Goal: Task Accomplishment & Management: Manage account settings

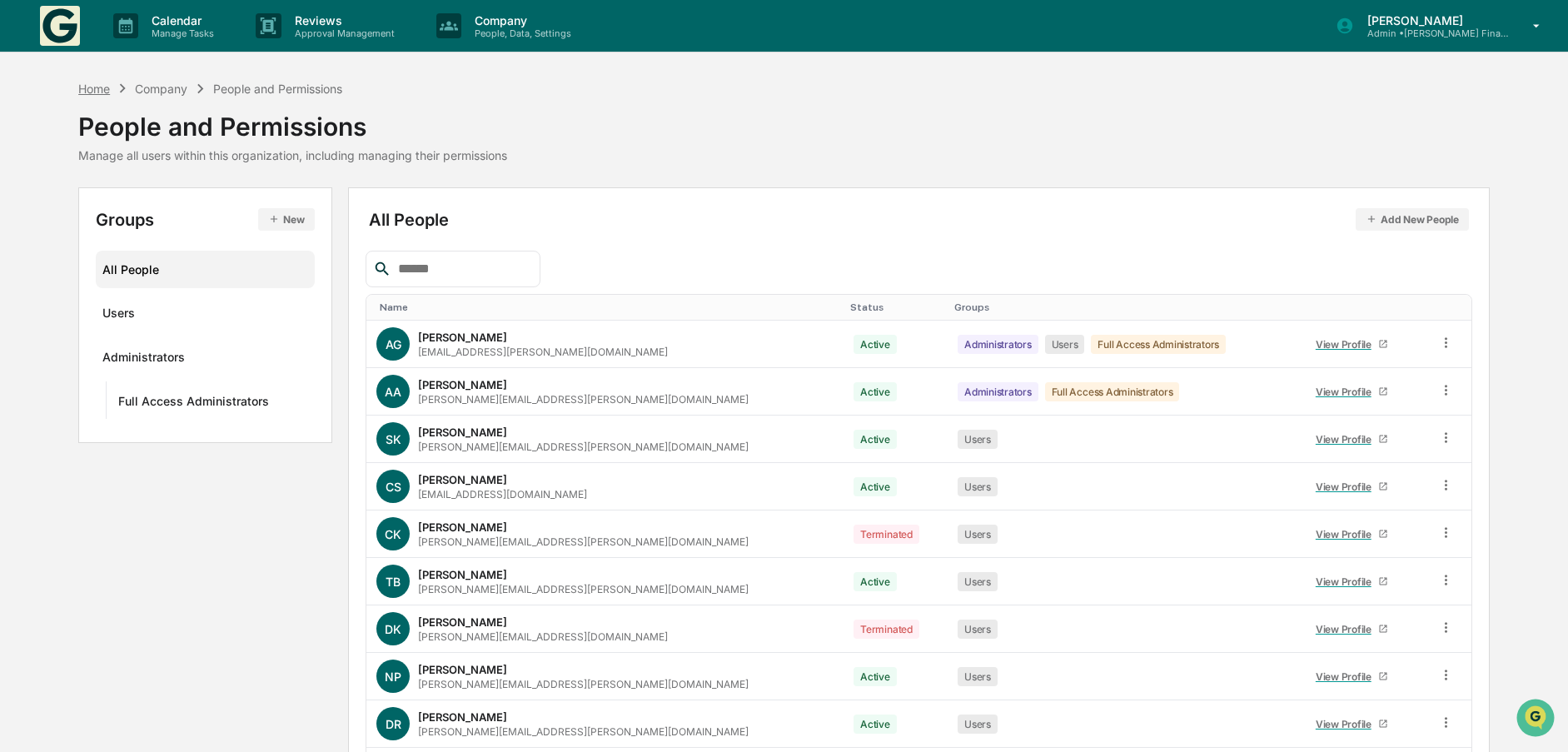
click at [87, 88] on div "Home" at bounding box center [94, 88] width 31 height 14
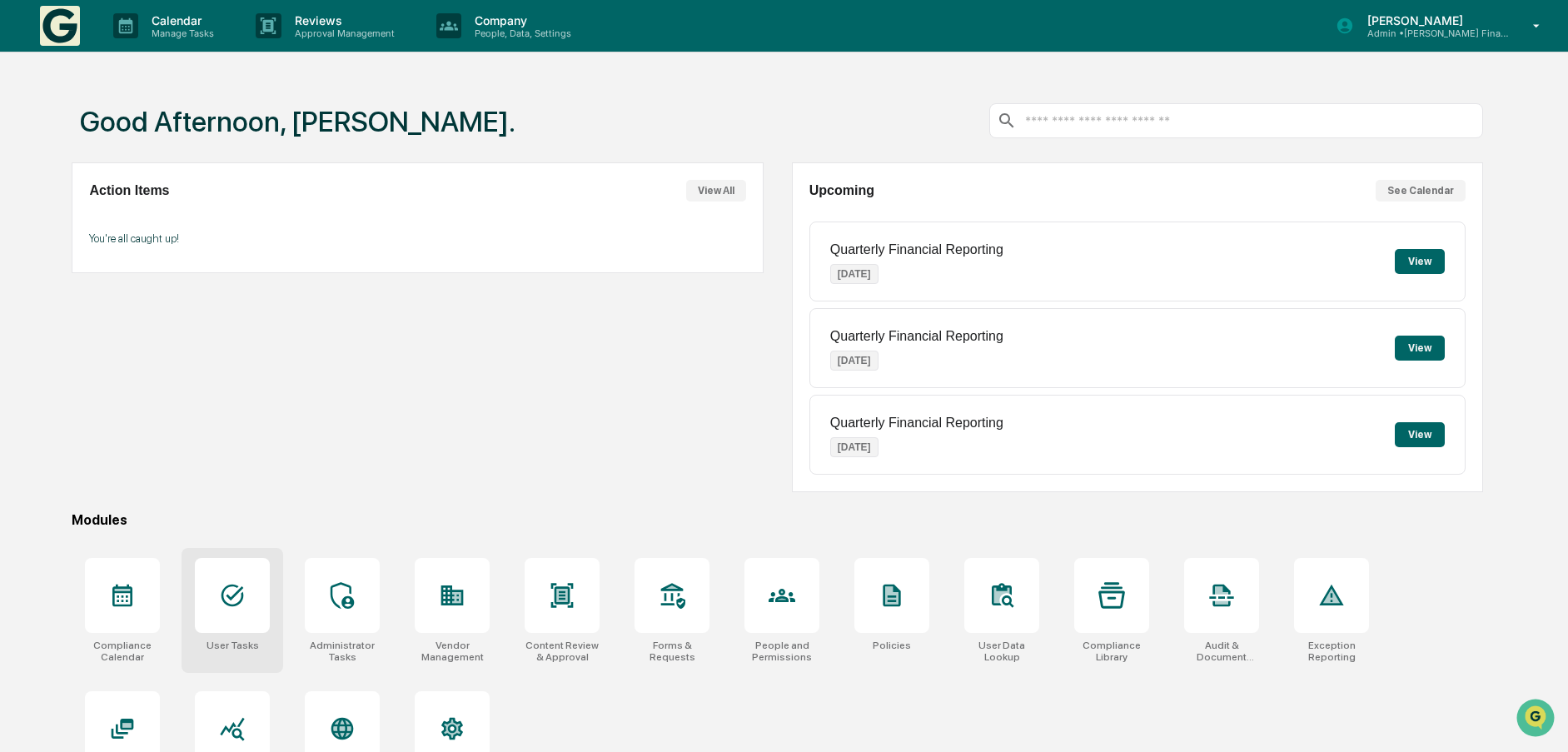
click at [230, 584] on icon at bounding box center [231, 595] width 26 height 26
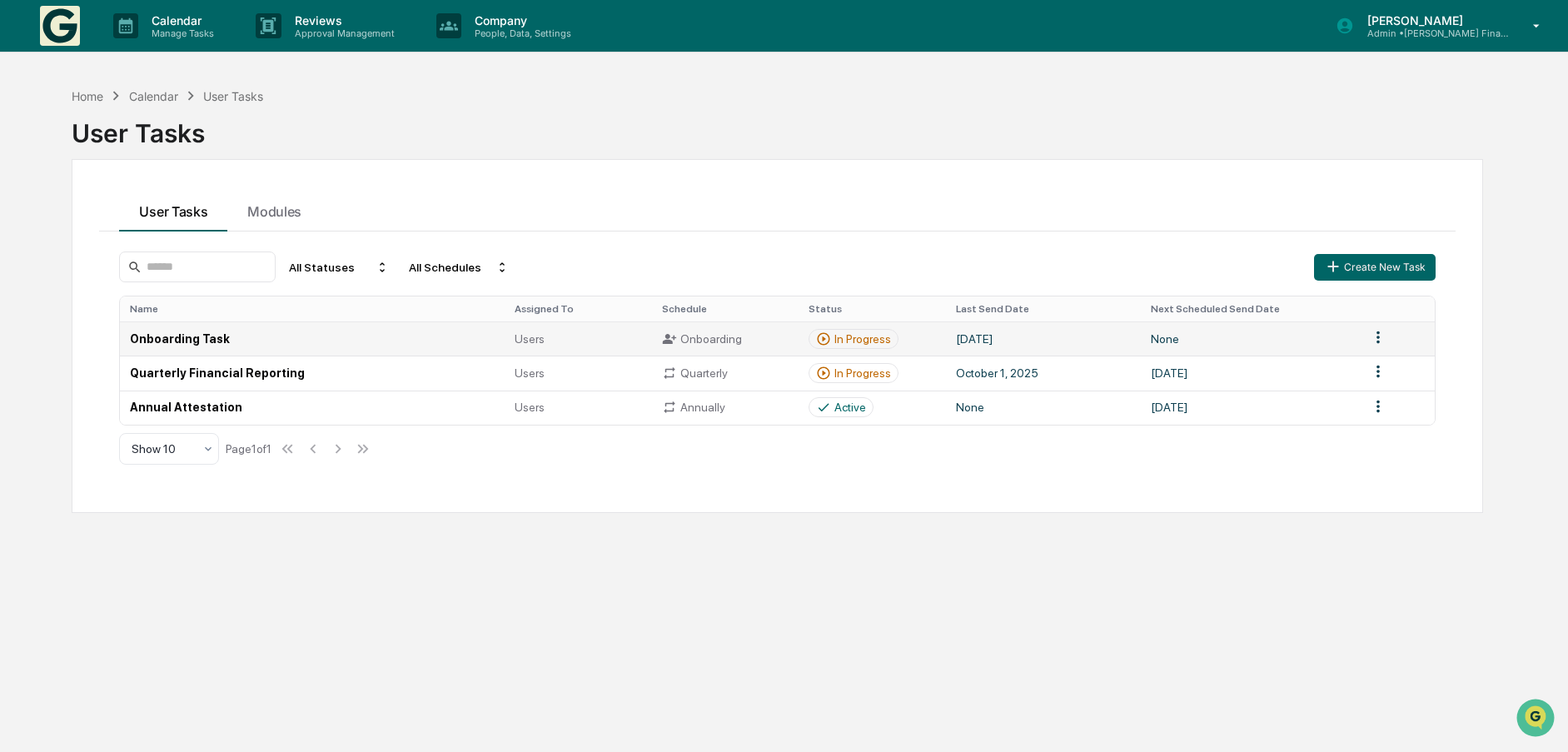
click at [176, 338] on td "Onboarding Task" at bounding box center [312, 339] width 385 height 34
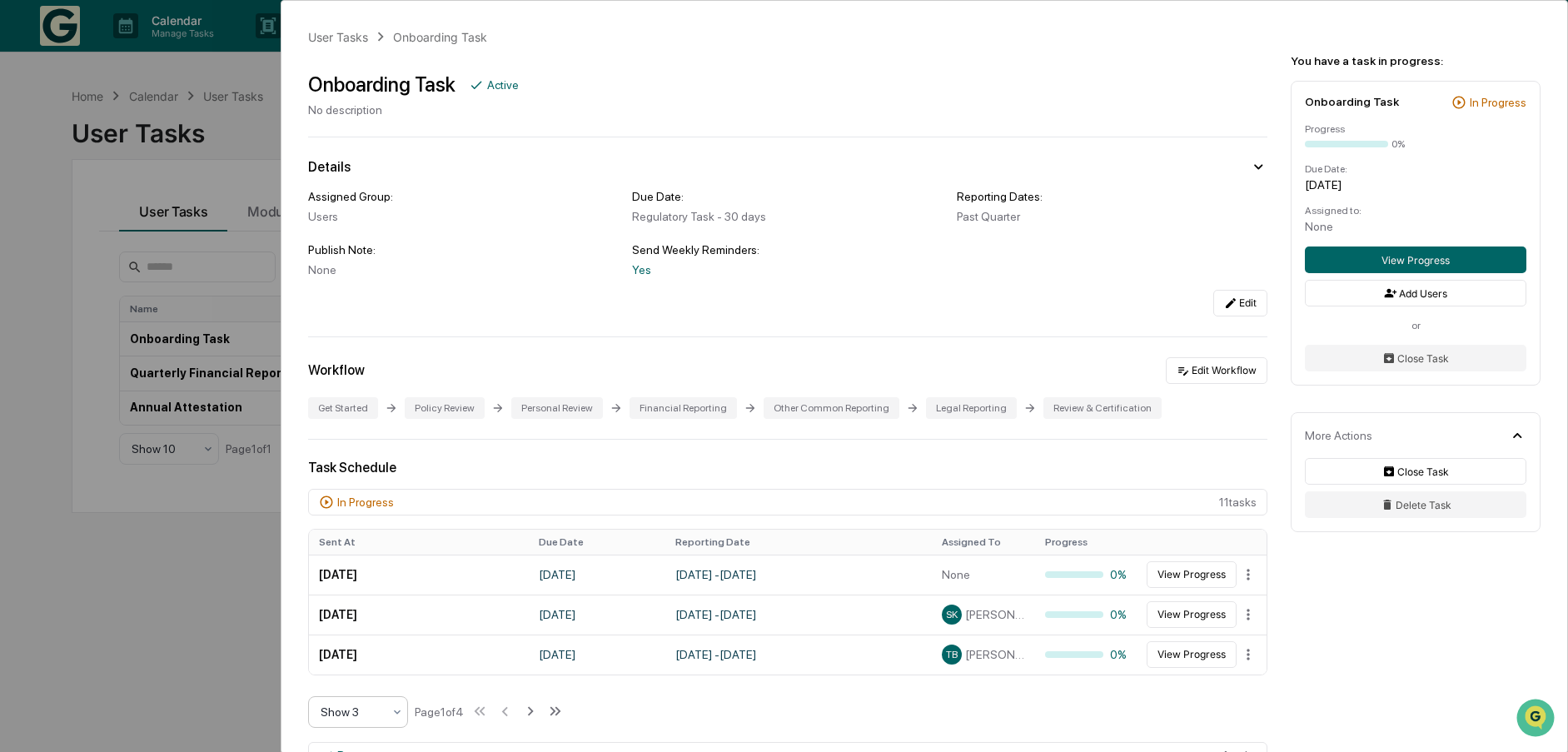
click at [399, 711] on icon at bounding box center [397, 711] width 7 height 4
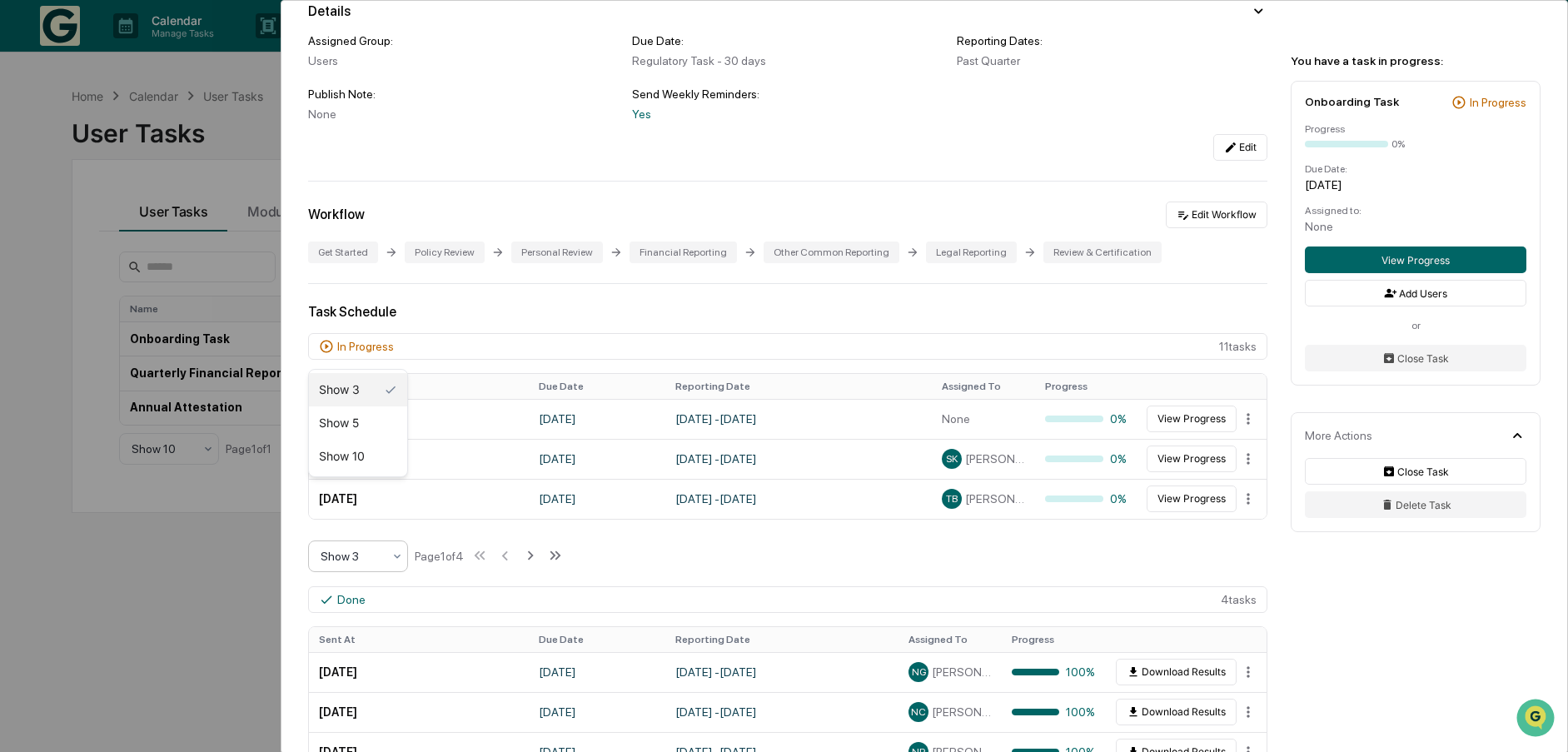
scroll to position [333, 0]
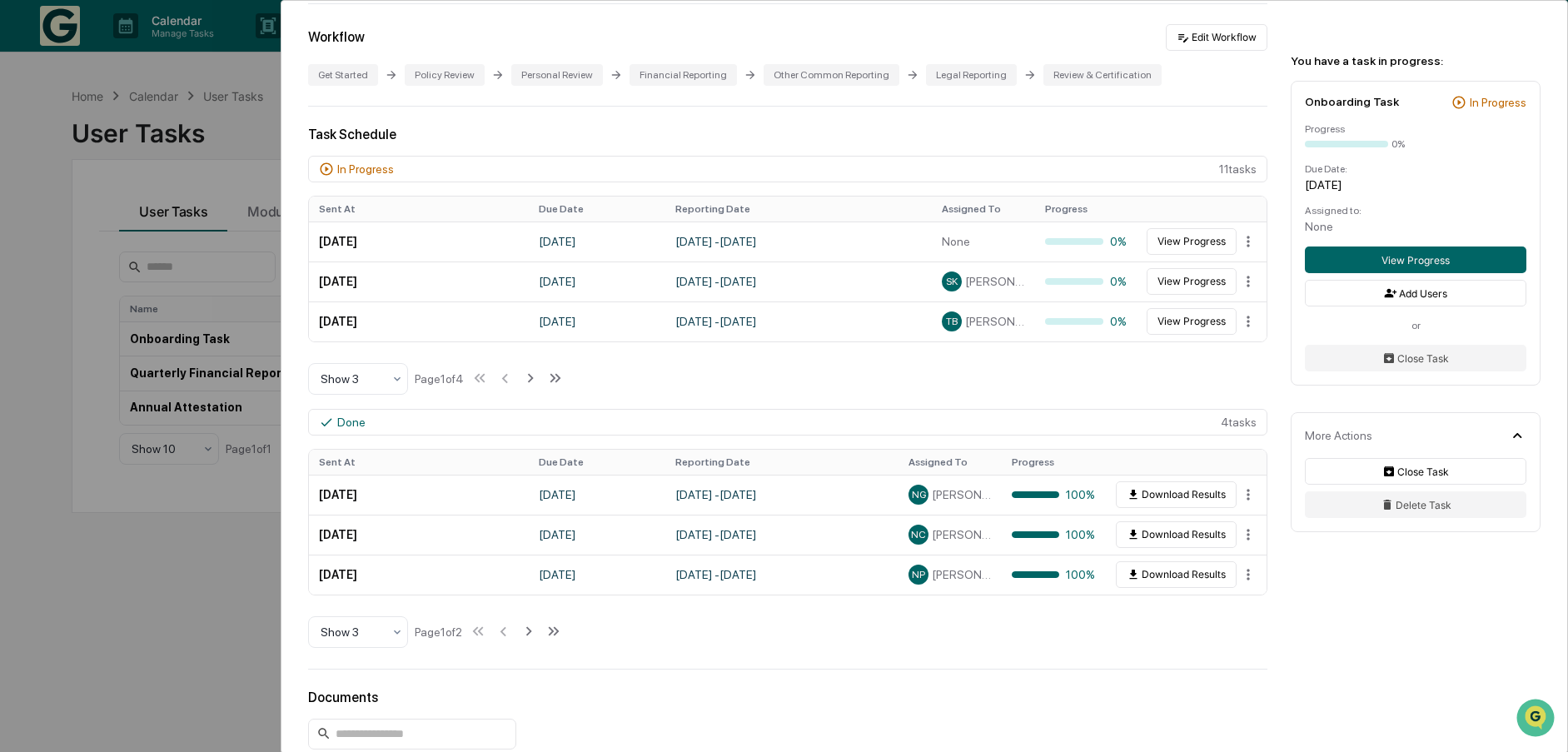
click at [692, 367] on div "In Progress 11 task s Sent At Due Date Reporting Date Assigned To Progress Sept…" at bounding box center [787, 276] width 959 height 240
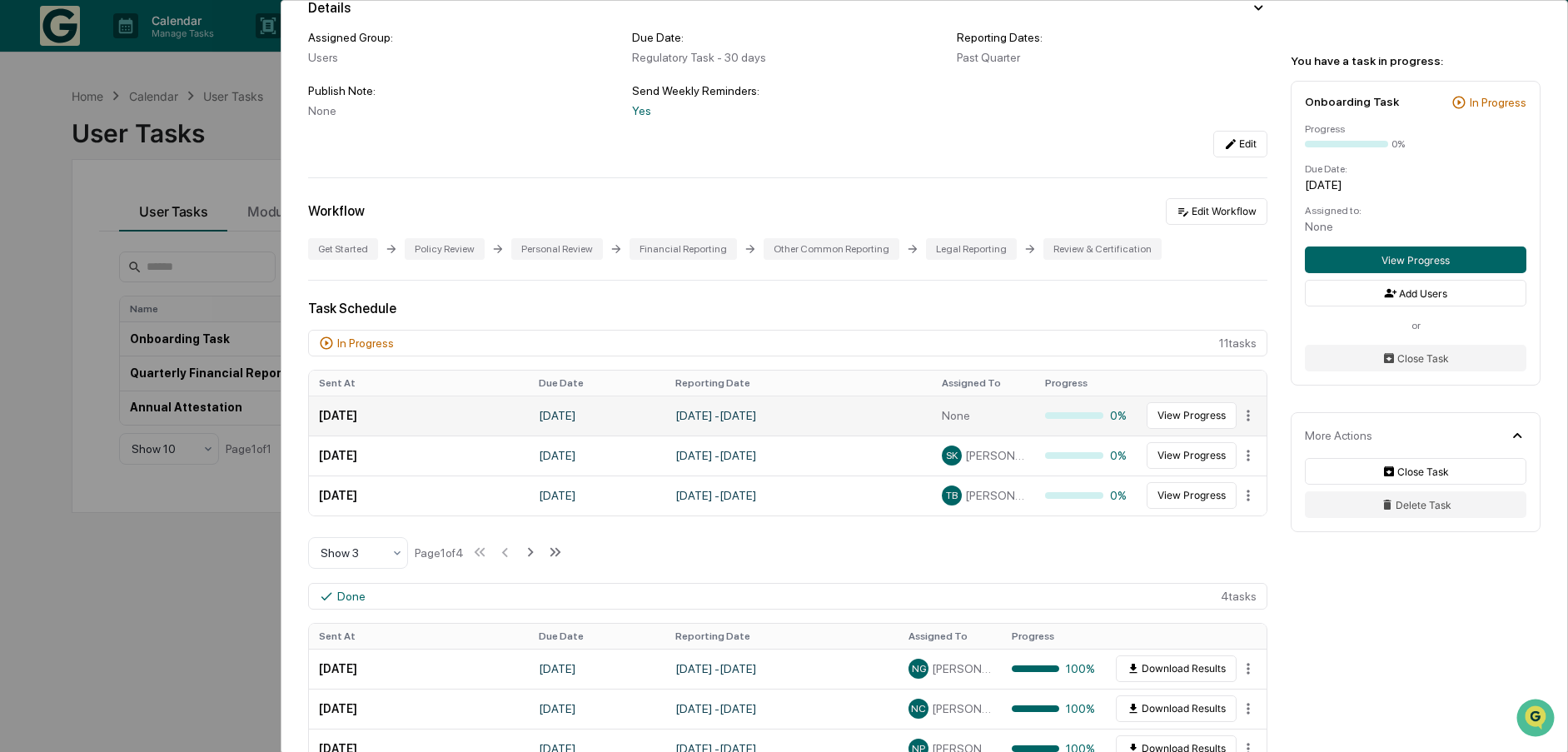
scroll to position [499, 0]
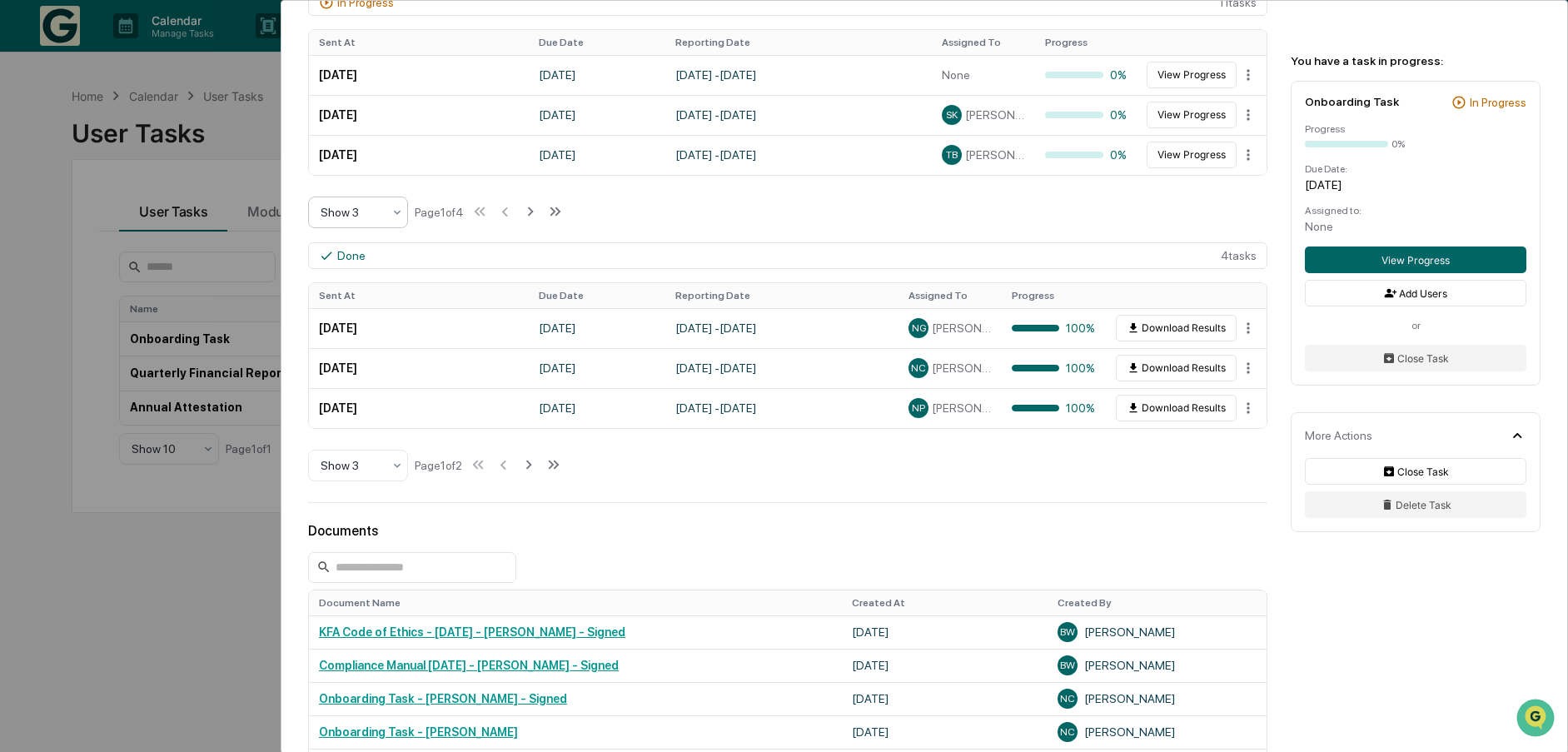
click at [395, 211] on icon at bounding box center [397, 212] width 7 height 4
click at [345, 316] on div "Show 10" at bounding box center [357, 318] width 98 height 33
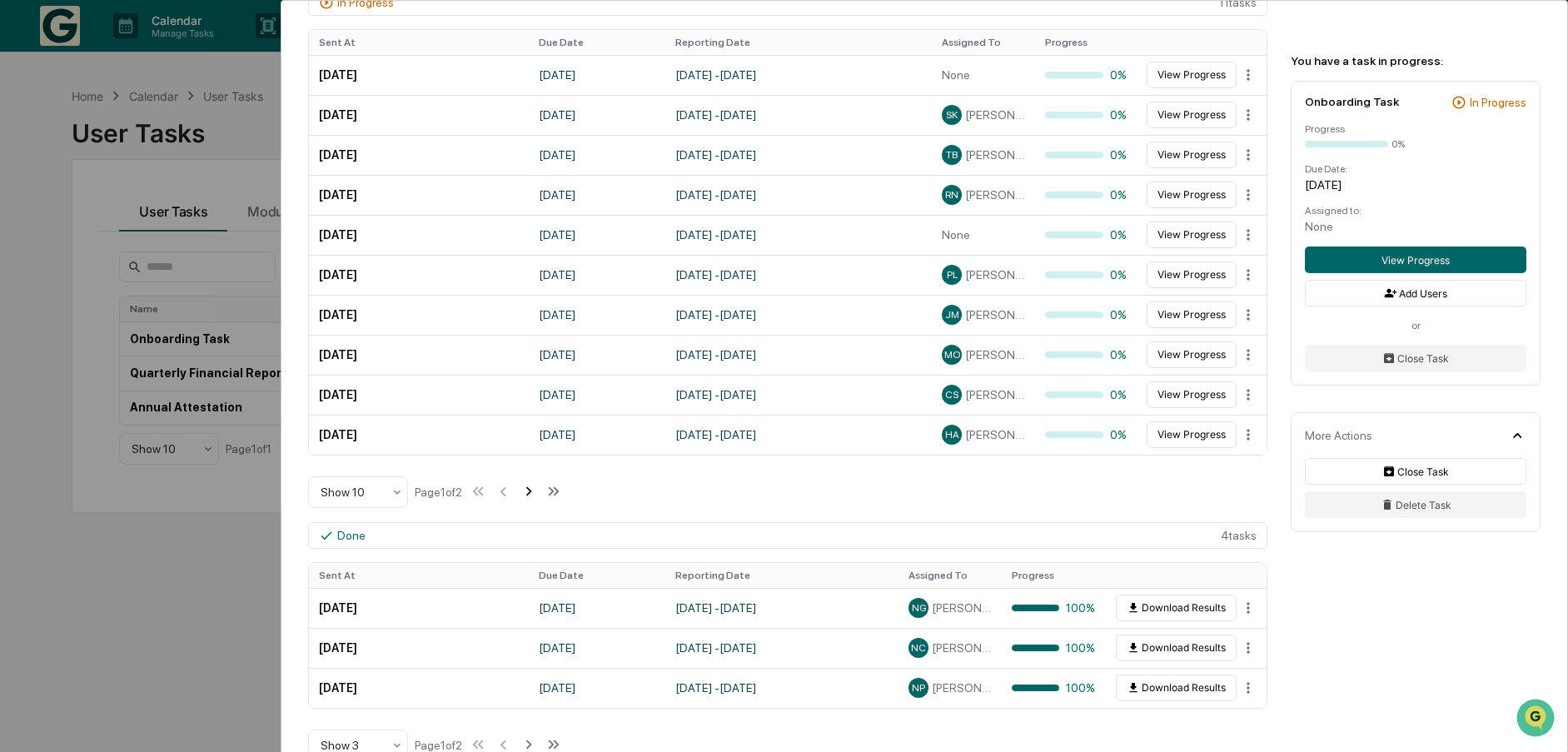
click at [531, 490] on icon at bounding box center [528, 492] width 6 height 9
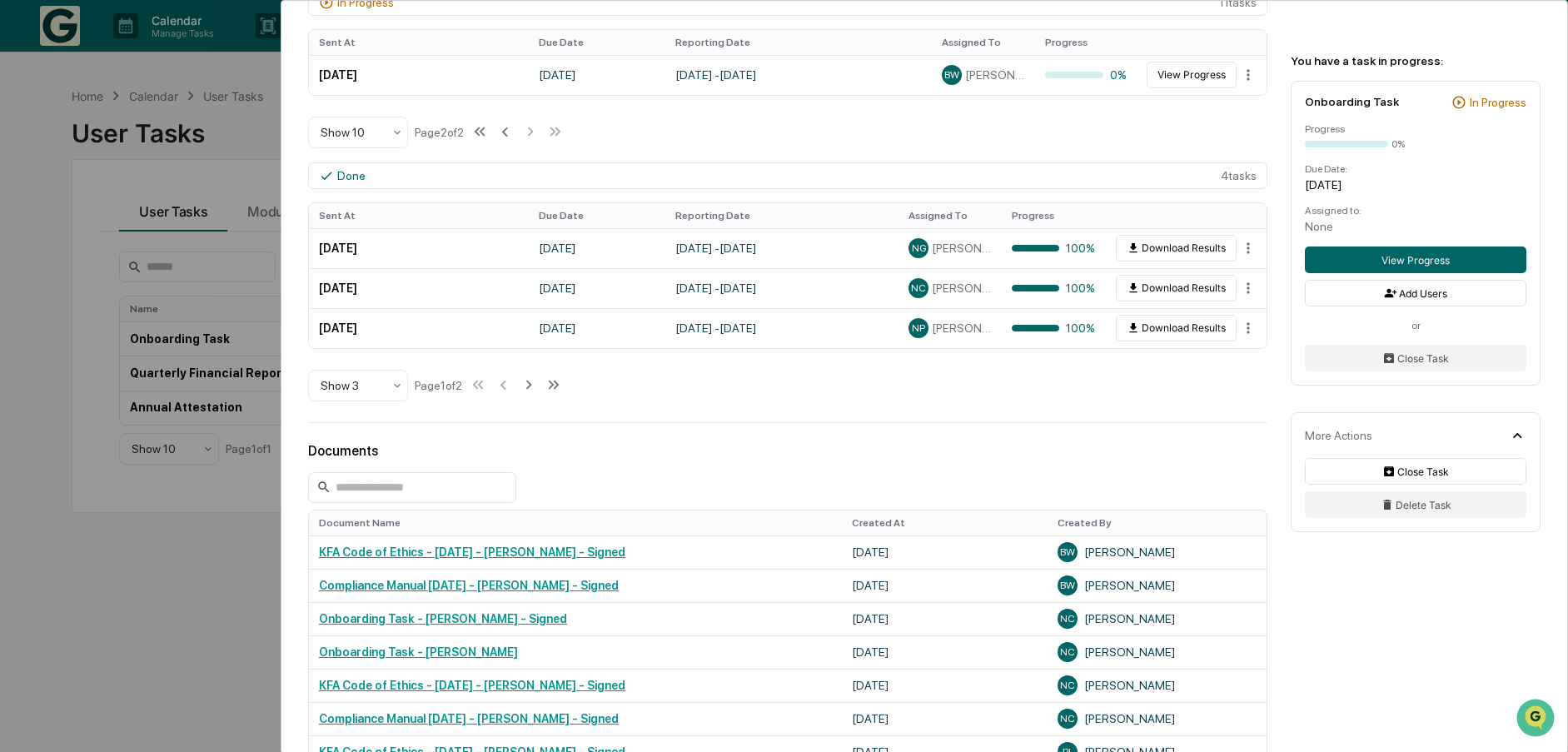
scroll to position [83, 0]
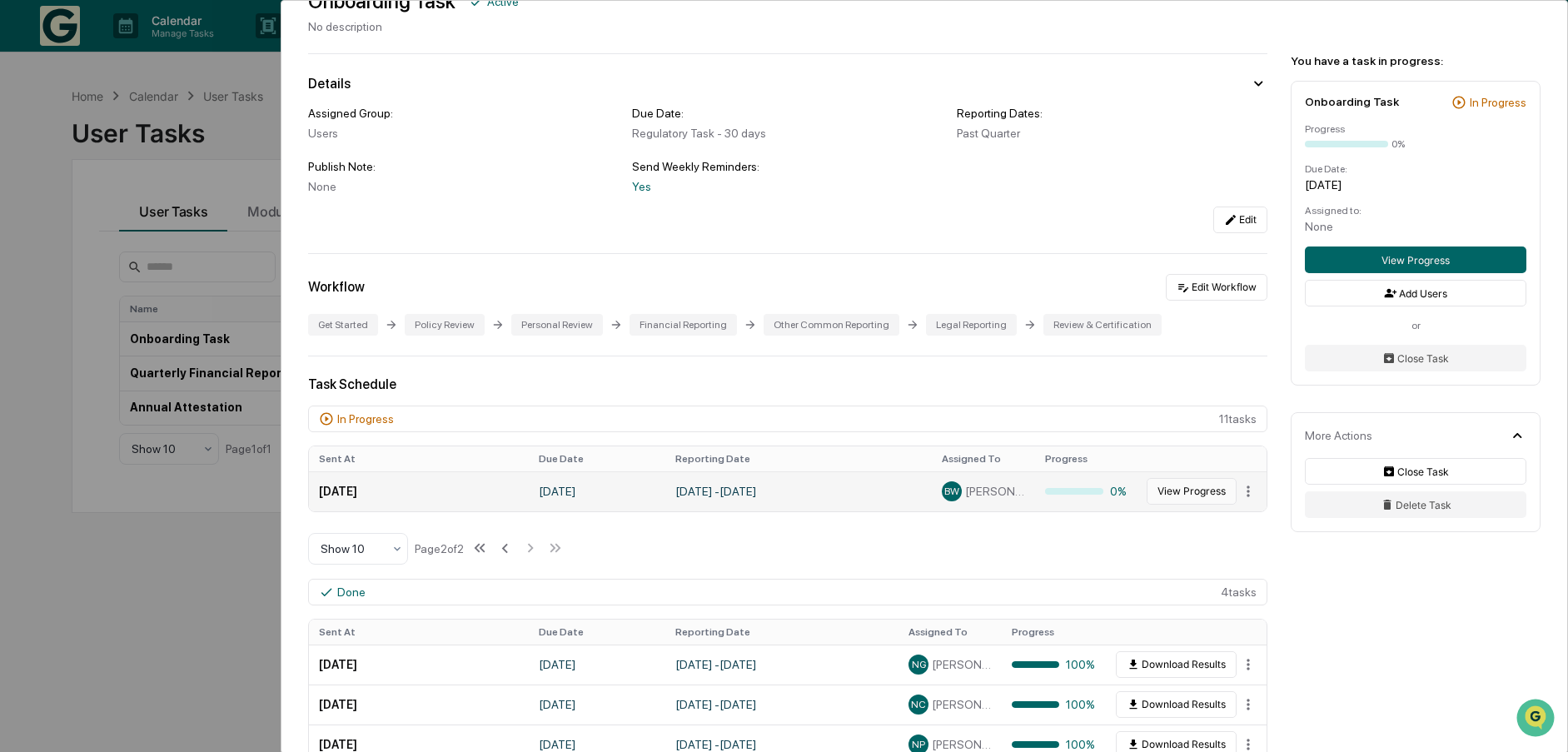
click at [1186, 488] on button "View Progress" at bounding box center [1192, 491] width 90 height 26
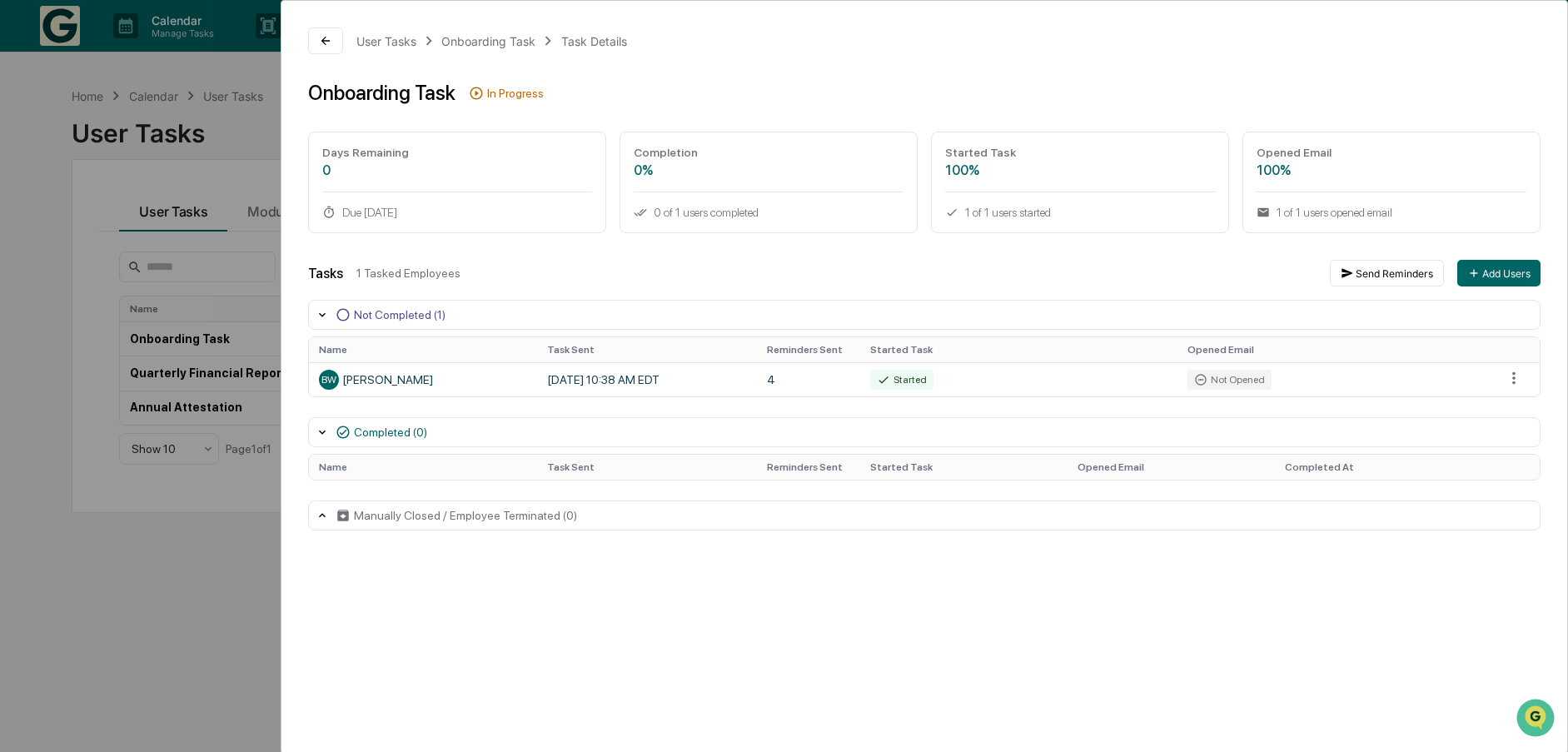
click at [632, 282] on div "Tasks 1 Tasked Employees Send Reminders Add Users" at bounding box center [924, 272] width 1232 height 26
click at [408, 314] on div "Not Completed (1)" at bounding box center [400, 315] width 92 height 14
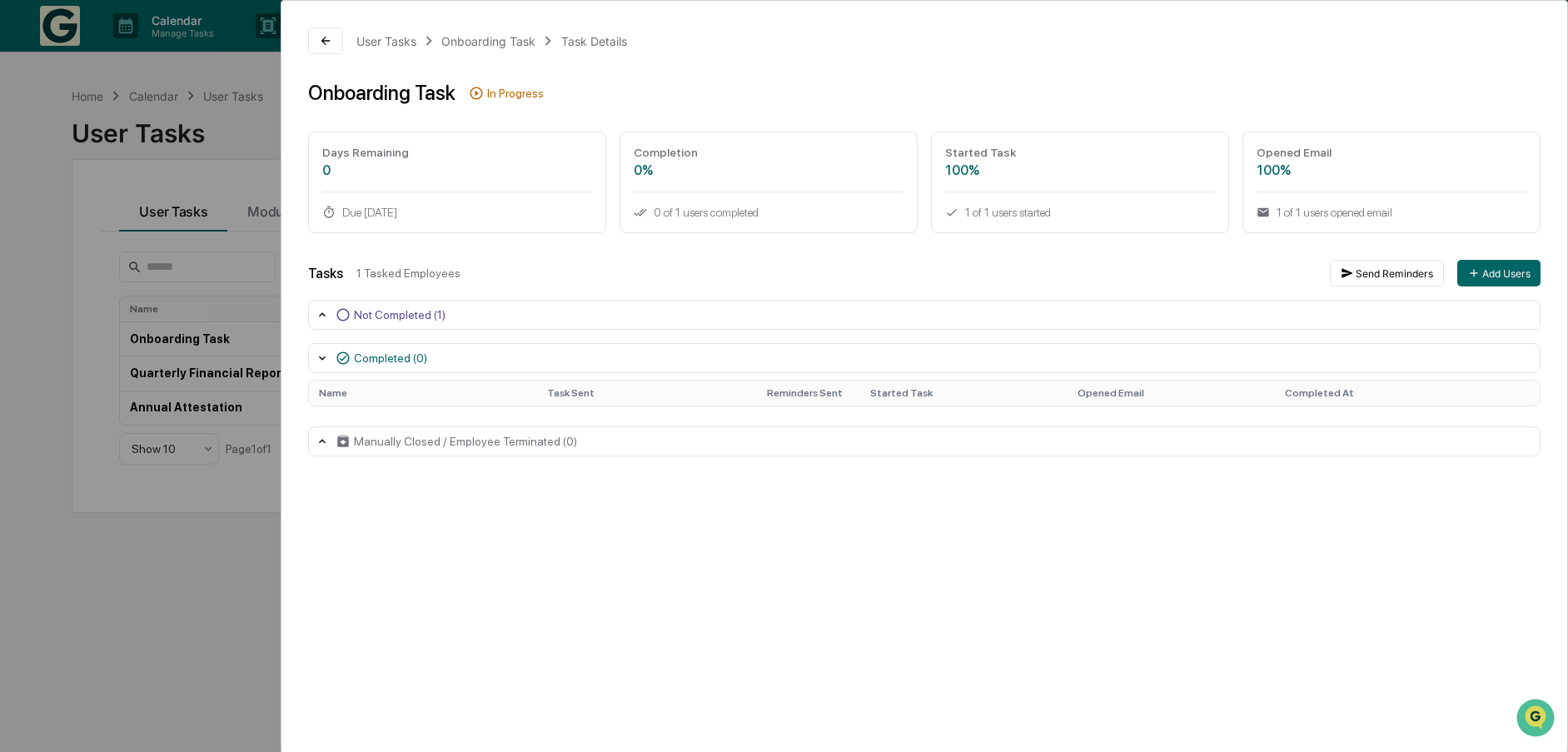
click at [407, 313] on div "Not Completed (1)" at bounding box center [400, 315] width 92 height 14
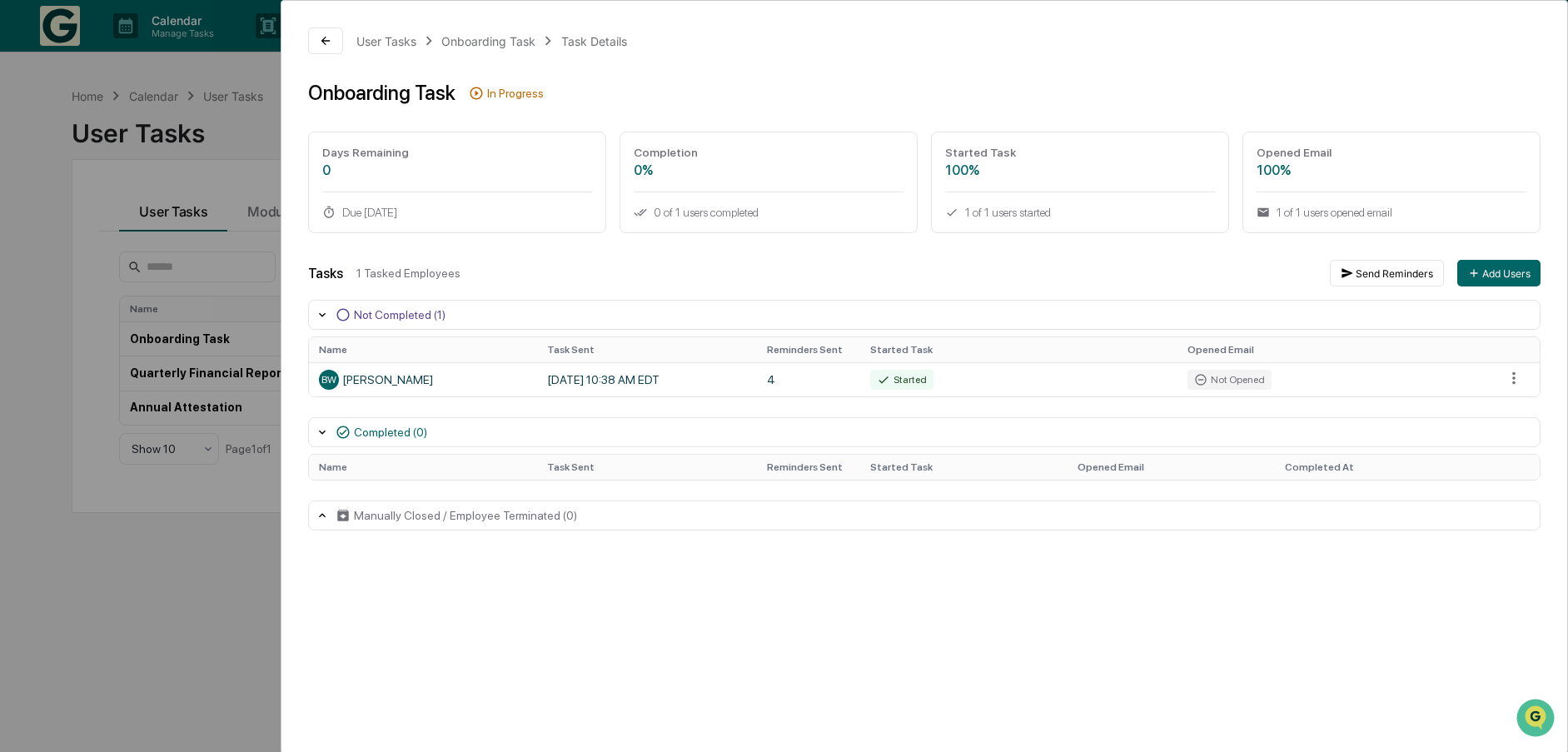
click at [322, 516] on icon at bounding box center [322, 516] width 14 height 14
click at [1519, 378] on html "Calendar Manage Tasks Reviews Approval Management Company People, Data, Setting…" at bounding box center [784, 376] width 1568 height 752
click at [323, 43] on html "Calendar Manage Tasks Reviews Approval Management Company People, Data, Setting…" at bounding box center [788, 376] width 1577 height 752
click at [323, 43] on icon at bounding box center [326, 41] width 9 height 9
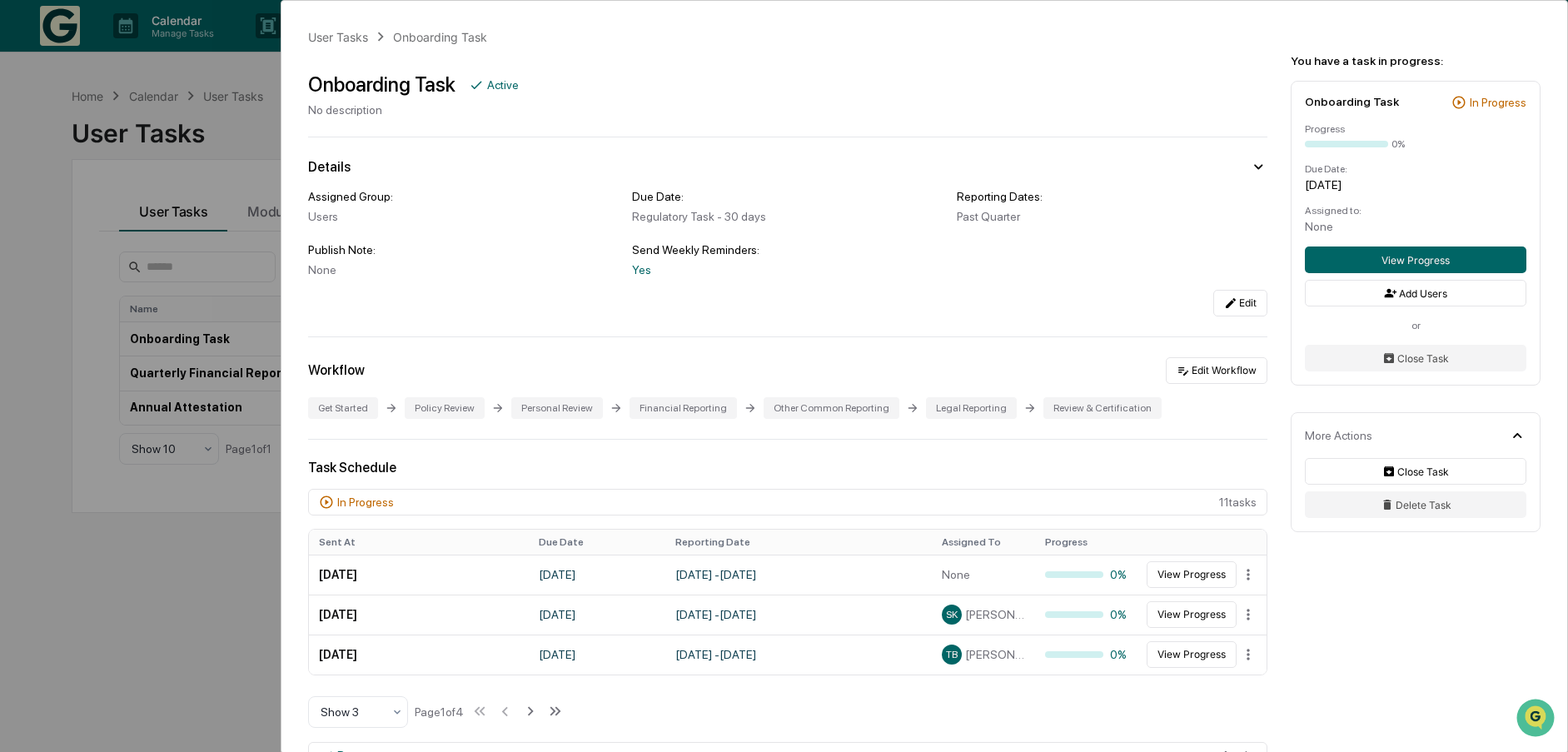
click at [174, 617] on div "User Tasks Onboarding Task Onboarding Task Active No description Details Assign…" at bounding box center [784, 376] width 1568 height 752
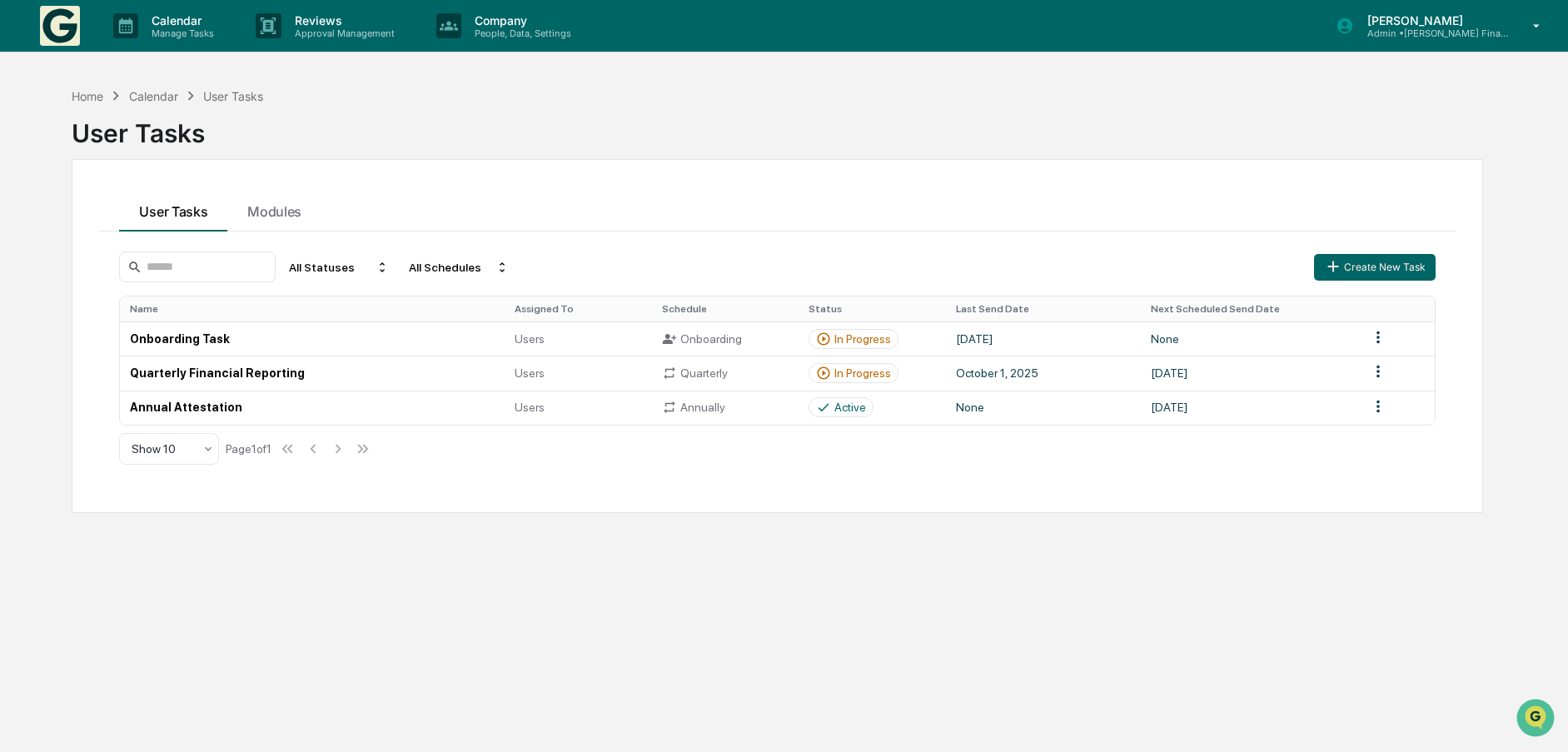
click at [1017, 610] on div "Home Calendar User Tasks User Tasks User Tasks Modules All Statuses All Schedul…" at bounding box center [778, 455] width 1462 height 752
drag, startPoint x: 359, startPoint y: 145, endPoint x: 220, endPoint y: 72, distance: 157.0
click at [358, 145] on div "User Tasks" at bounding box center [777, 126] width 1411 height 43
click at [90, 96] on div "Home" at bounding box center [87, 96] width 31 height 14
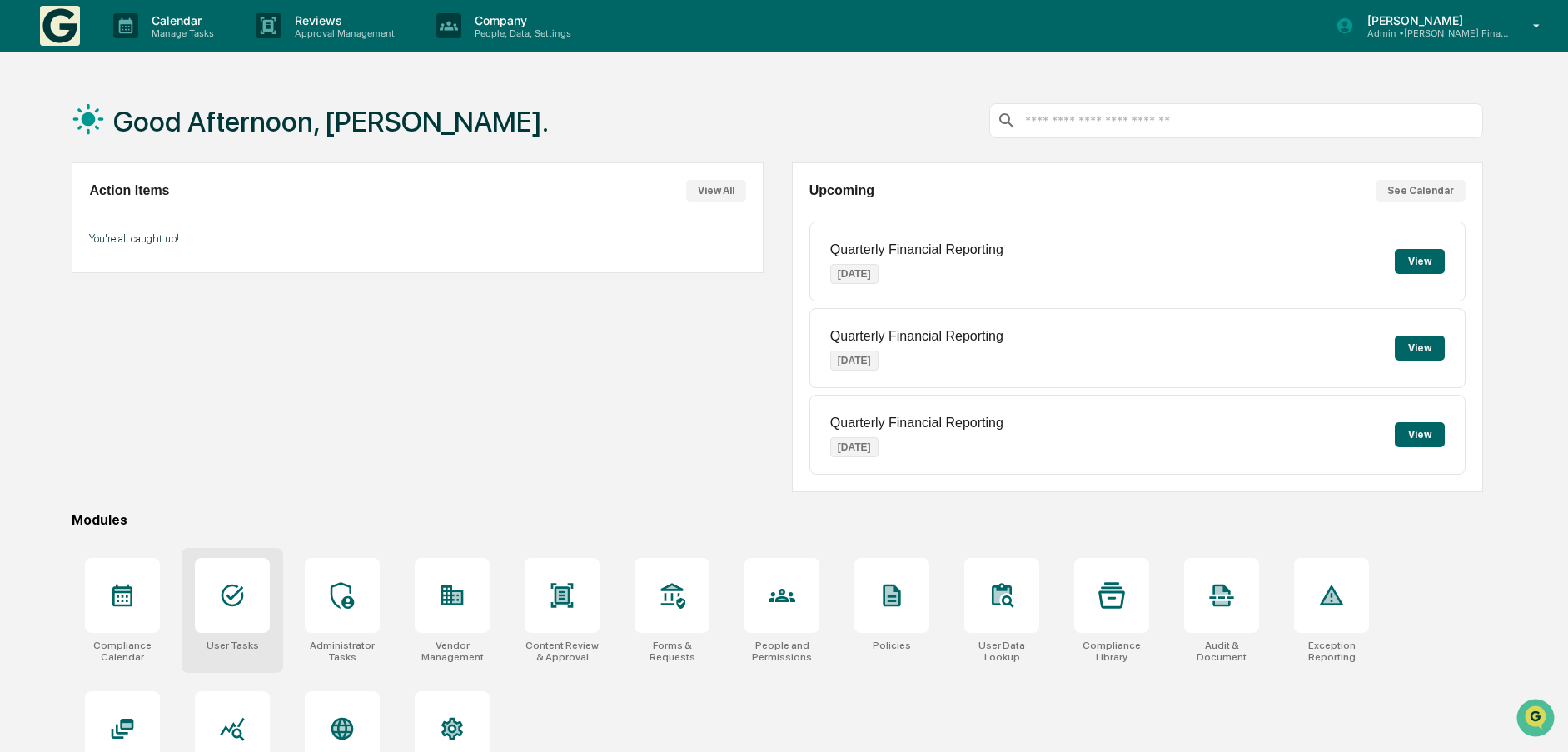
click at [219, 574] on div at bounding box center [232, 595] width 75 height 75
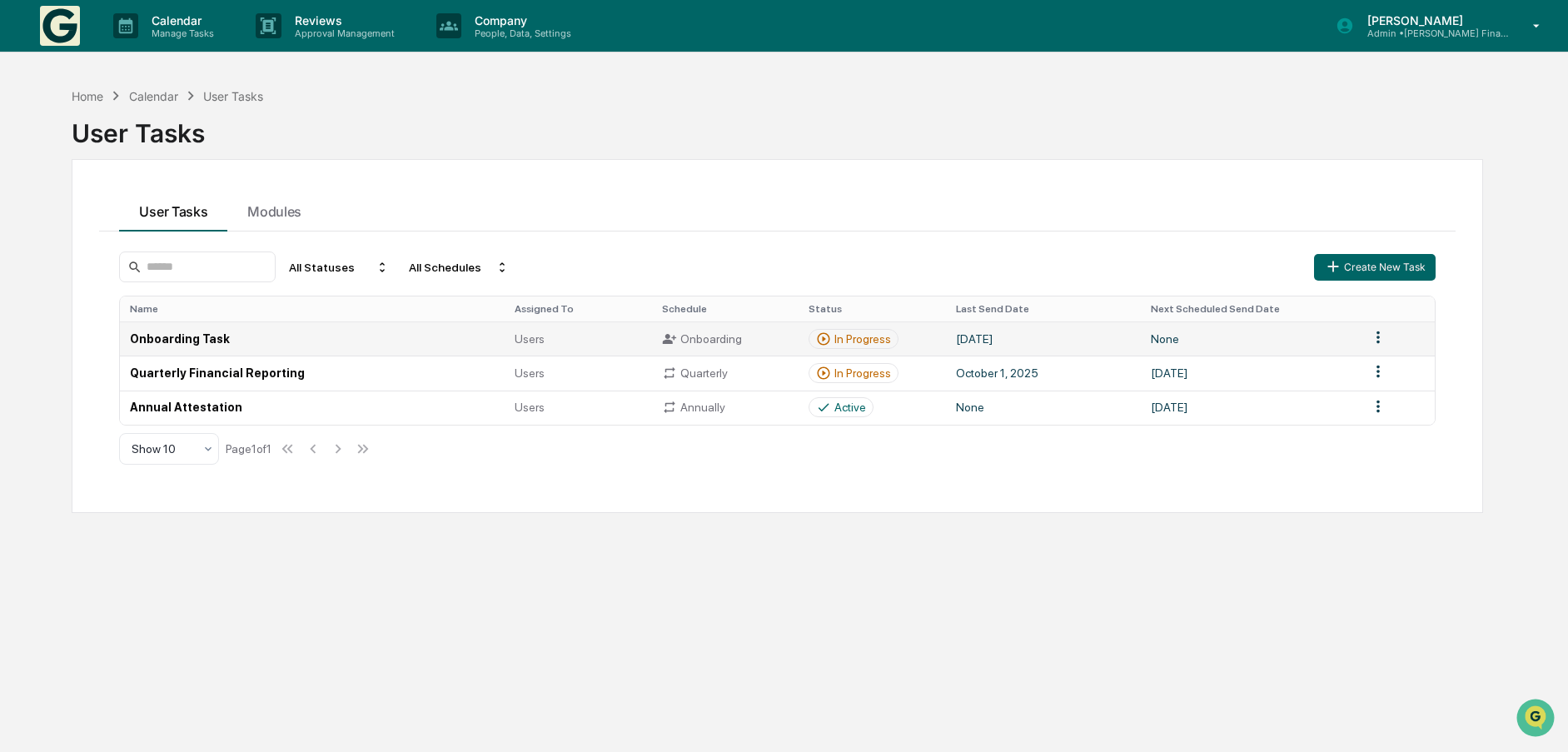
click at [184, 335] on td "Onboarding Task" at bounding box center [312, 339] width 385 height 34
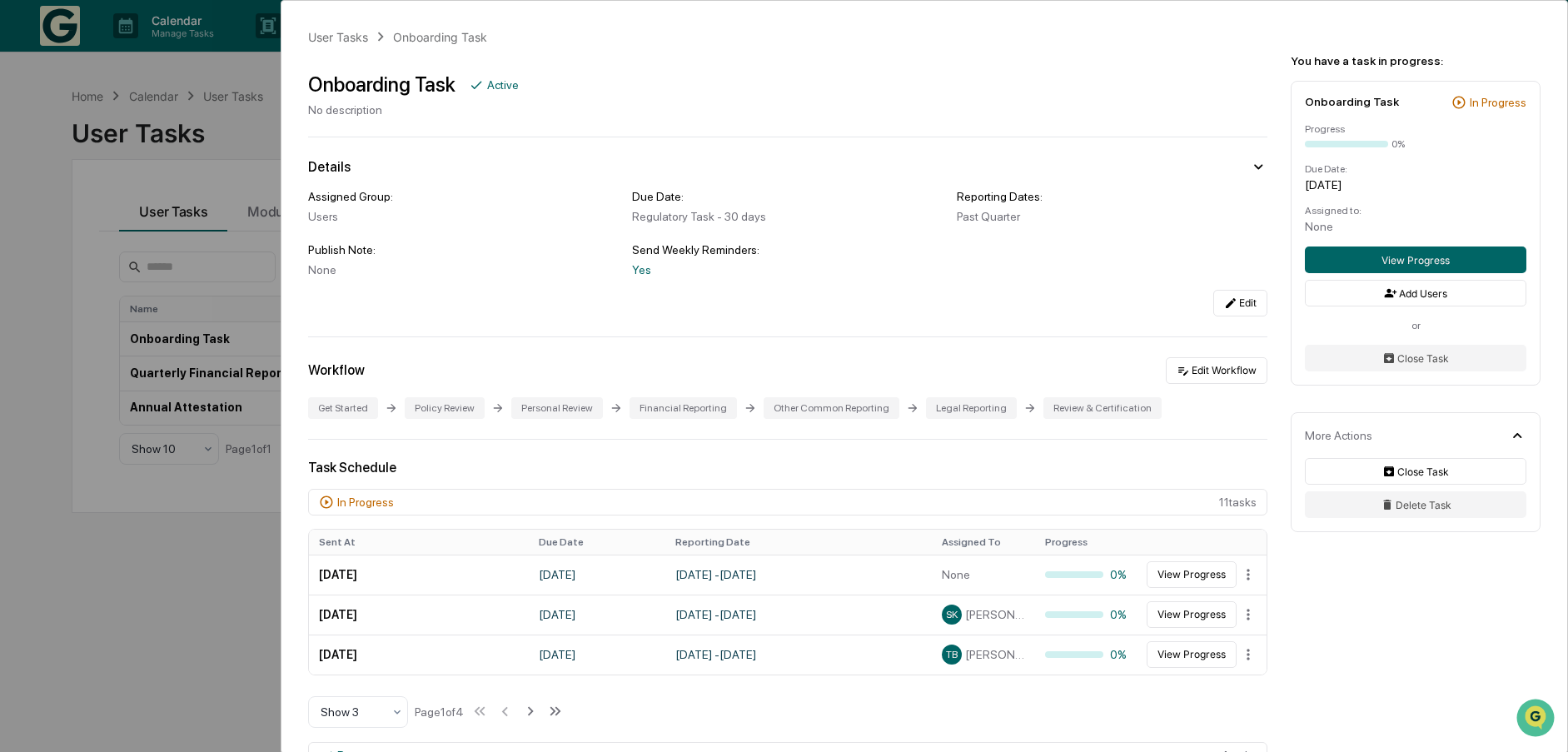
click at [958, 409] on div "Legal Reporting" at bounding box center [971, 407] width 91 height 21
drag, startPoint x: 1077, startPoint y: 410, endPoint x: 1461, endPoint y: 504, distance: 395.3
click at [1079, 410] on div "Review & Certification" at bounding box center [1102, 407] width 118 height 21
click at [1193, 363] on button "Edit Workflow" at bounding box center [1216, 370] width 101 height 26
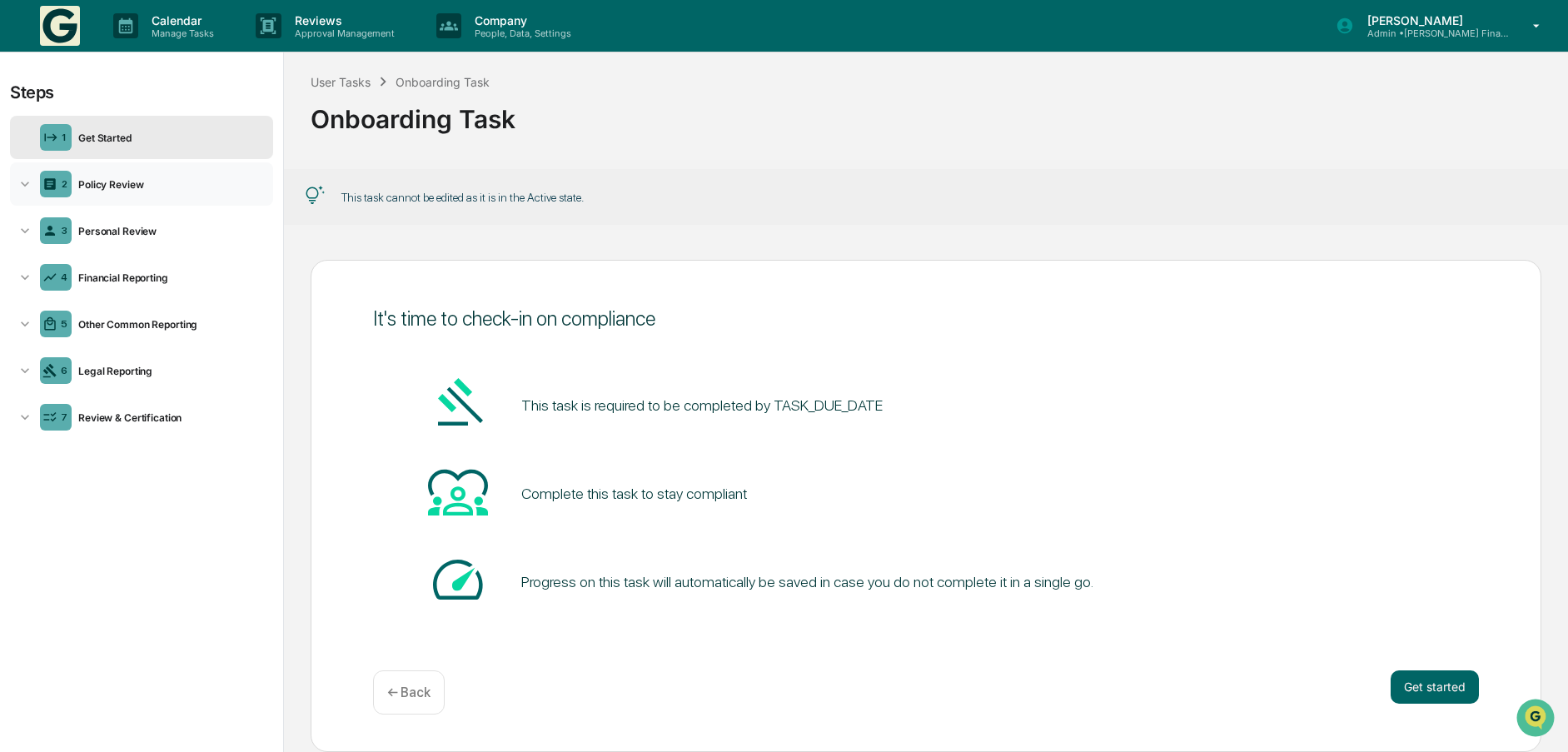
click at [140, 188] on div "Policy Review" at bounding box center [168, 184] width 195 height 13
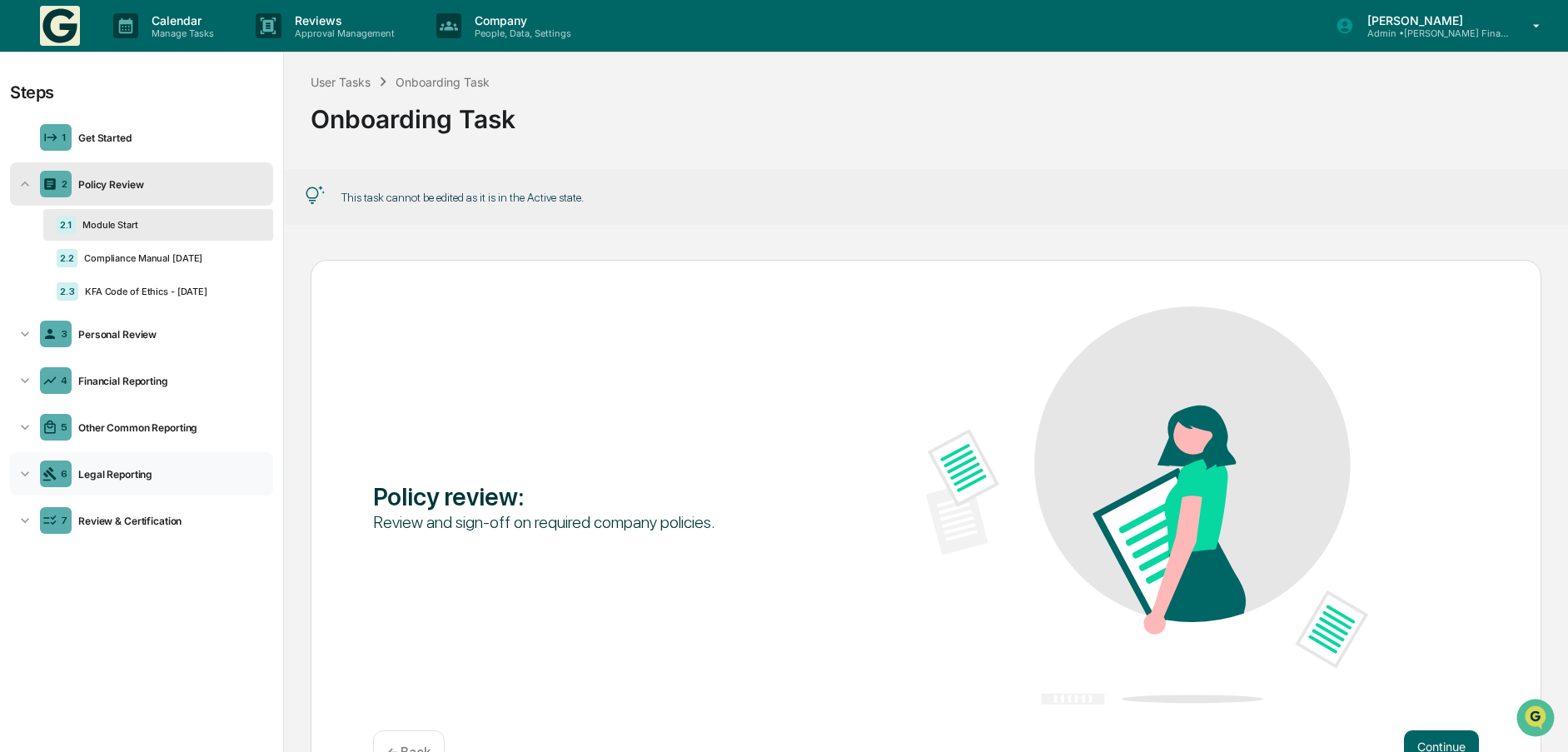
click at [99, 469] on div "Legal Reporting" at bounding box center [168, 474] width 195 height 13
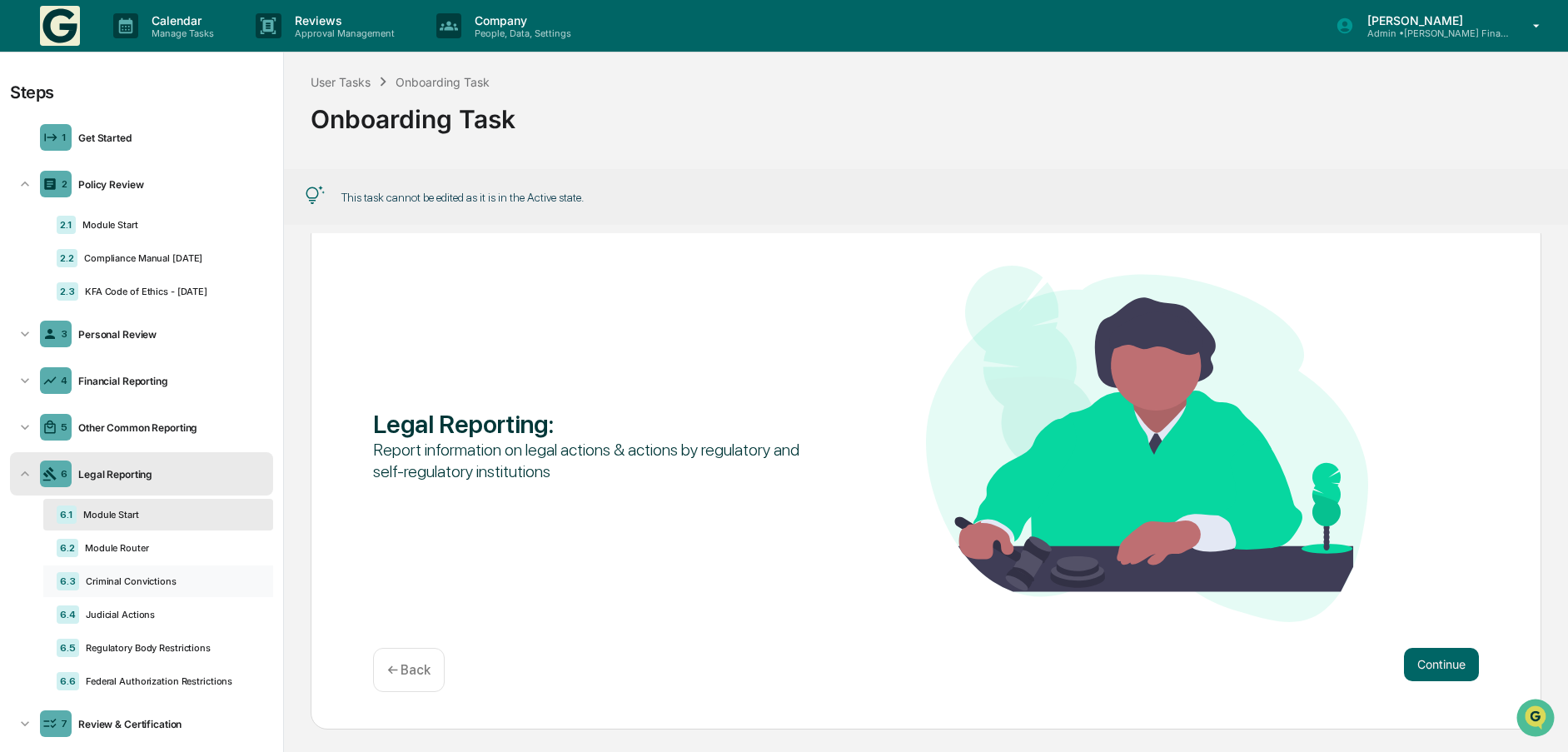
scroll to position [22, 0]
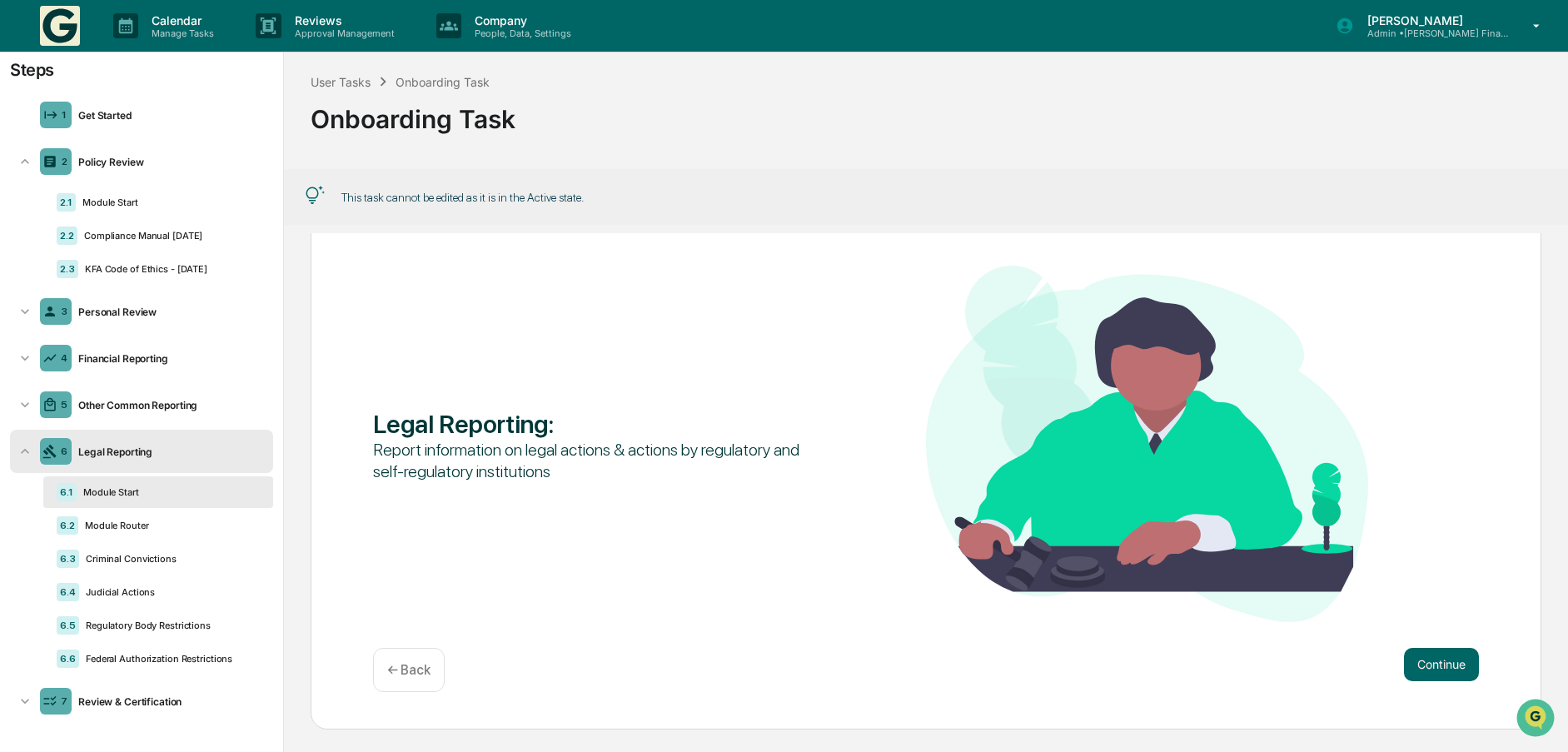
click at [26, 450] on icon at bounding box center [25, 452] width 9 height 5
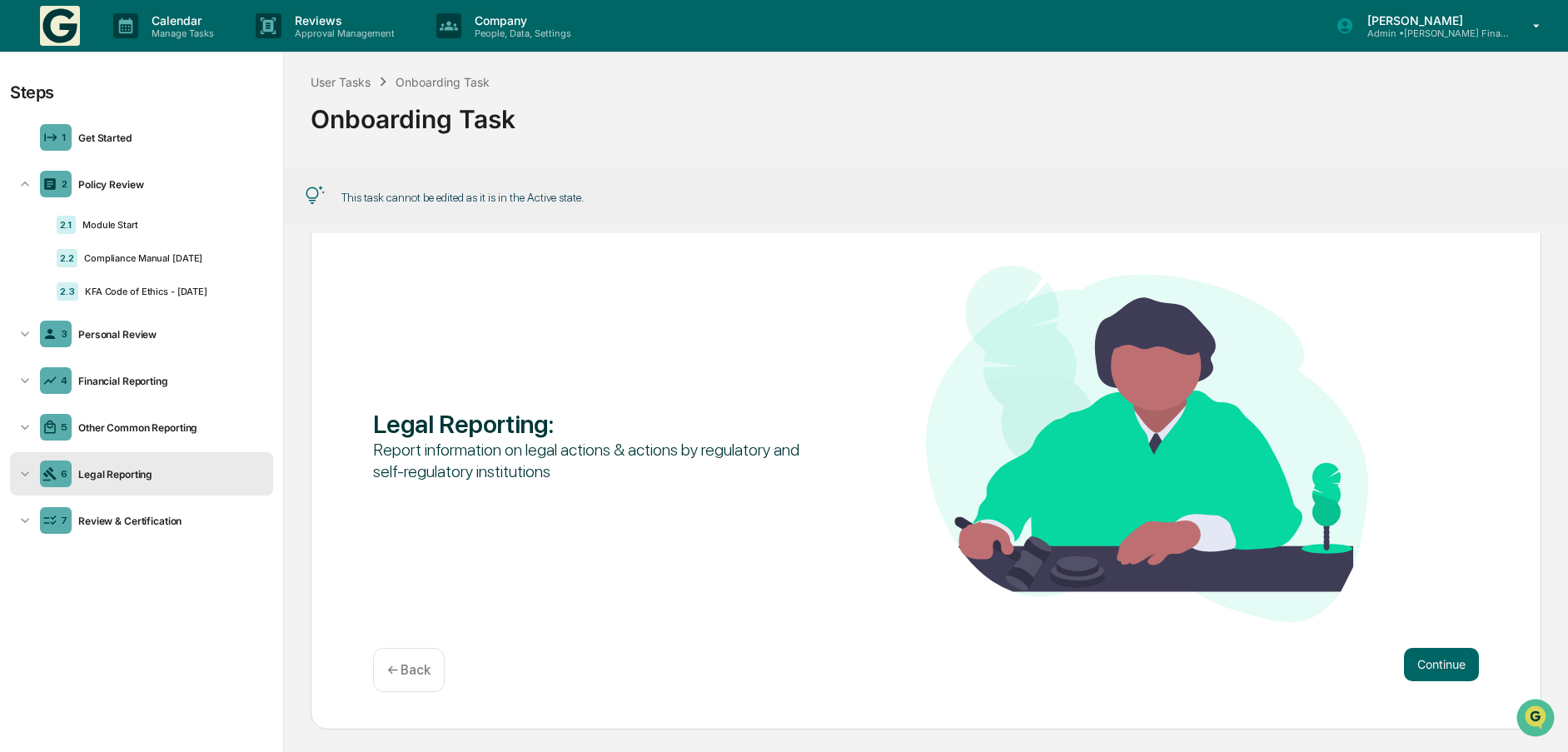
scroll to position [0, 0]
click at [28, 514] on icon at bounding box center [26, 521] width 17 height 17
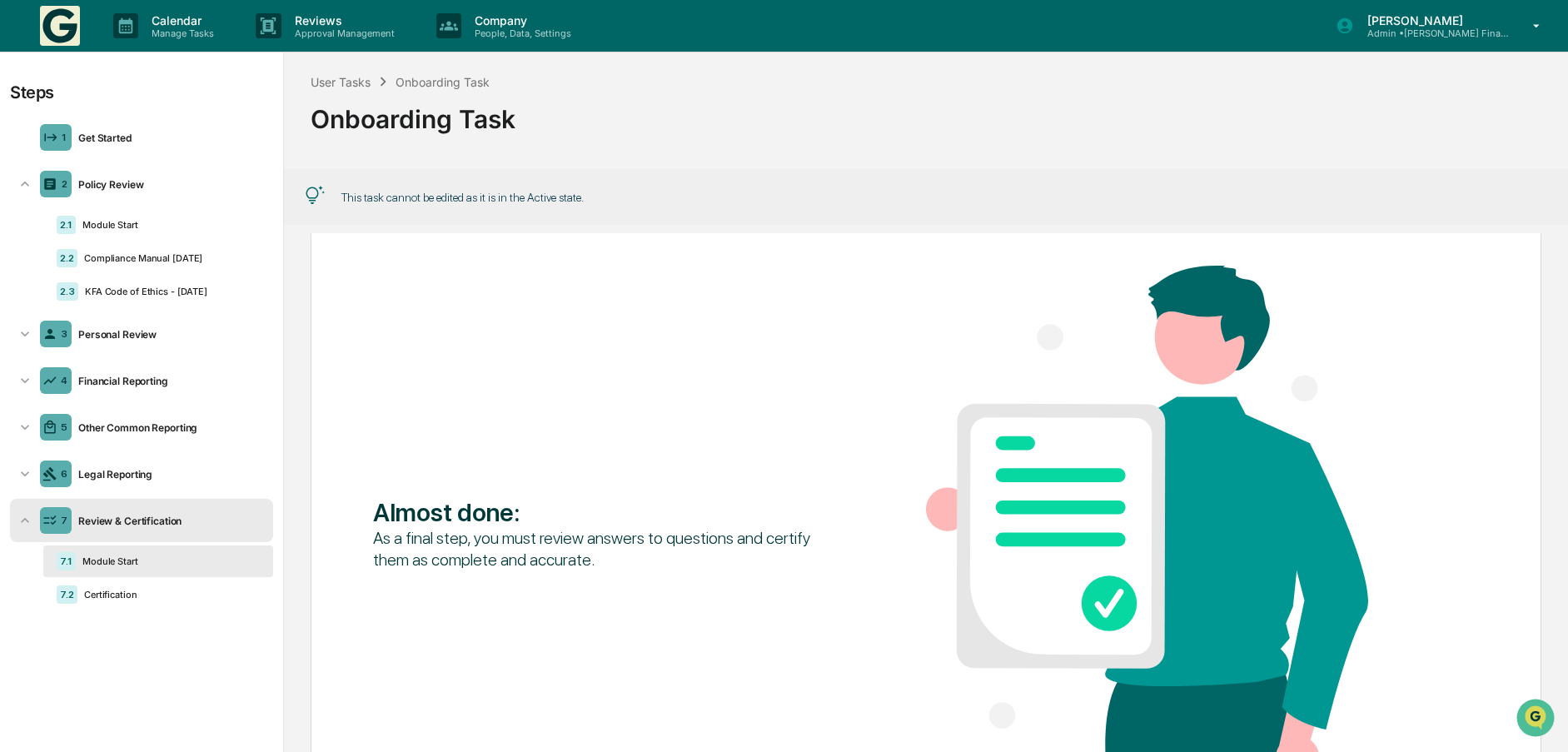
scroll to position [25, 0]
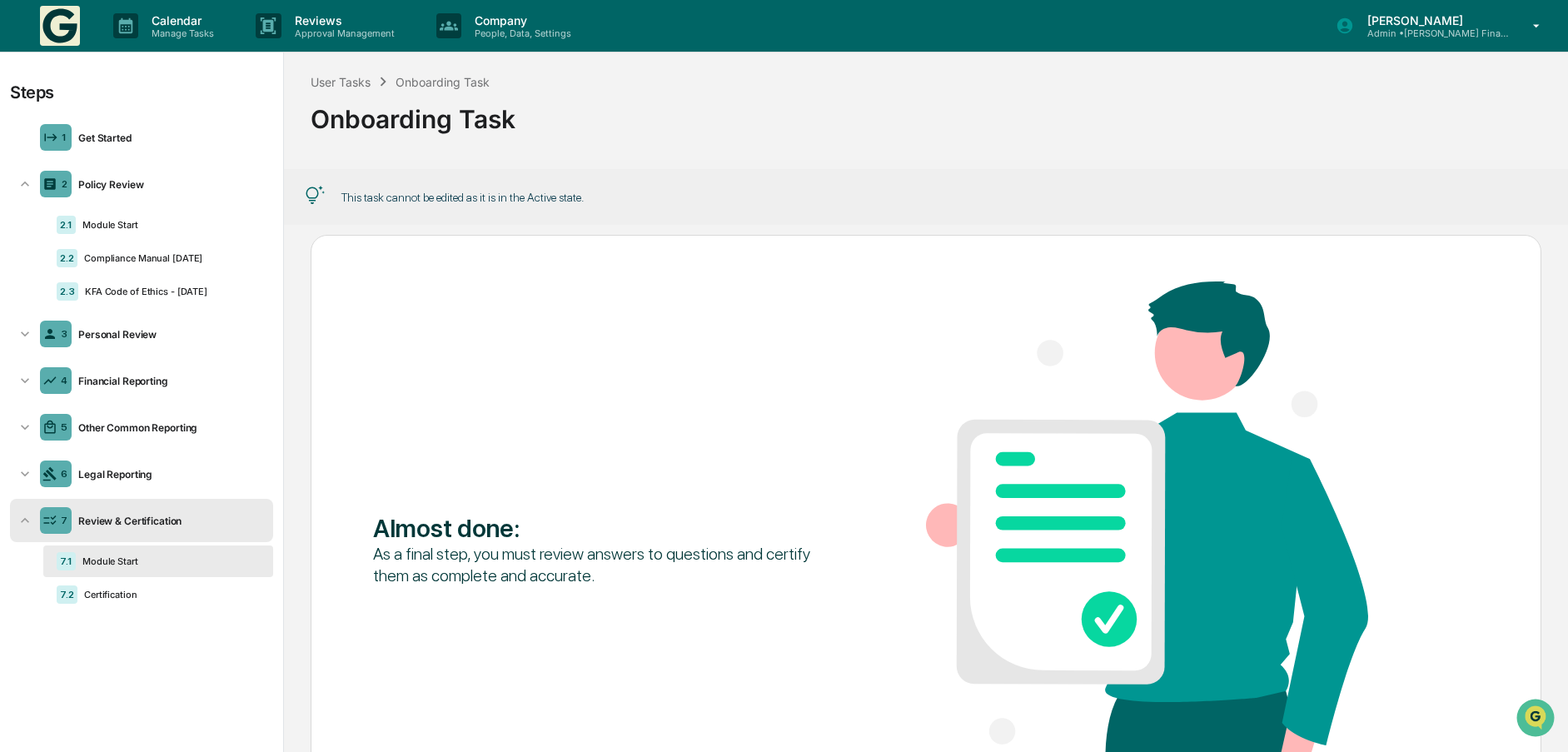
click at [28, 514] on icon at bounding box center [26, 521] width 17 height 17
click at [143, 426] on div "Other Common Reporting" at bounding box center [168, 427] width 195 height 13
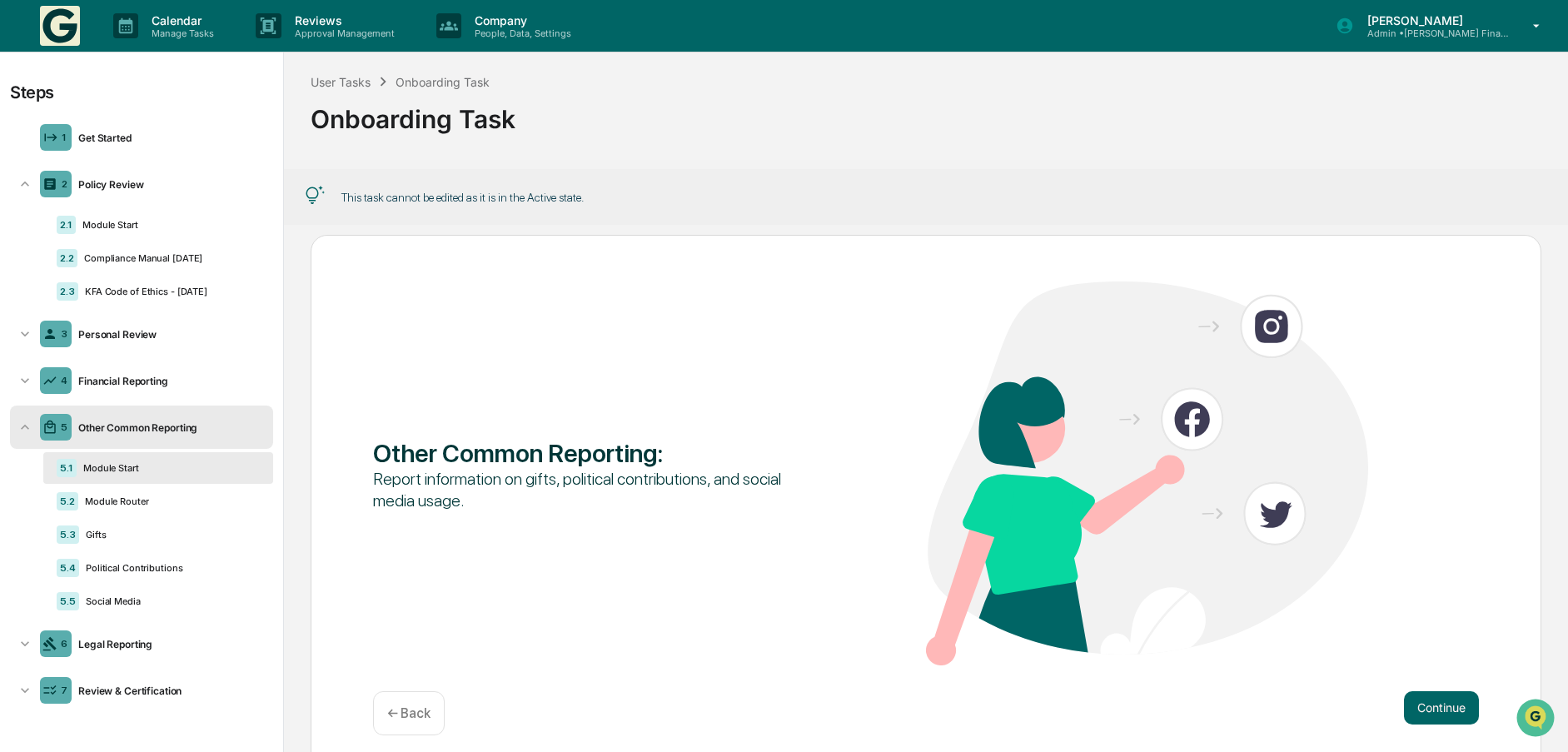
click at [23, 425] on icon at bounding box center [26, 427] width 17 height 17
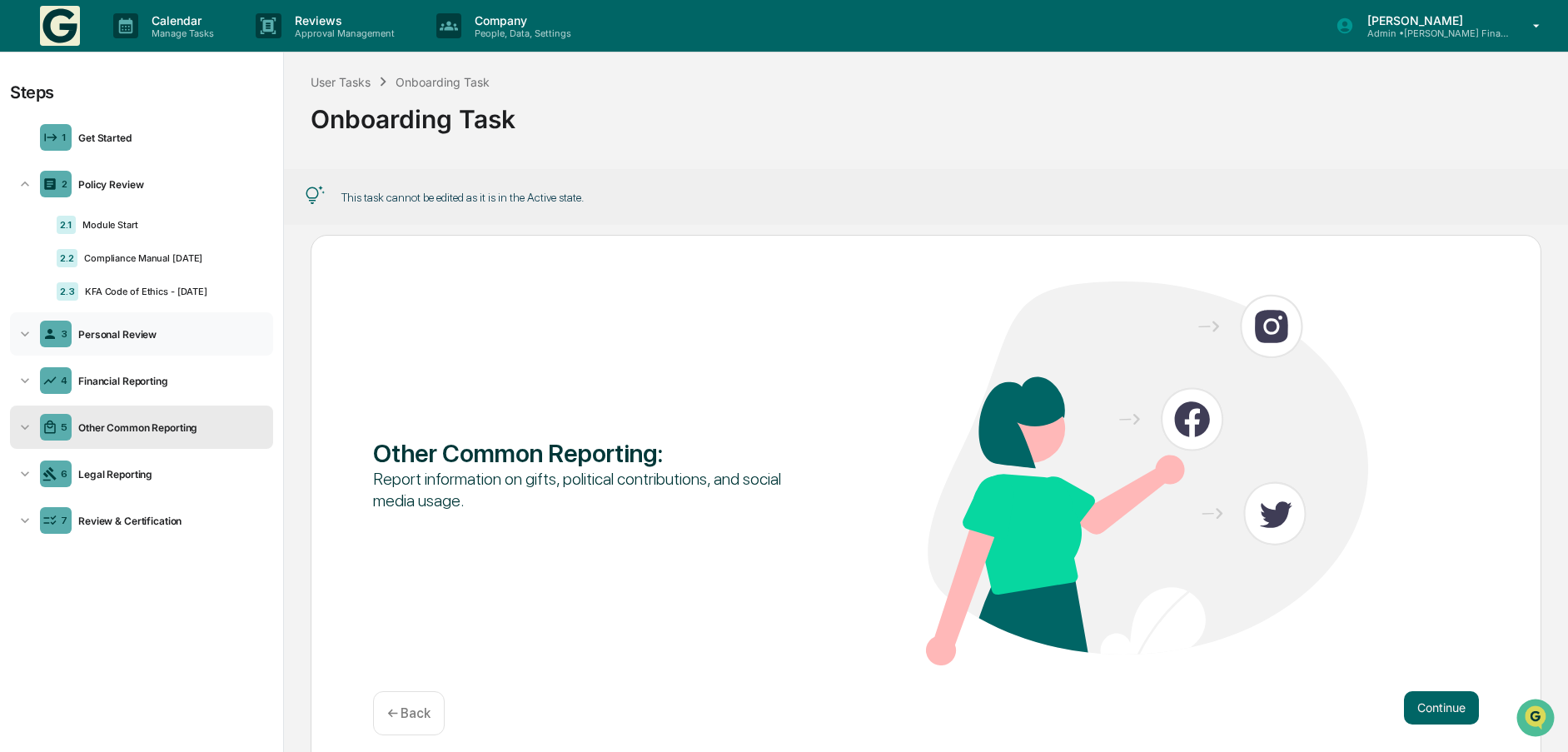
click at [129, 335] on div "Personal Review" at bounding box center [168, 334] width 195 height 13
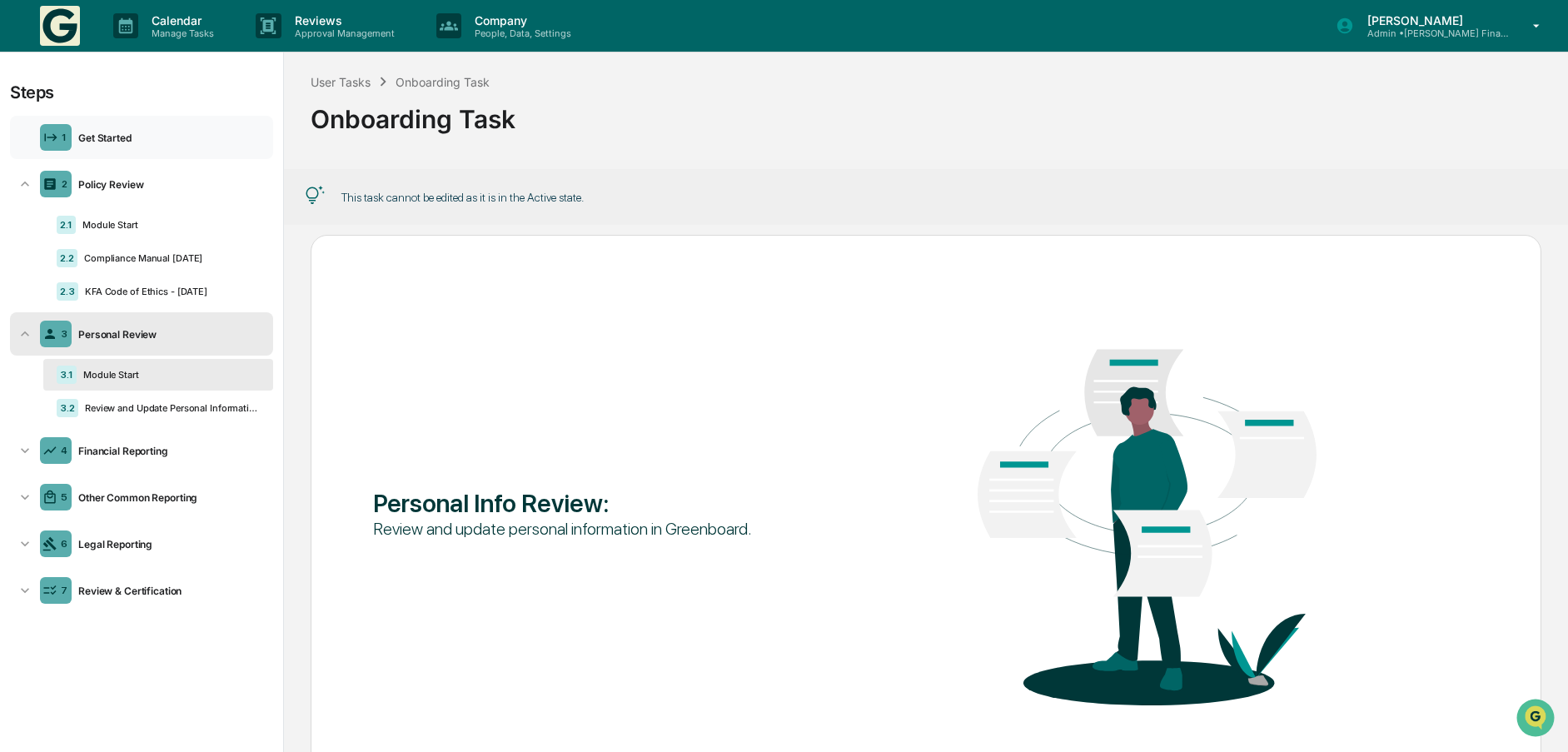
click at [63, 134] on div "1" at bounding box center [64, 138] width 5 height 12
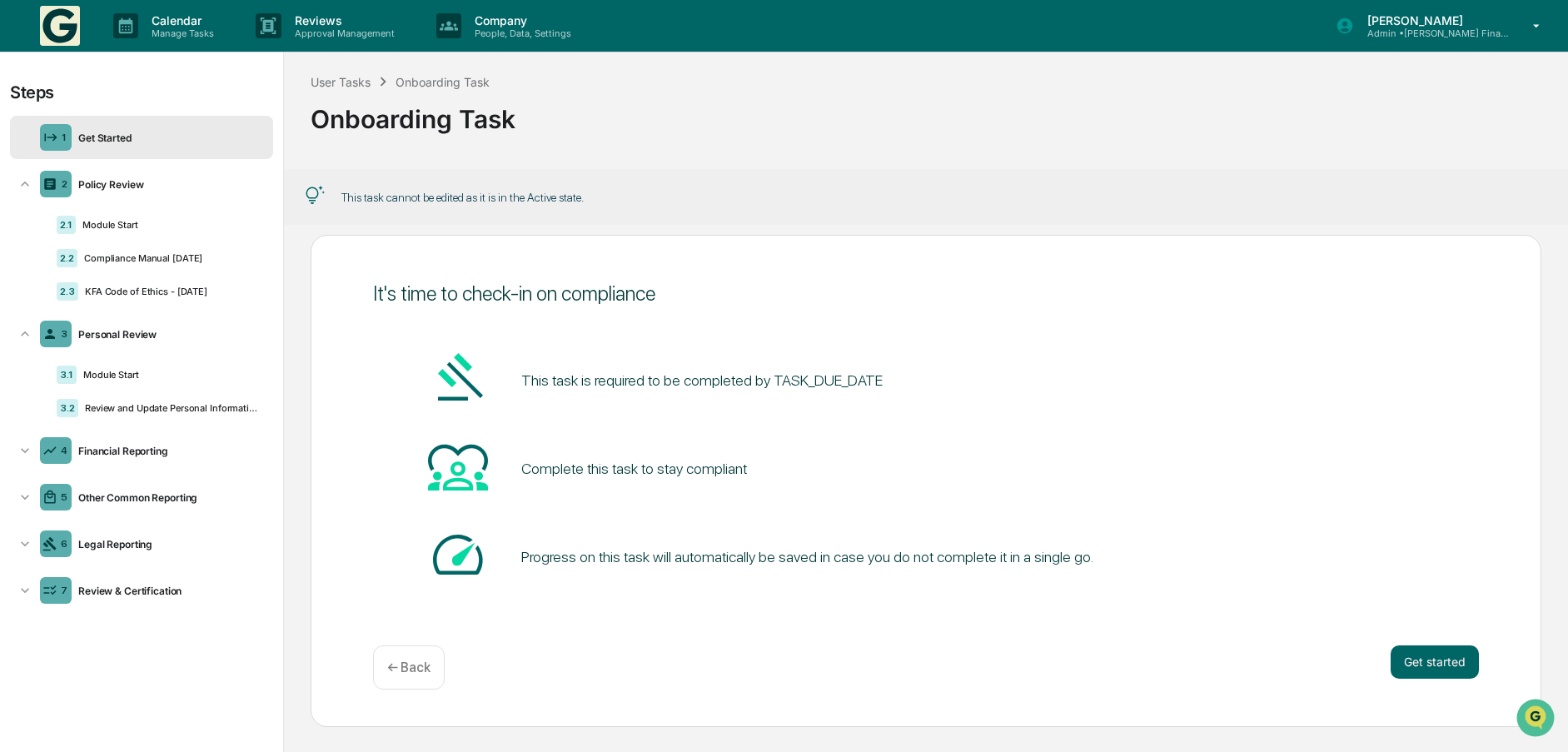
scroll to position [1, 0]
click at [1442, 662] on button "Get started" at bounding box center [1434, 661] width 88 height 33
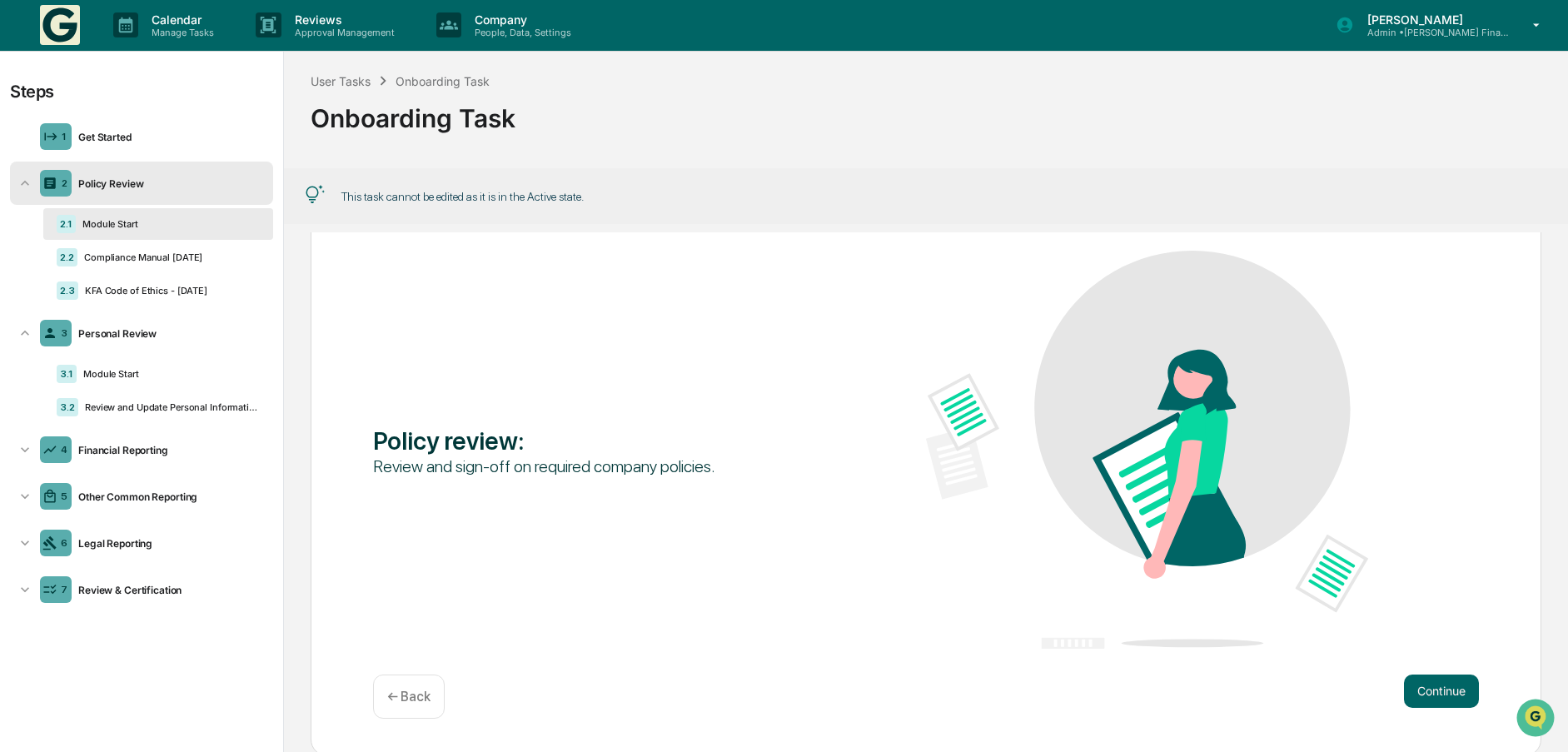
scroll to position [83, 0]
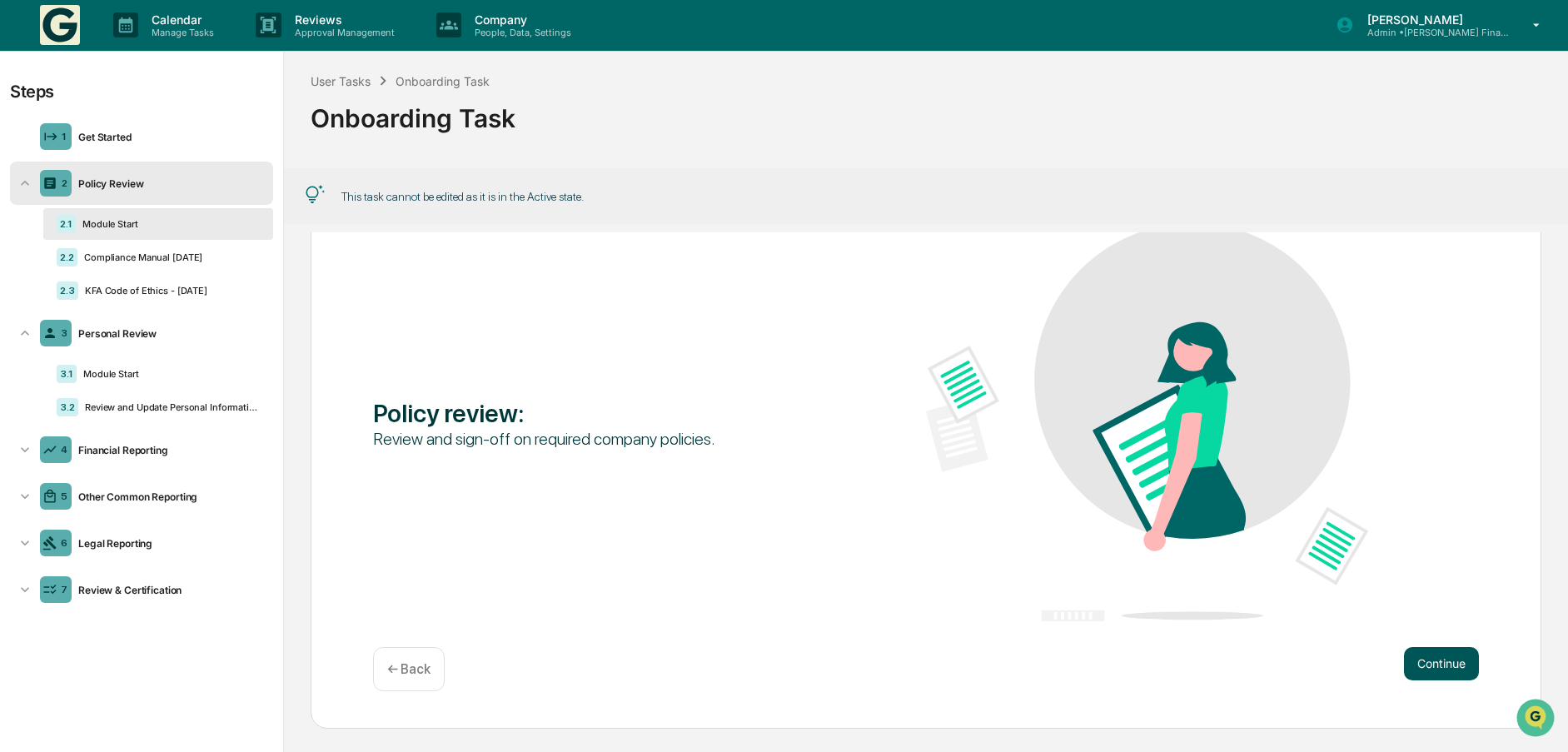
click at [1433, 655] on button "Continue" at bounding box center [1441, 663] width 75 height 33
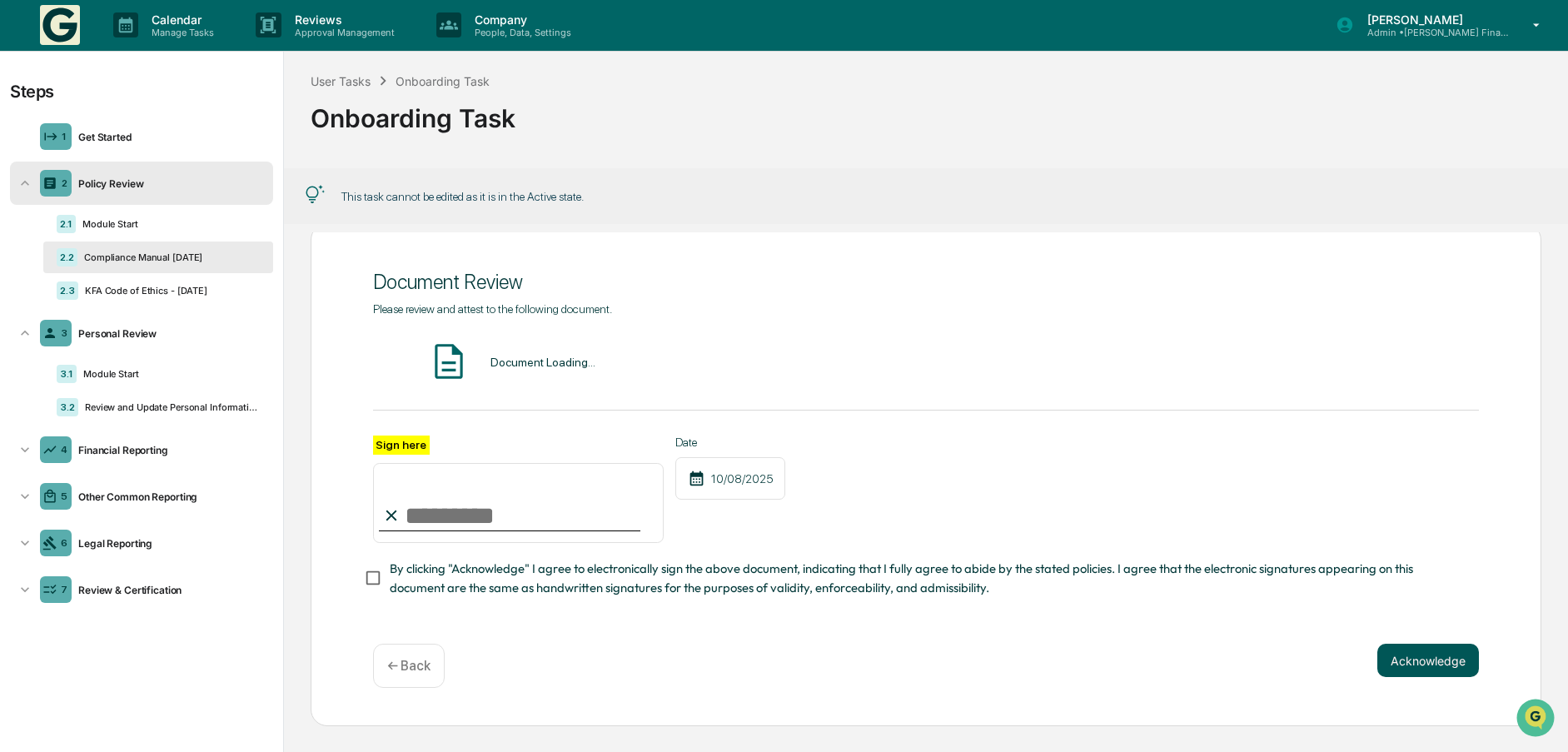
scroll to position [41, 0]
click at [1424, 666] on button "Acknowledge" at bounding box center [1428, 660] width 101 height 33
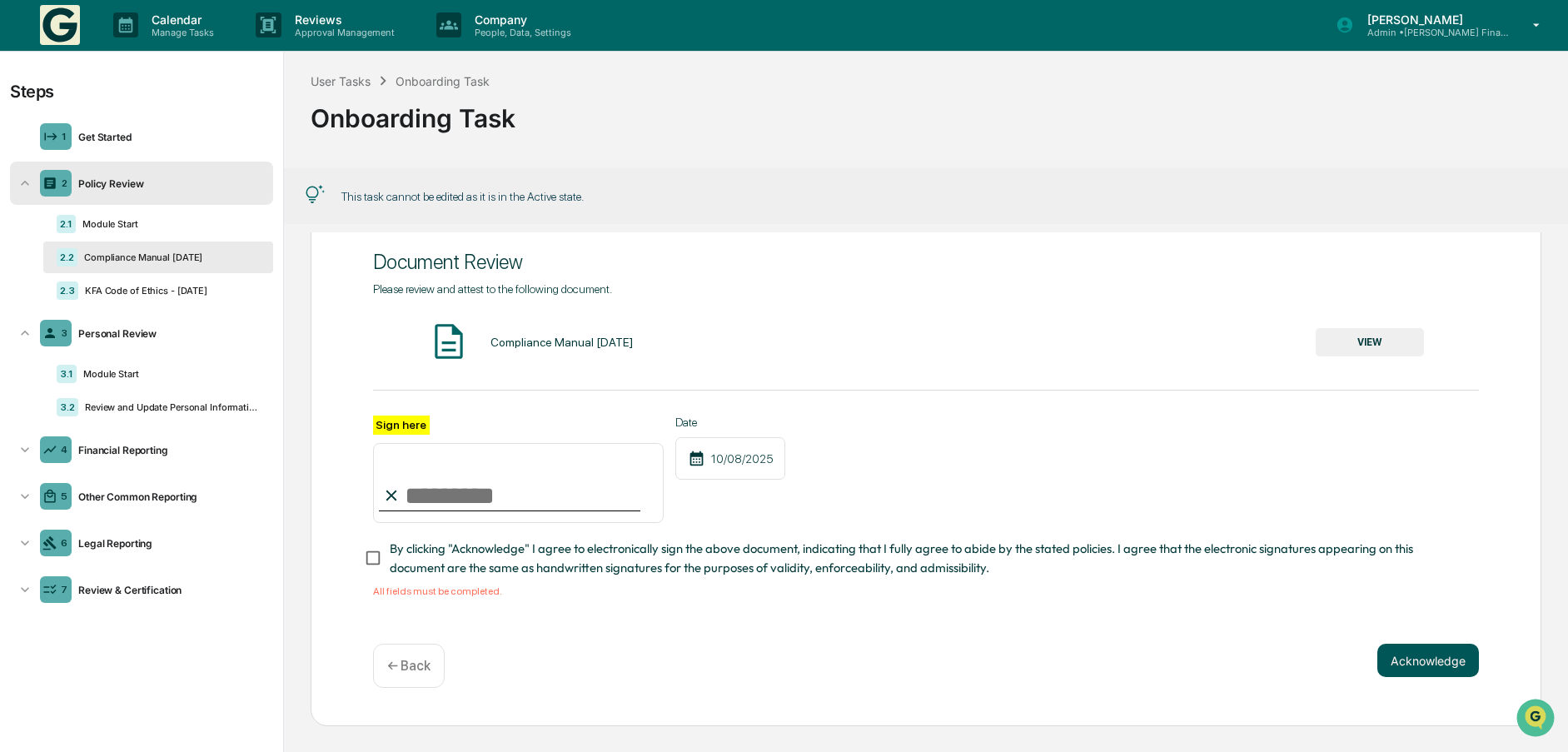
click at [1425, 663] on button "Acknowledge" at bounding box center [1428, 660] width 101 height 33
click at [143, 289] on div "KFA Code of Ethics - 11.9.22" at bounding box center [168, 291] width 181 height 12
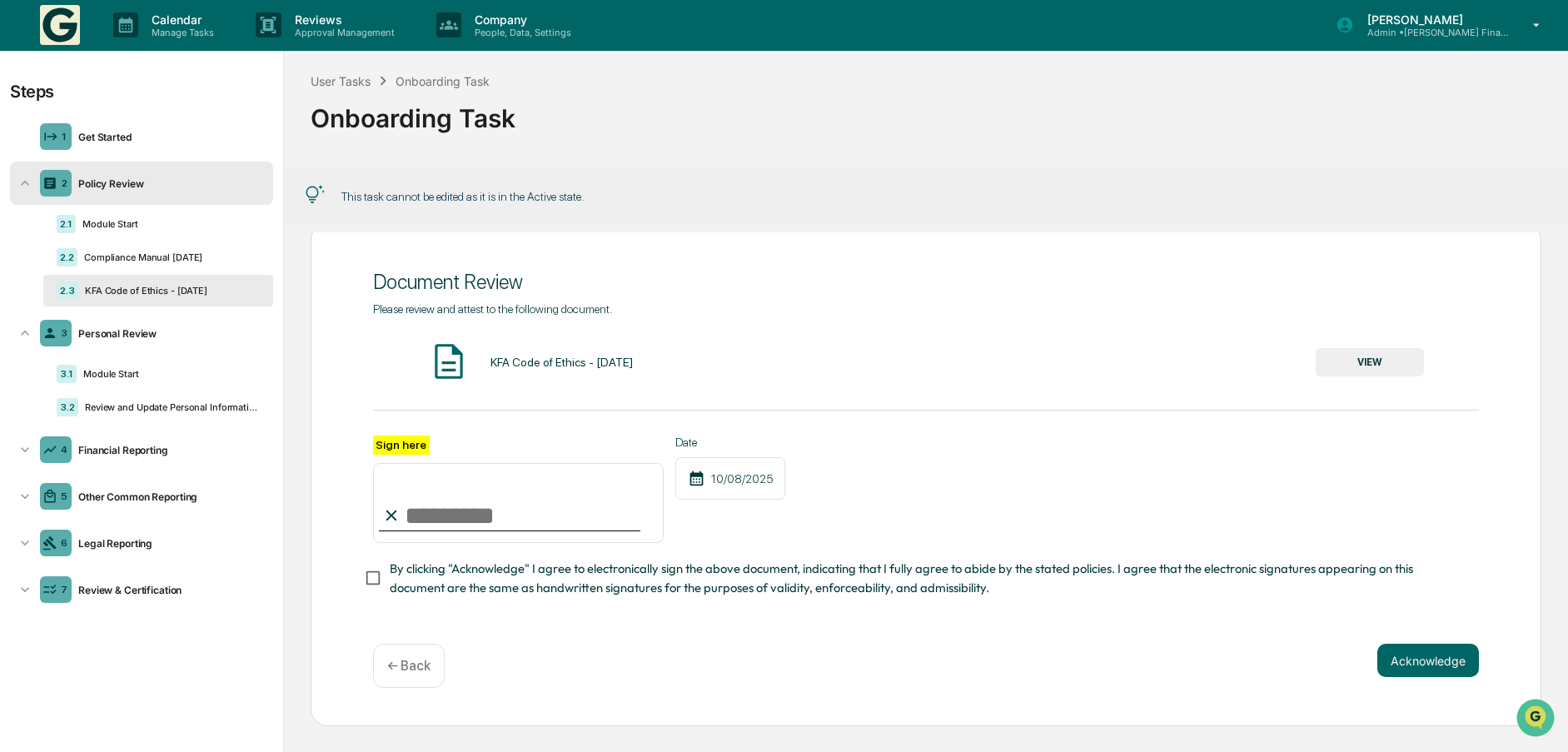
click at [1442, 657] on button "Acknowledge" at bounding box center [1428, 660] width 101 height 33
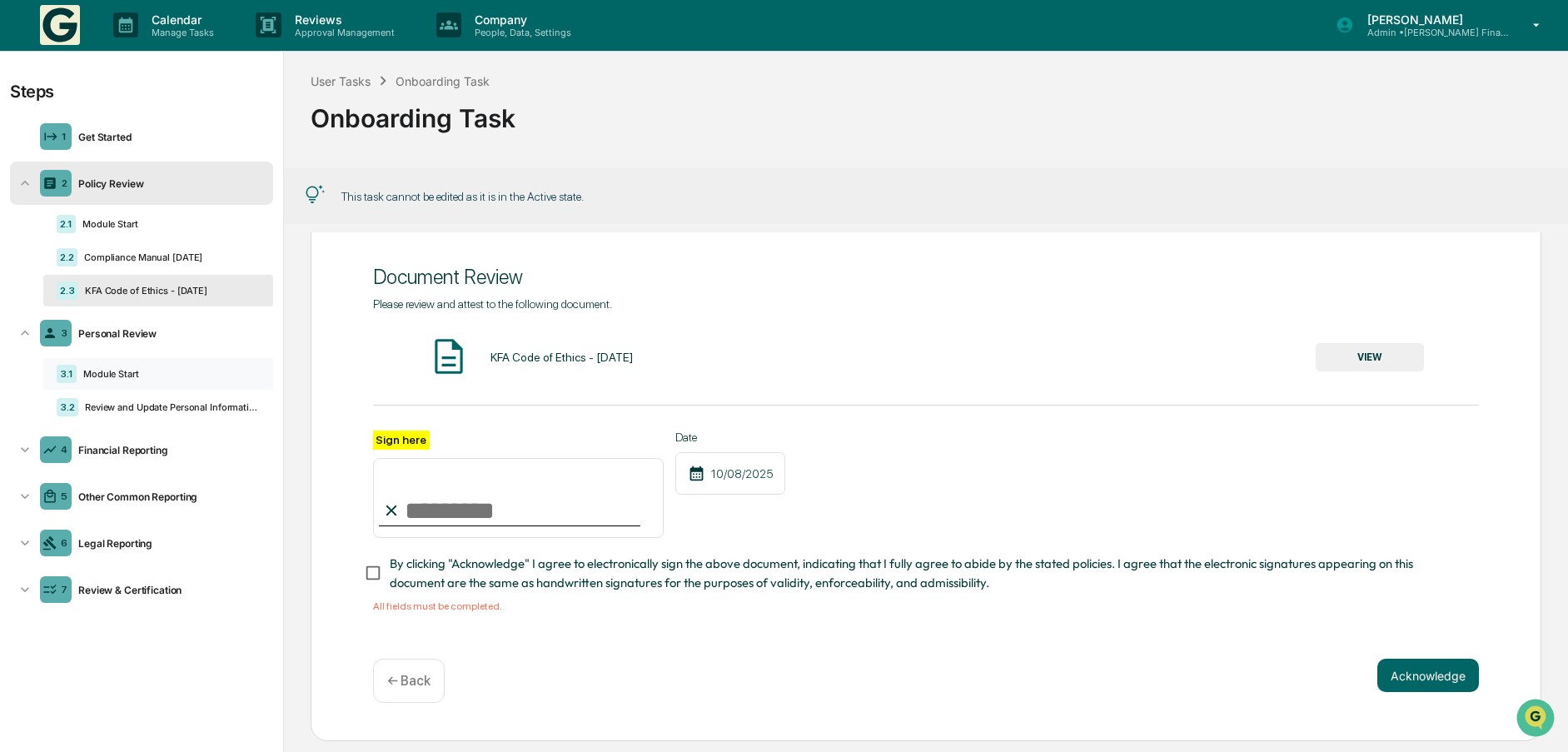
click at [117, 376] on div "Module Start" at bounding box center [168, 374] width 183 height 12
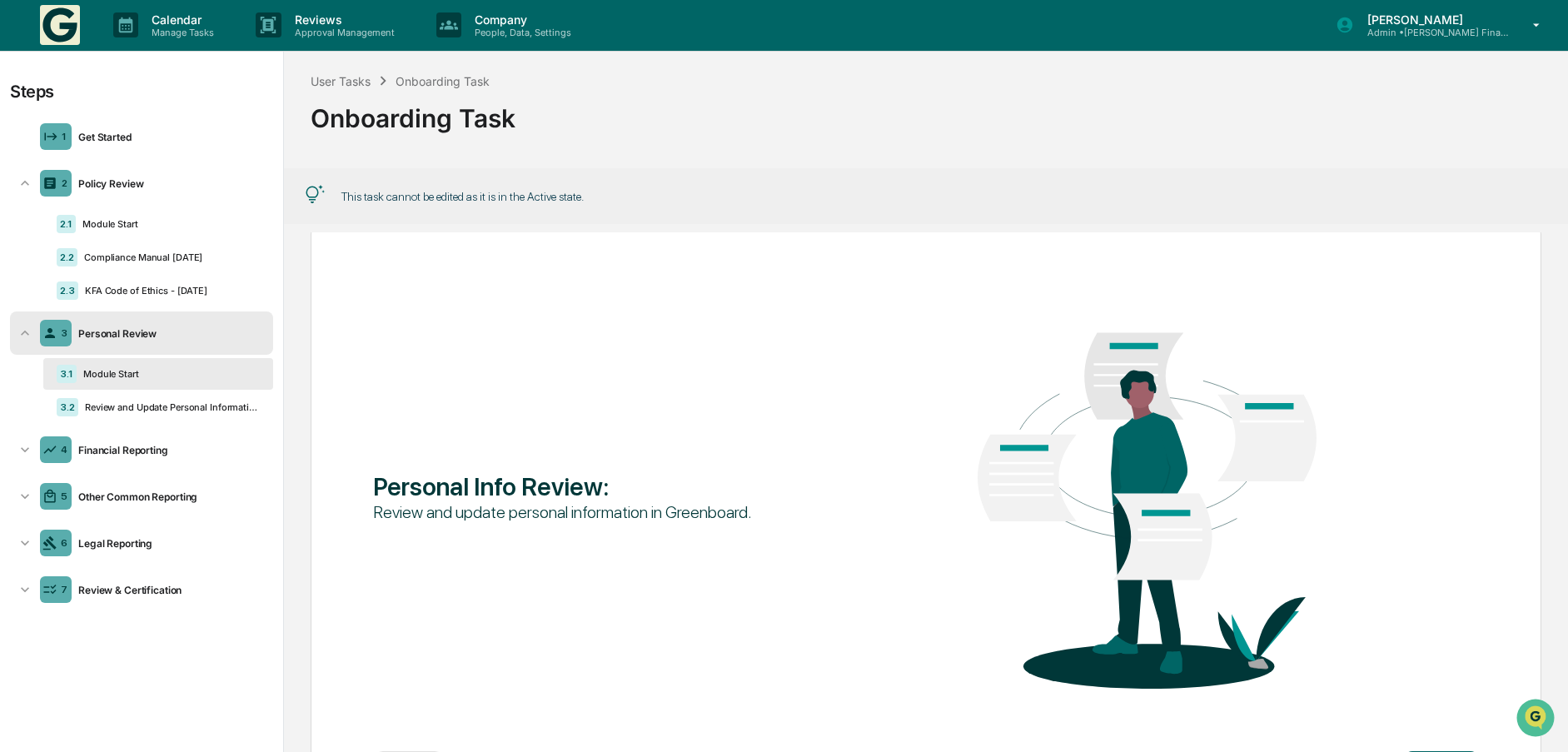
scroll to position [25, 0]
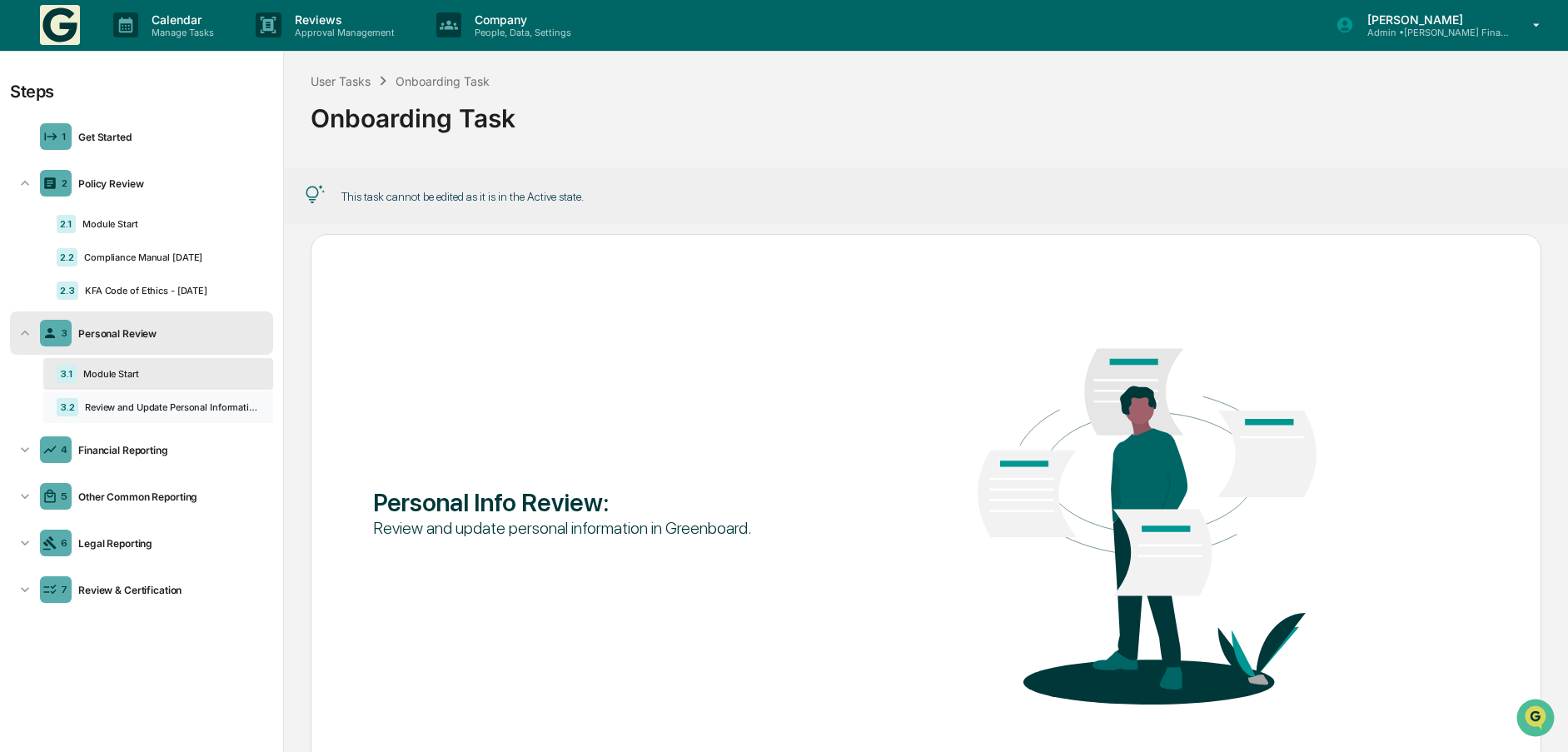
click at [132, 407] on div "Review and Update Personal Information" at bounding box center [168, 407] width 181 height 12
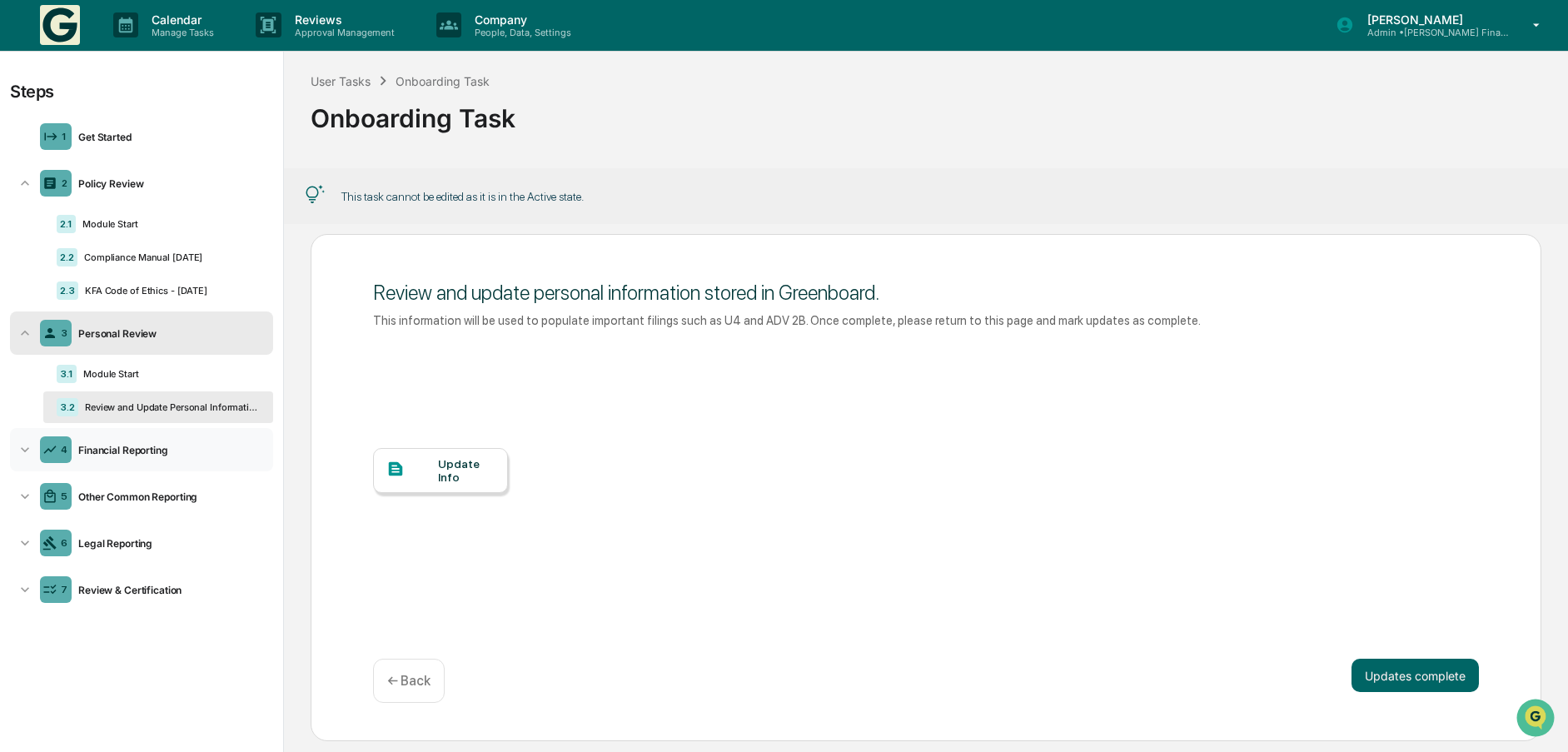
click at [20, 449] on icon at bounding box center [26, 450] width 17 height 17
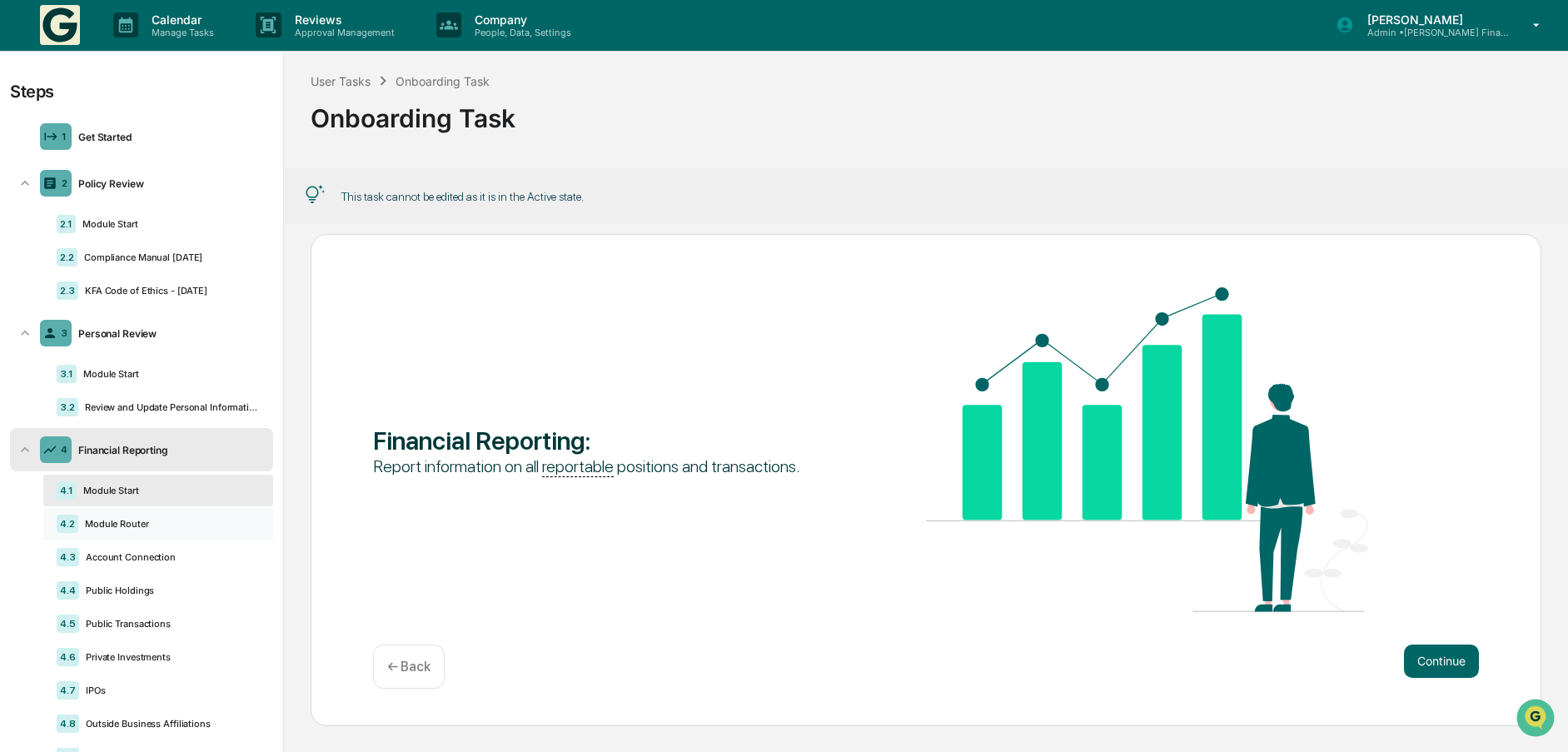
click at [119, 522] on div "Module Router" at bounding box center [168, 524] width 181 height 12
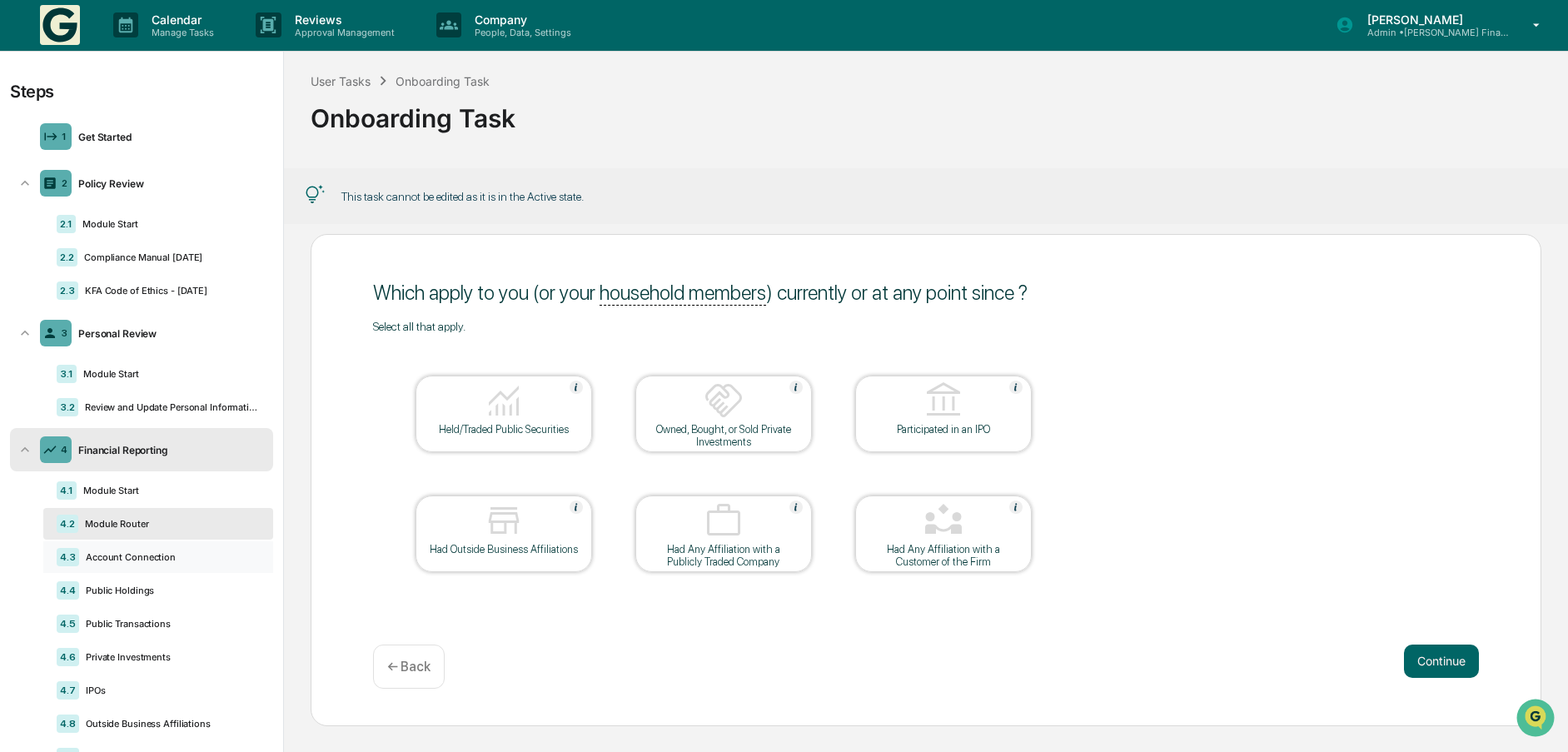
click at [123, 552] on div "Account Connection" at bounding box center [169, 557] width 180 height 12
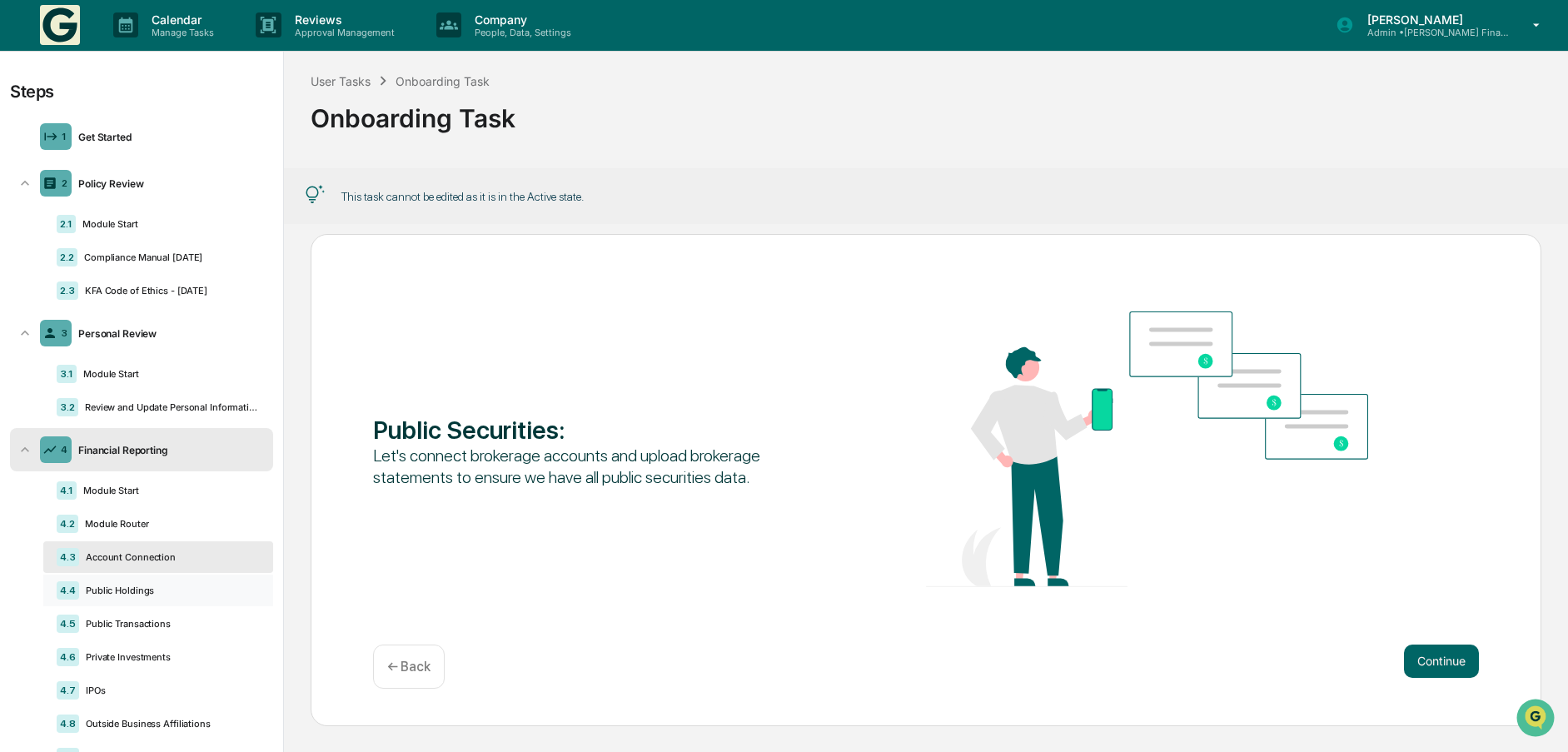
click at [128, 594] on div "Public Holdings" at bounding box center [169, 590] width 180 height 12
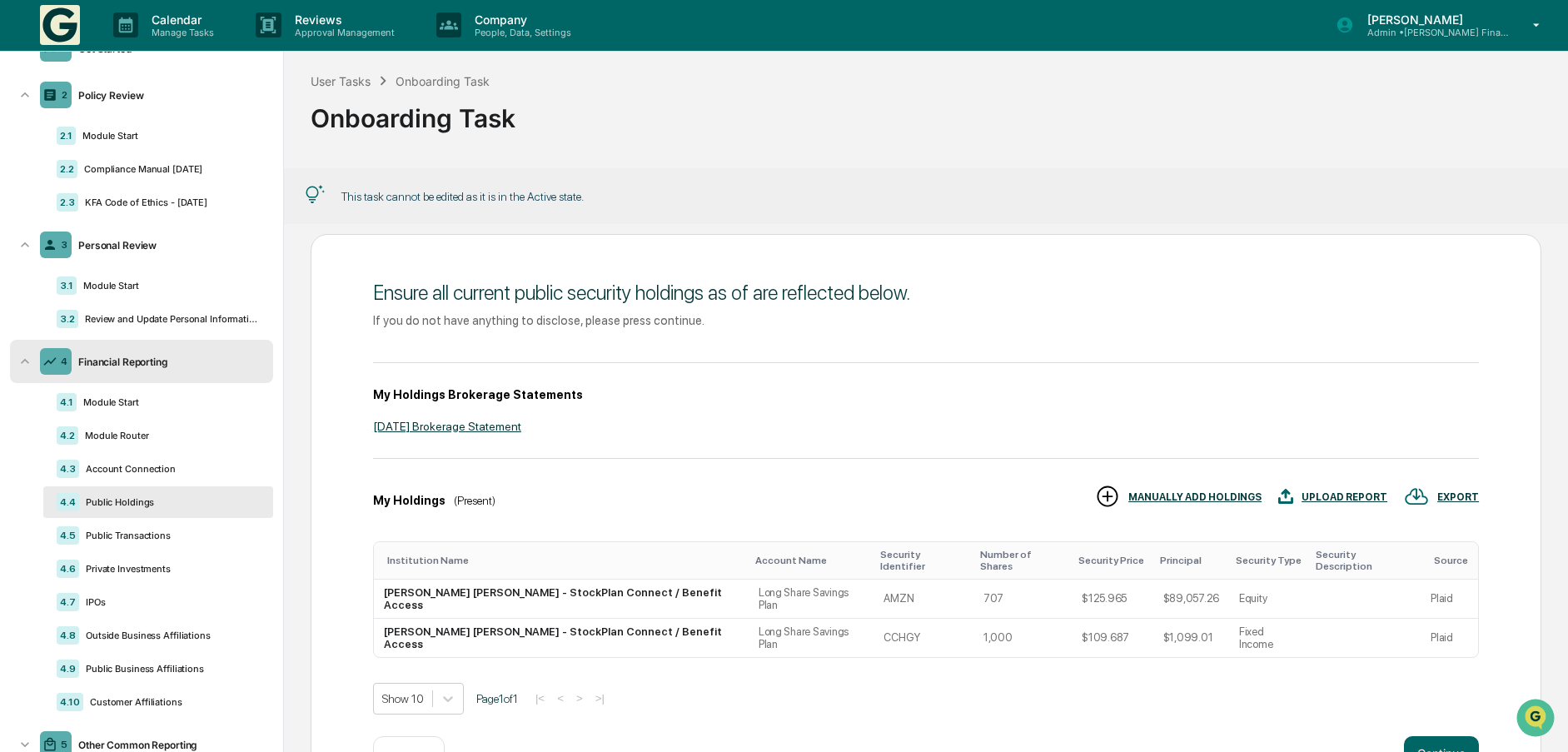
scroll to position [225, 0]
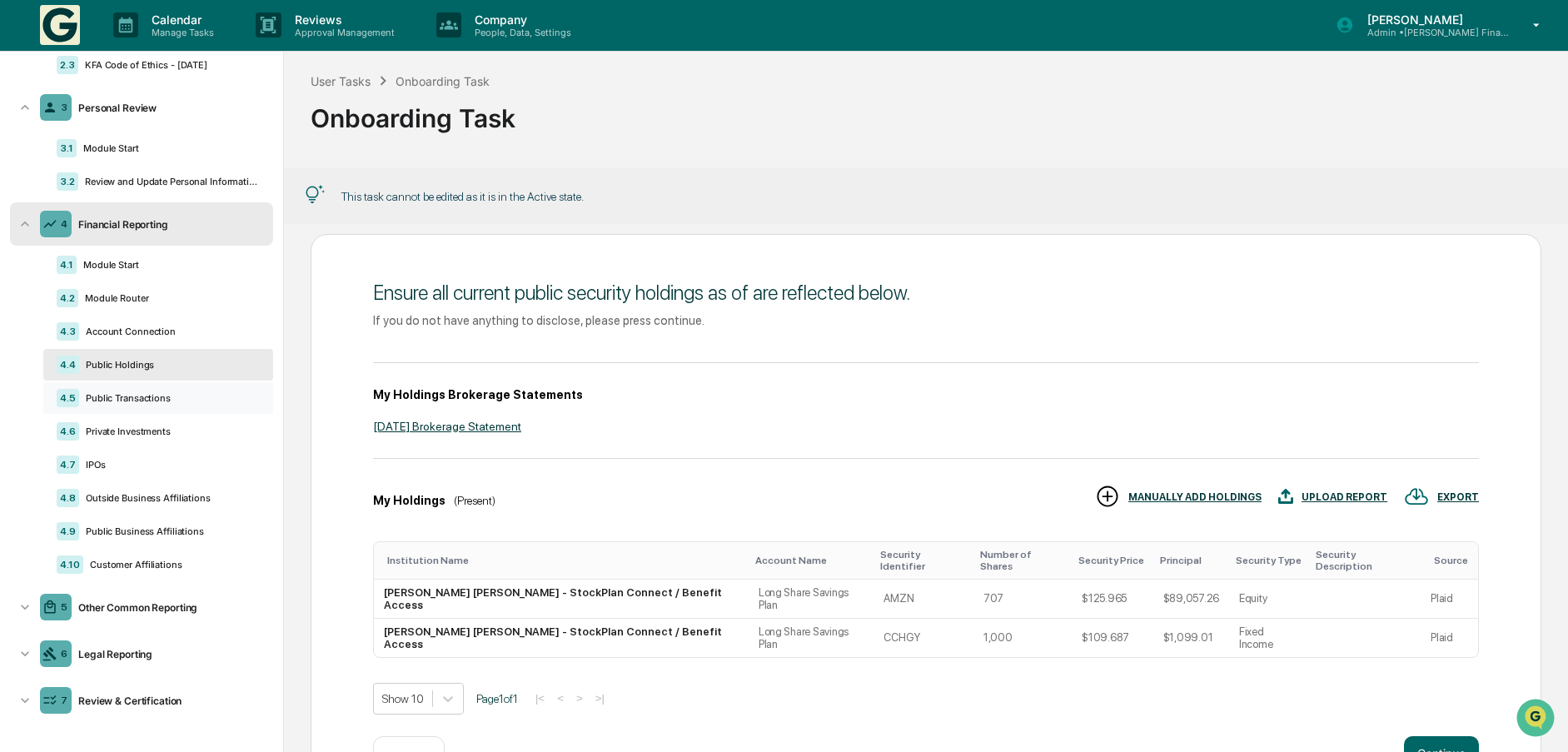
click at [142, 389] on div "4.5 Public Transactions" at bounding box center [158, 397] width 230 height 31
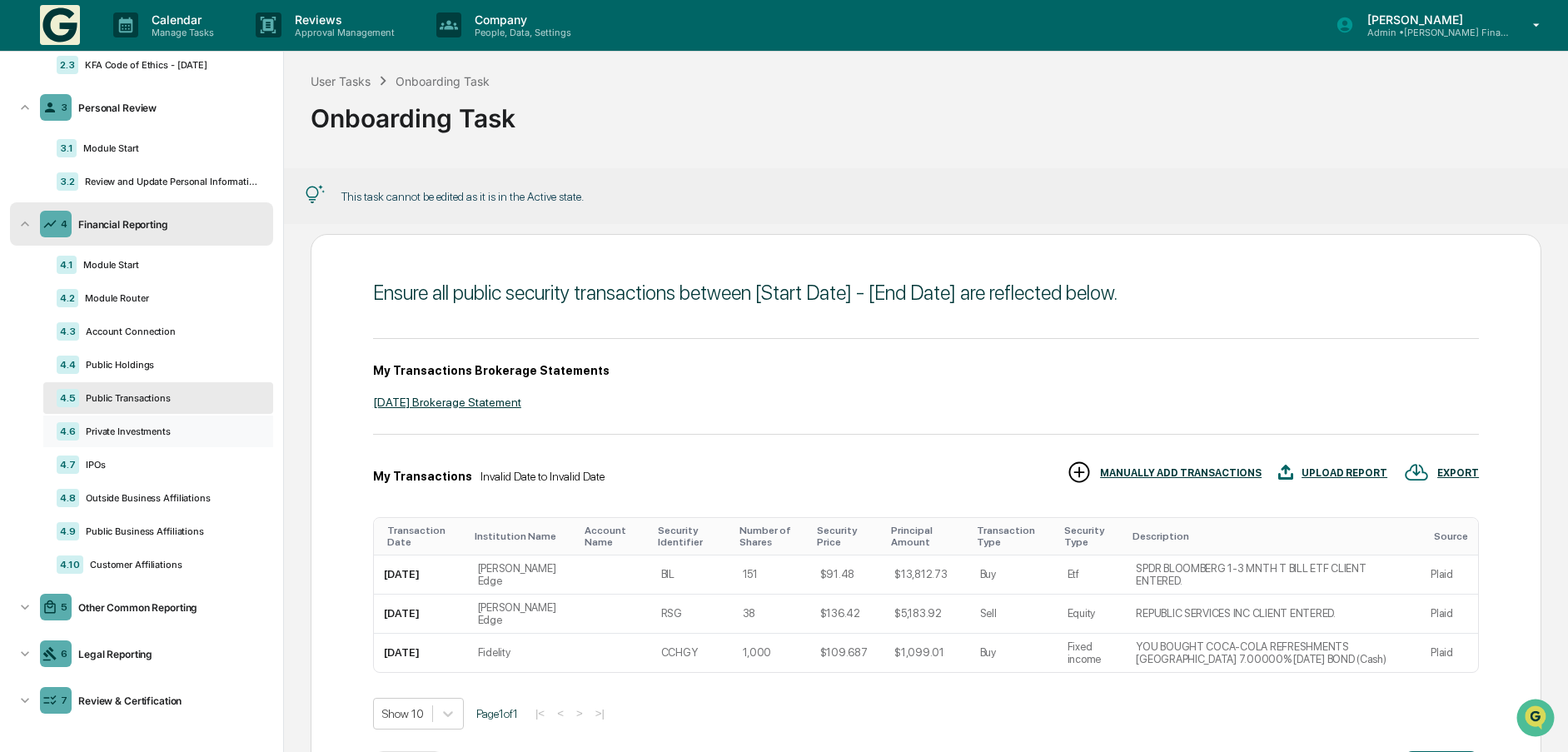
click at [142, 429] on div "Private Investments" at bounding box center [169, 431] width 180 height 12
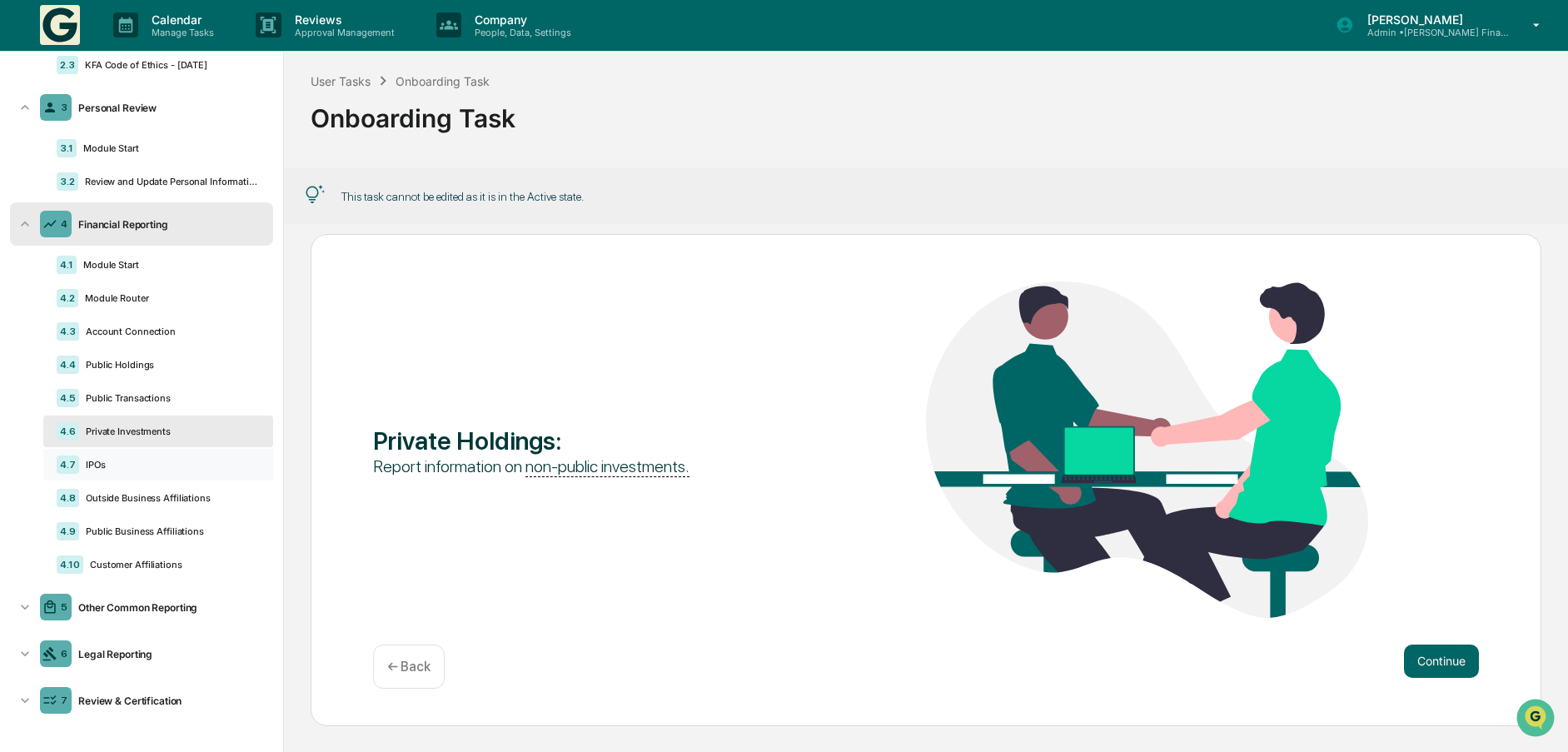
click at [92, 465] on div "IPOs" at bounding box center [169, 464] width 180 height 12
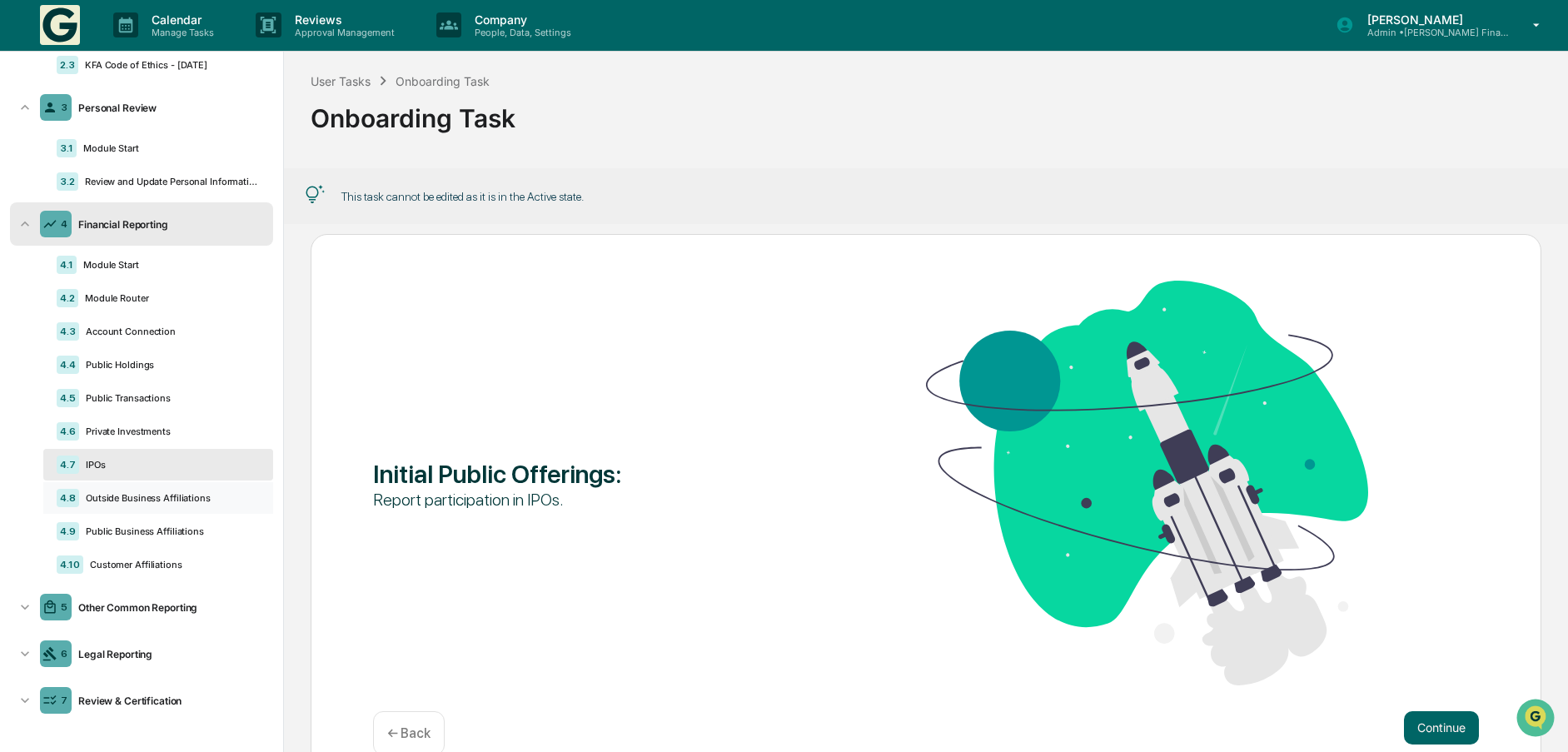
click at [112, 491] on div "4.8 Outside Business Affiliations" at bounding box center [158, 498] width 230 height 31
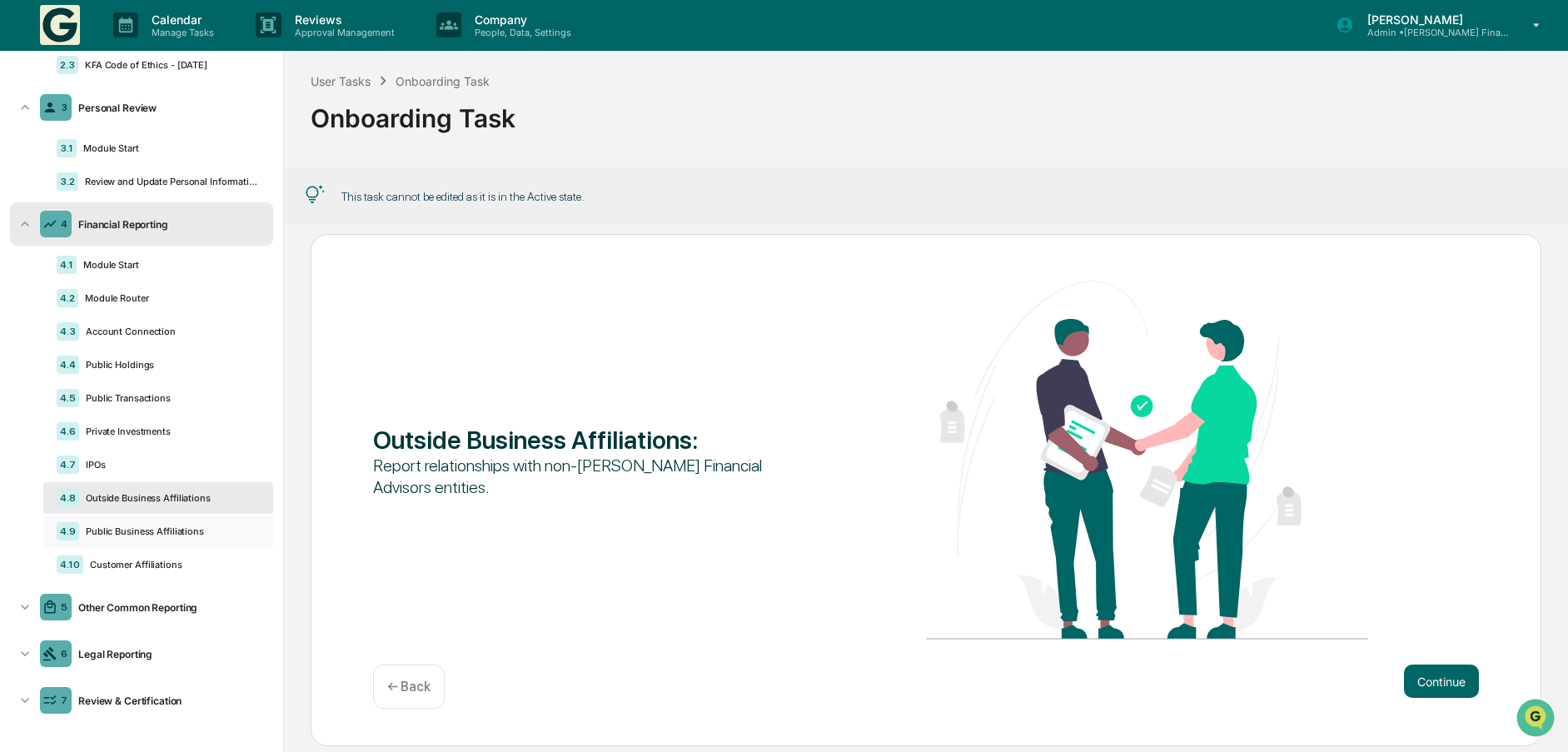
click at [157, 534] on div "Public Business Affiliations" at bounding box center [169, 532] width 180 height 12
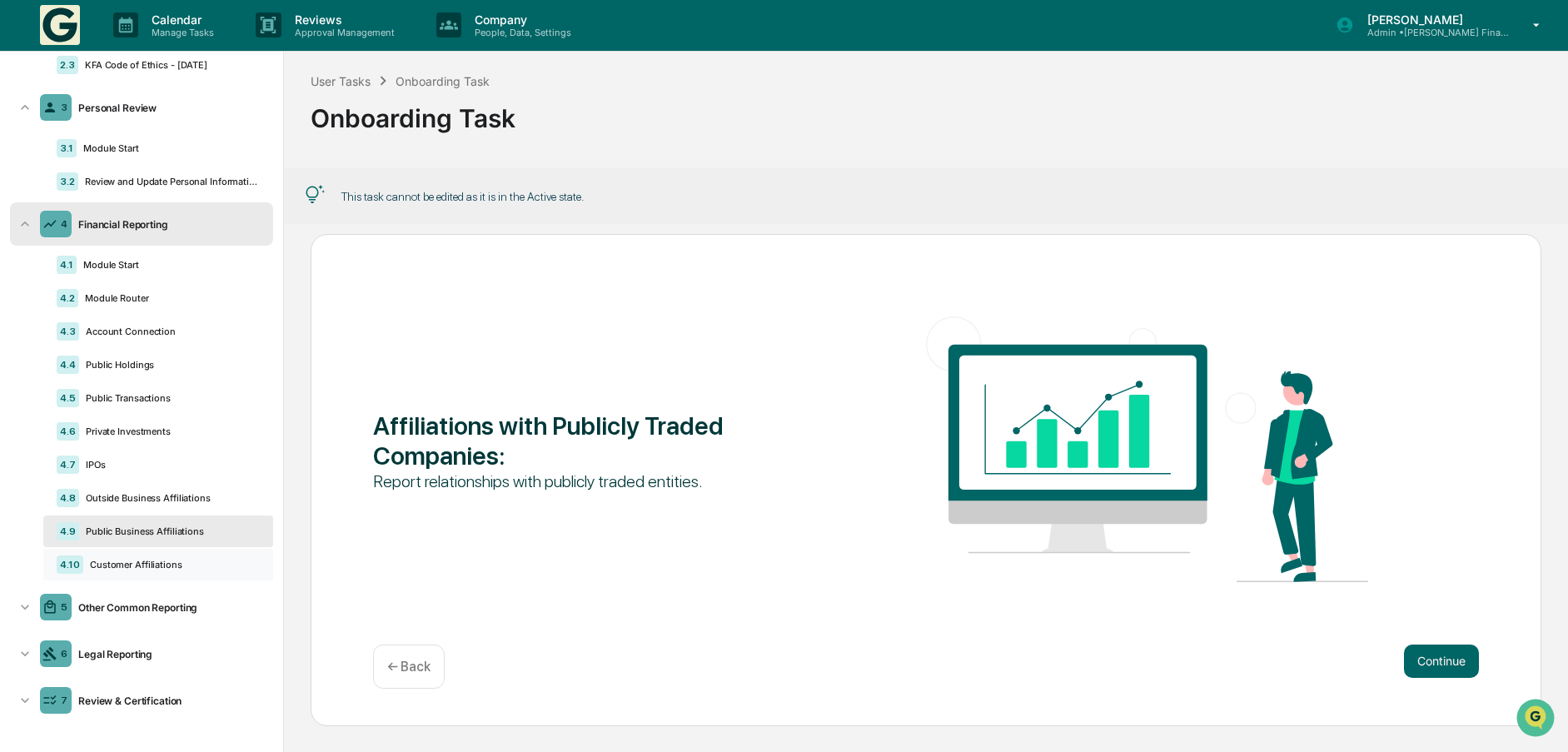
click at [146, 562] on div "Customer Affiliations" at bounding box center [171, 565] width 176 height 12
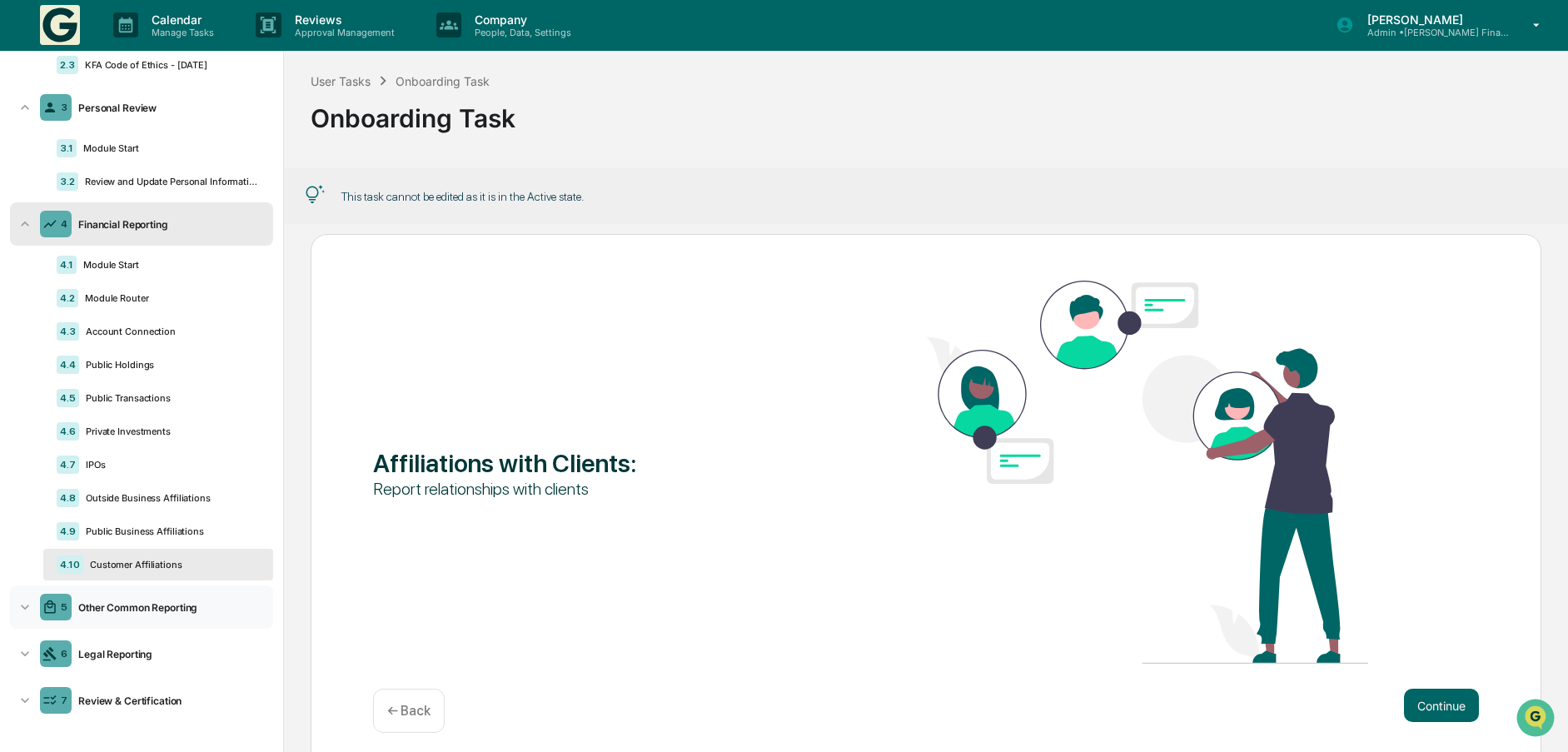
click at [125, 604] on div "Other Common Reporting" at bounding box center [168, 607] width 195 height 13
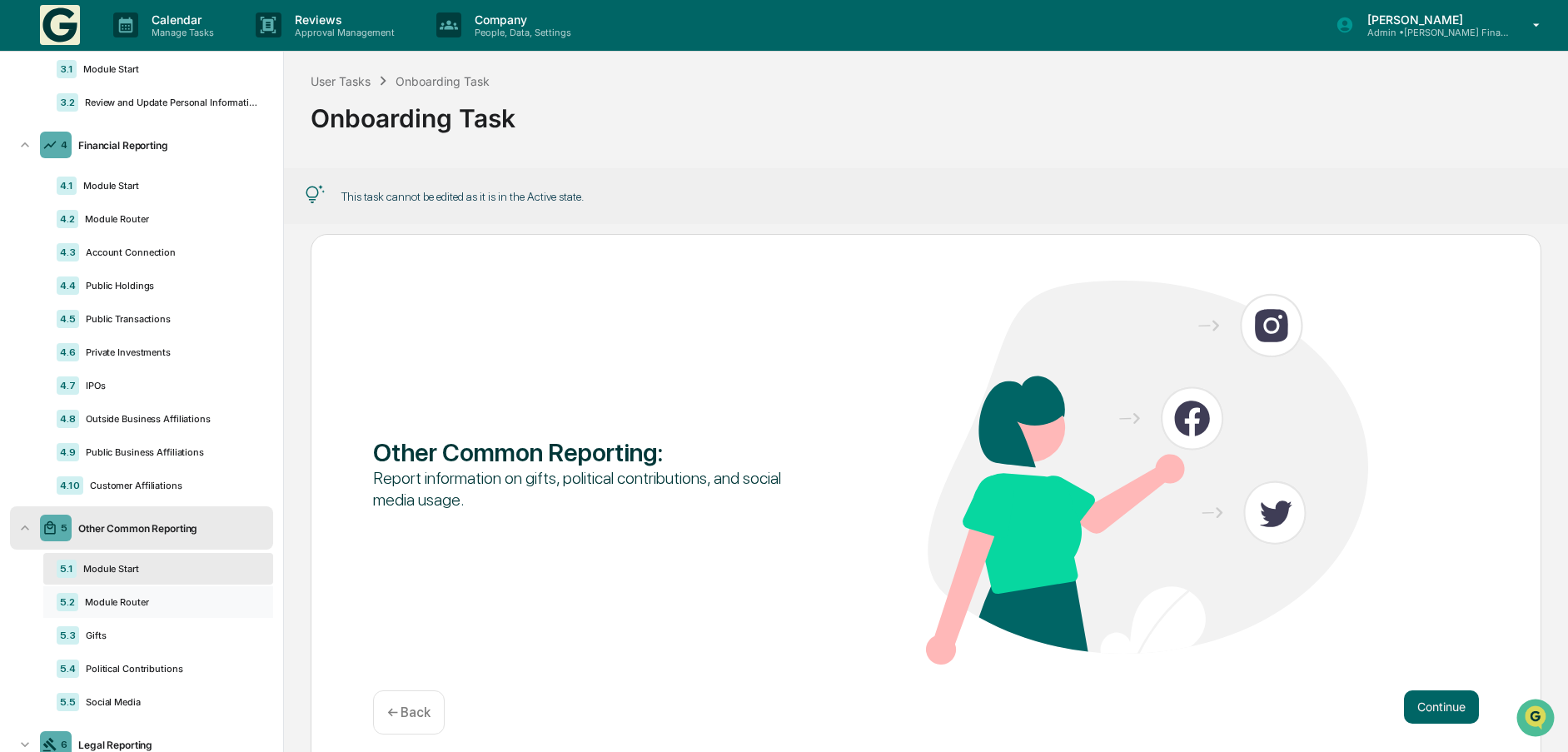
scroll to position [396, 0]
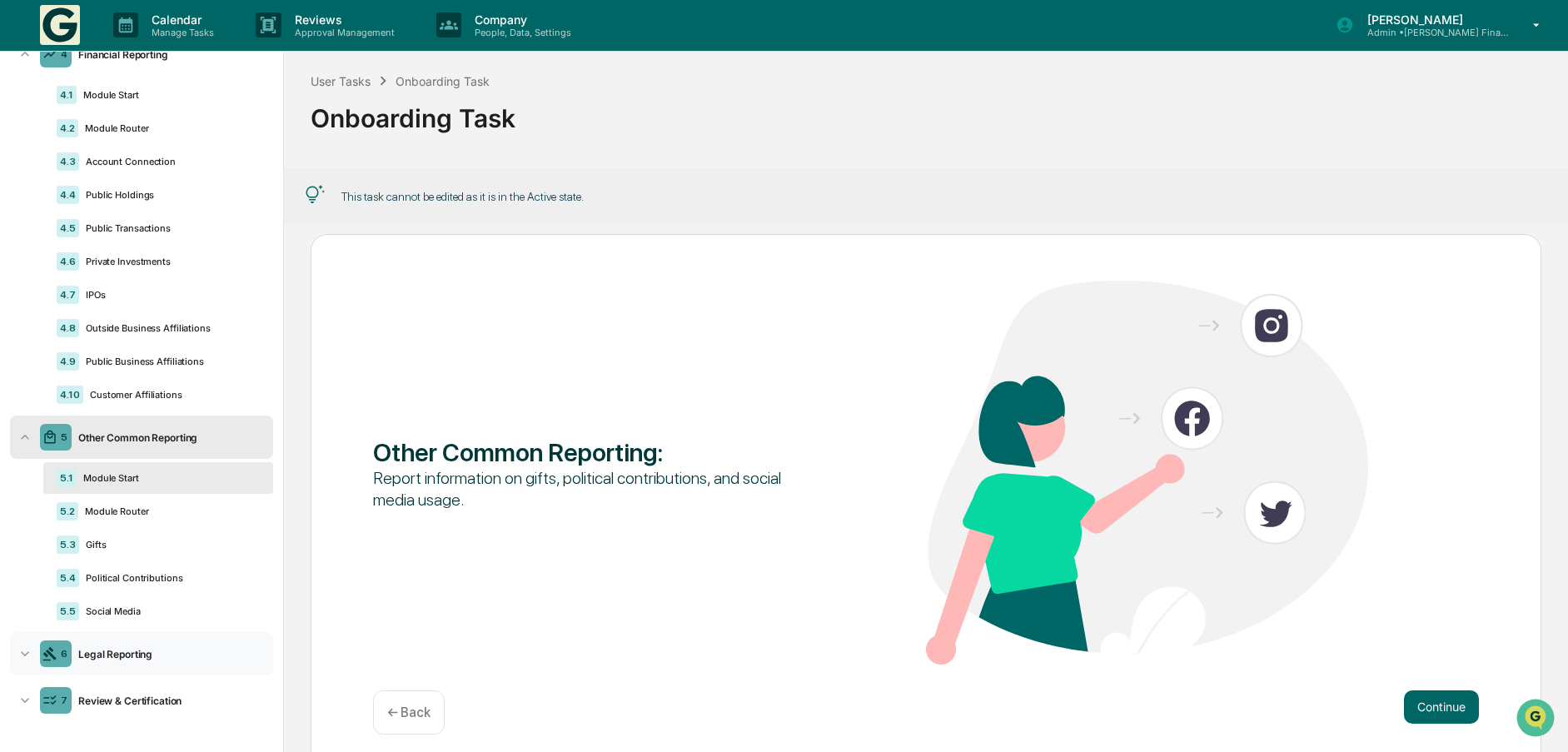
click at [112, 649] on div "Legal Reporting" at bounding box center [168, 653] width 195 height 13
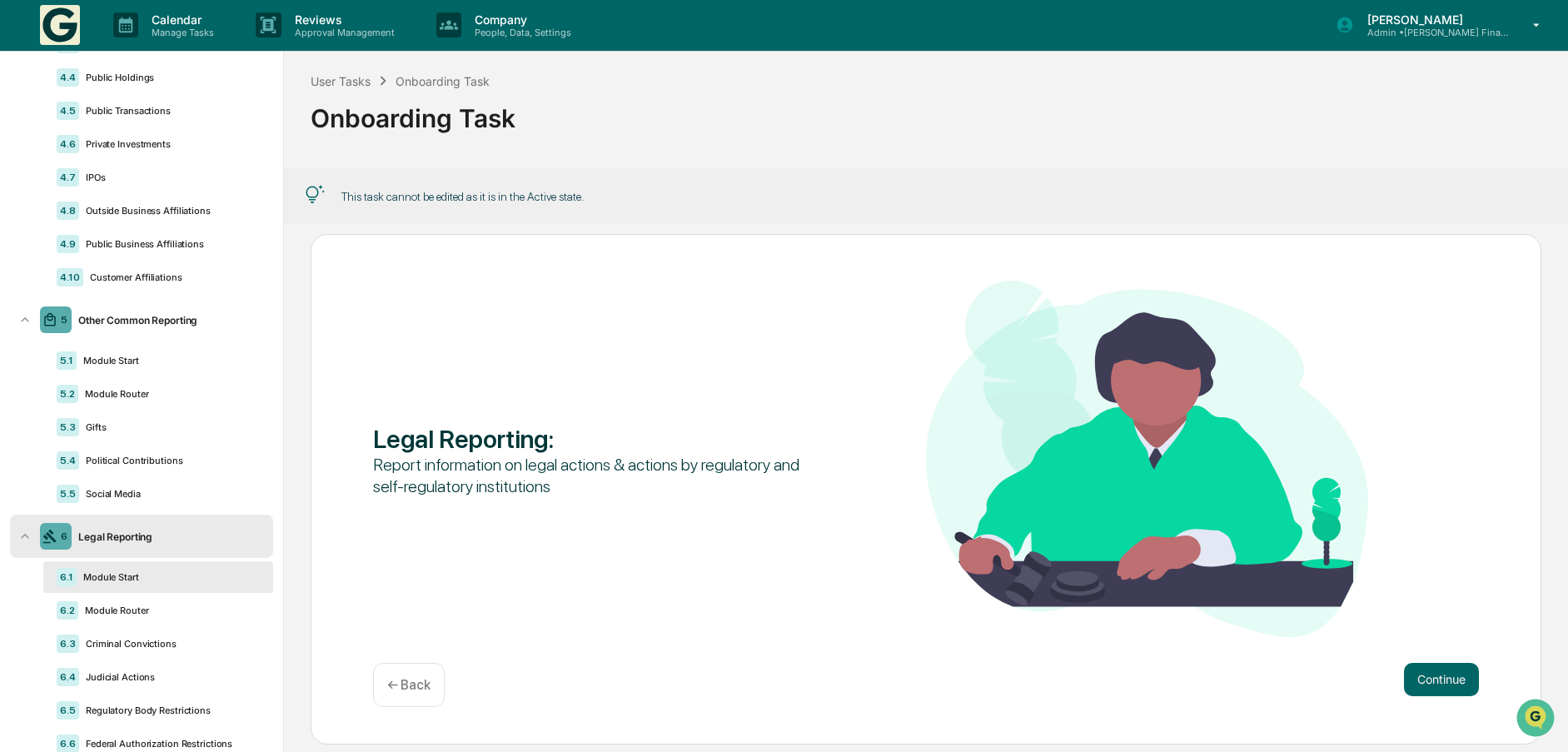
scroll to position [599, 0]
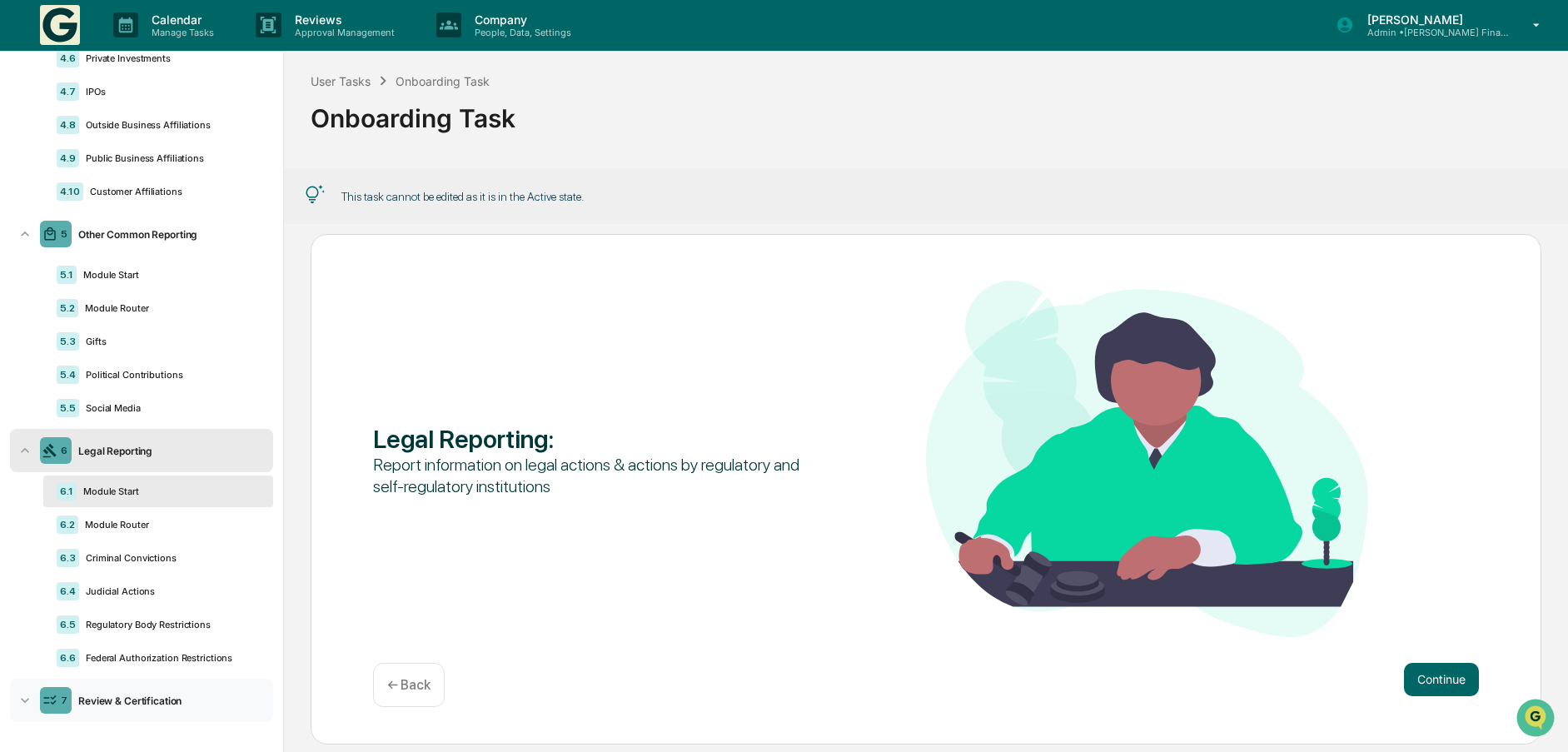
click at [99, 700] on div "Review & Certification" at bounding box center [168, 700] width 195 height 13
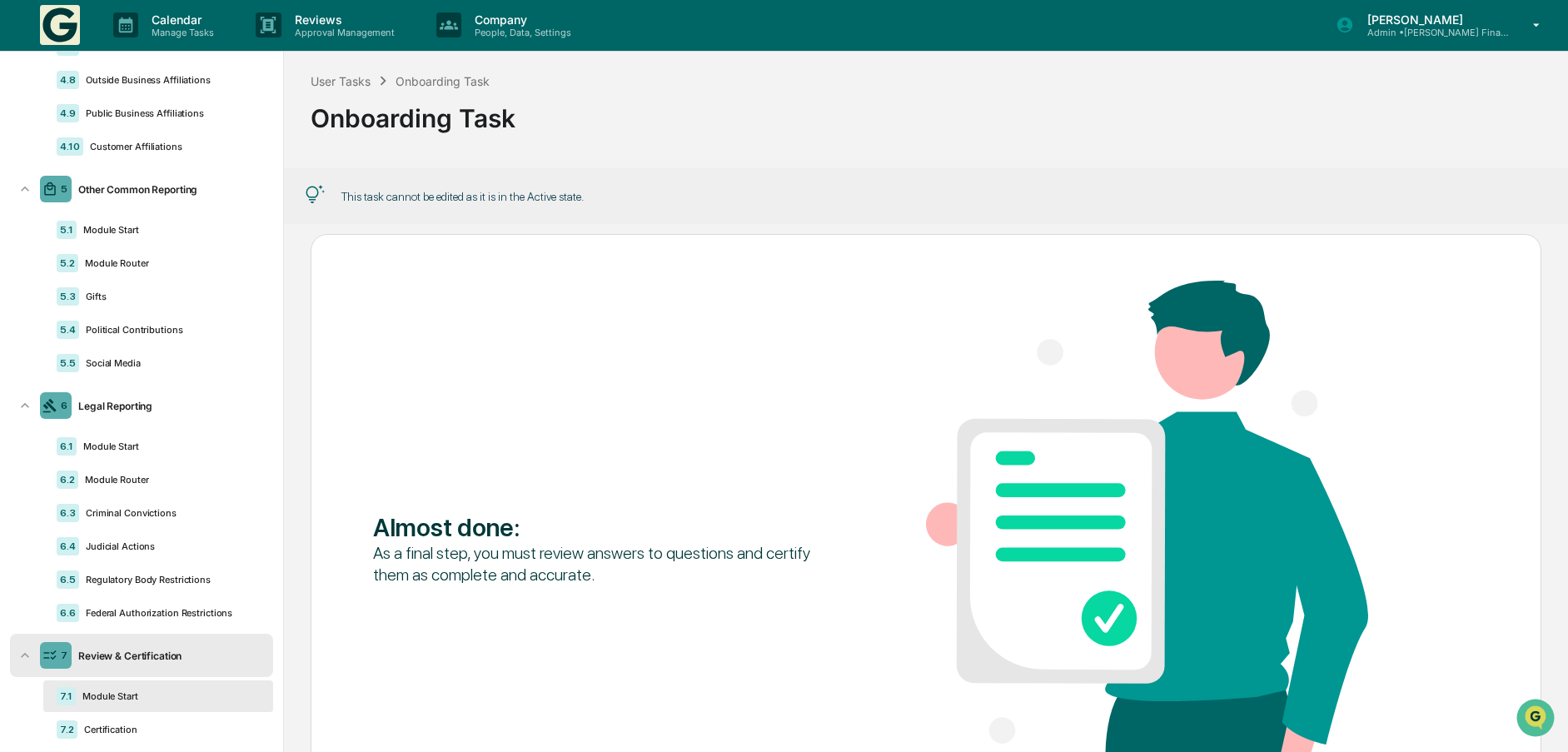
scroll to position [669, 0]
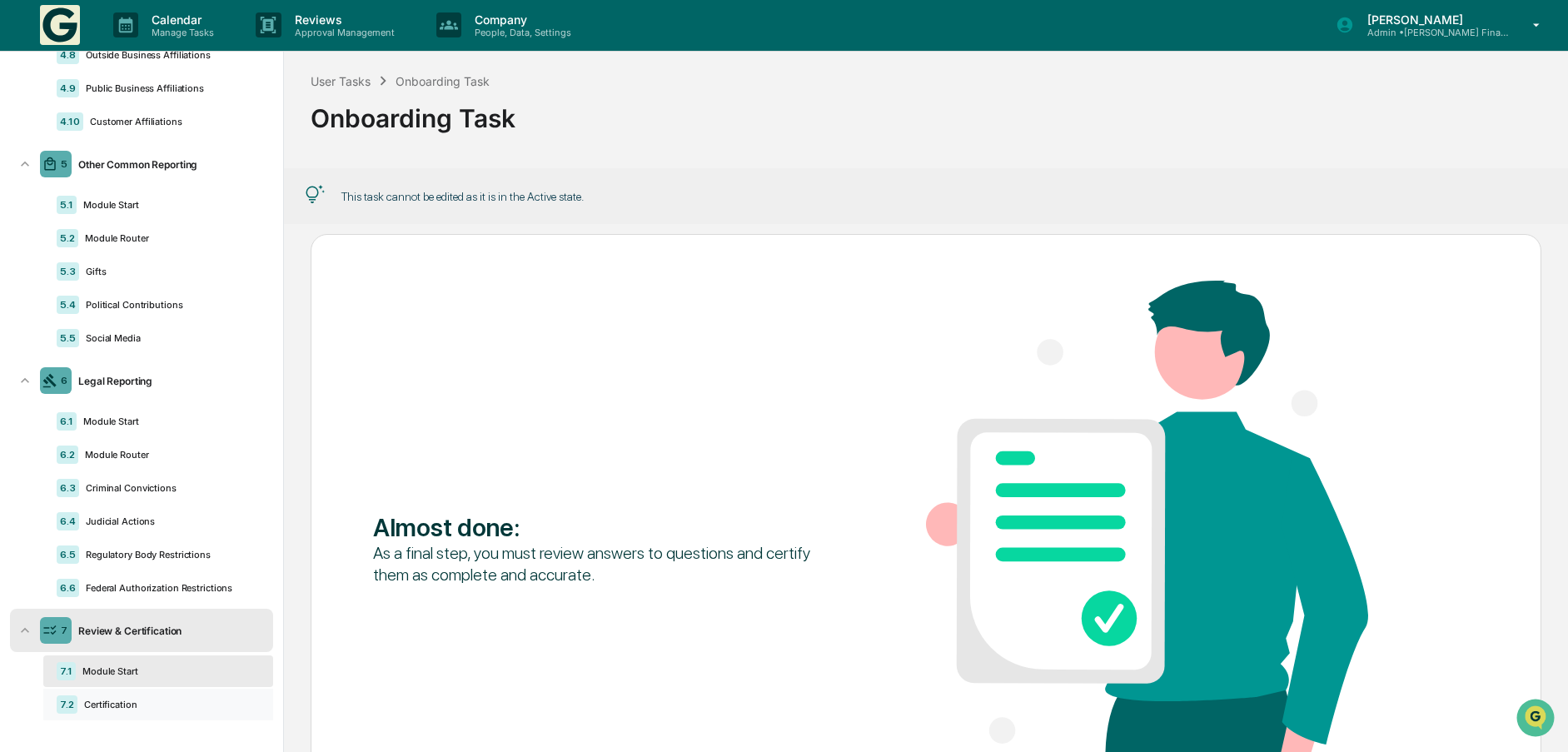
click at [109, 700] on div "Certification" at bounding box center [168, 704] width 182 height 12
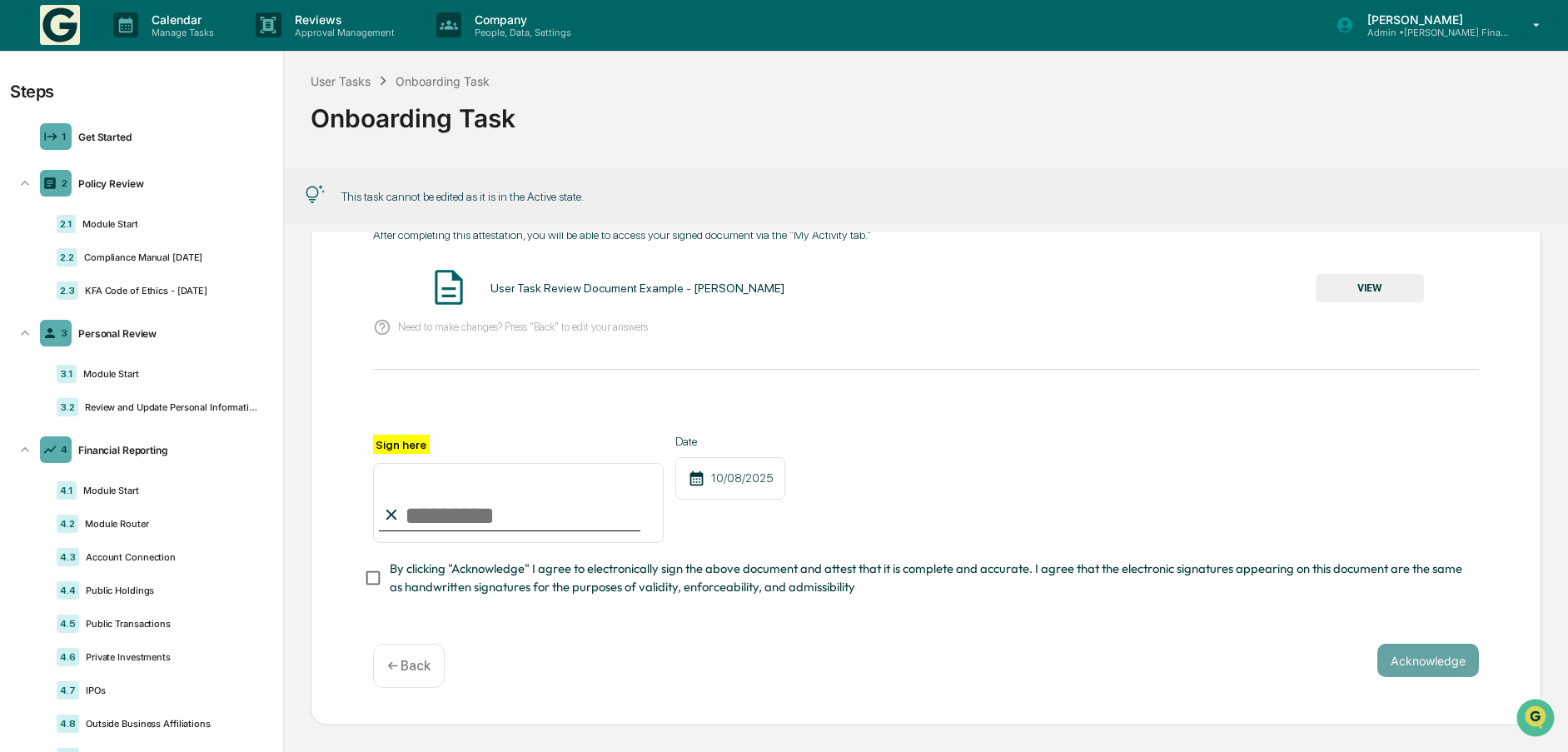
scroll to position [0, 0]
click at [60, 134] on div "1" at bounding box center [55, 137] width 31 height 26
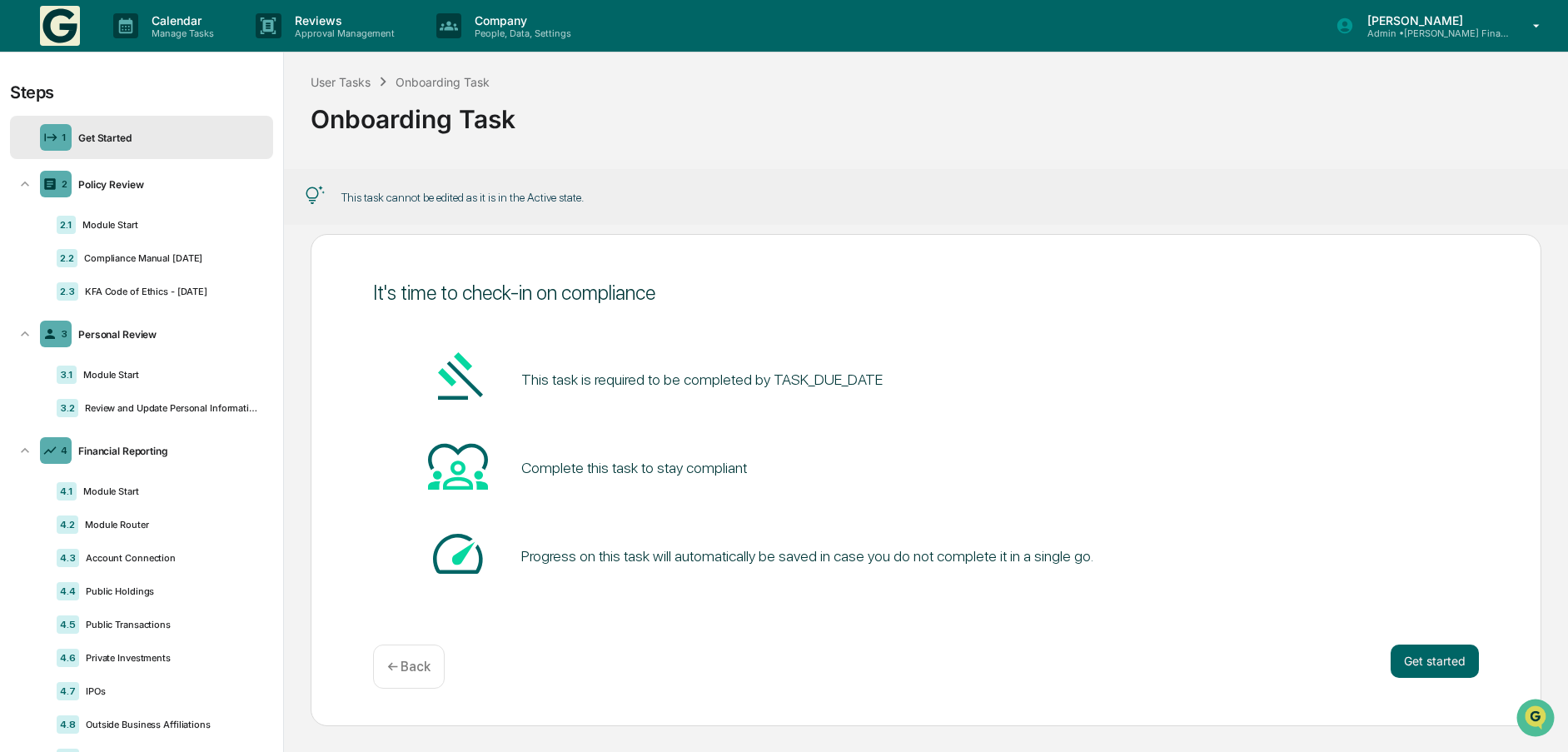
scroll to position [25, 0]
click at [113, 369] on div "Module Start" at bounding box center [168, 375] width 183 height 12
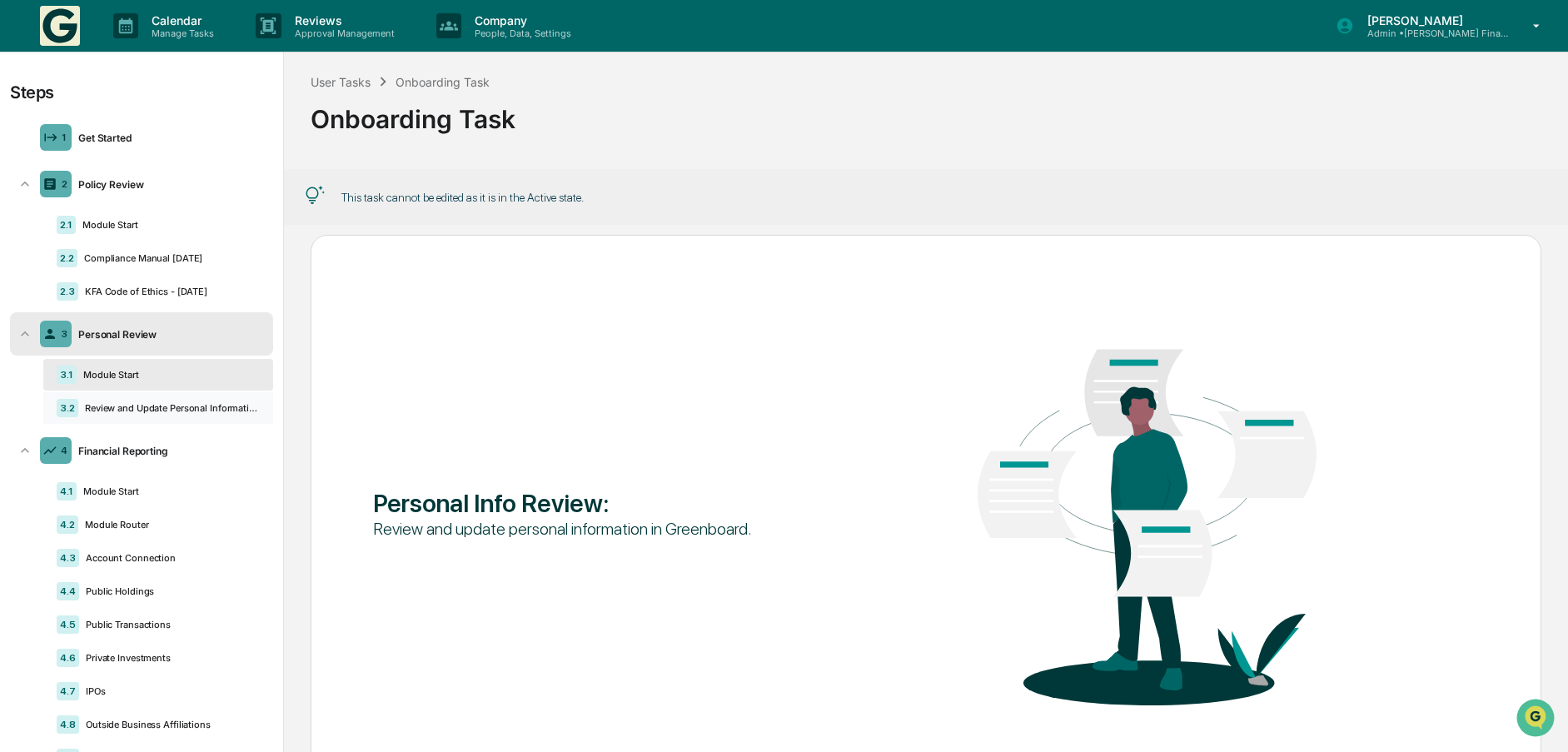
drag, startPoint x: 122, startPoint y: 402, endPoint x: 138, endPoint y: 409, distance: 17.5
click at [122, 403] on div "Review and Update Personal Information" at bounding box center [168, 408] width 181 height 12
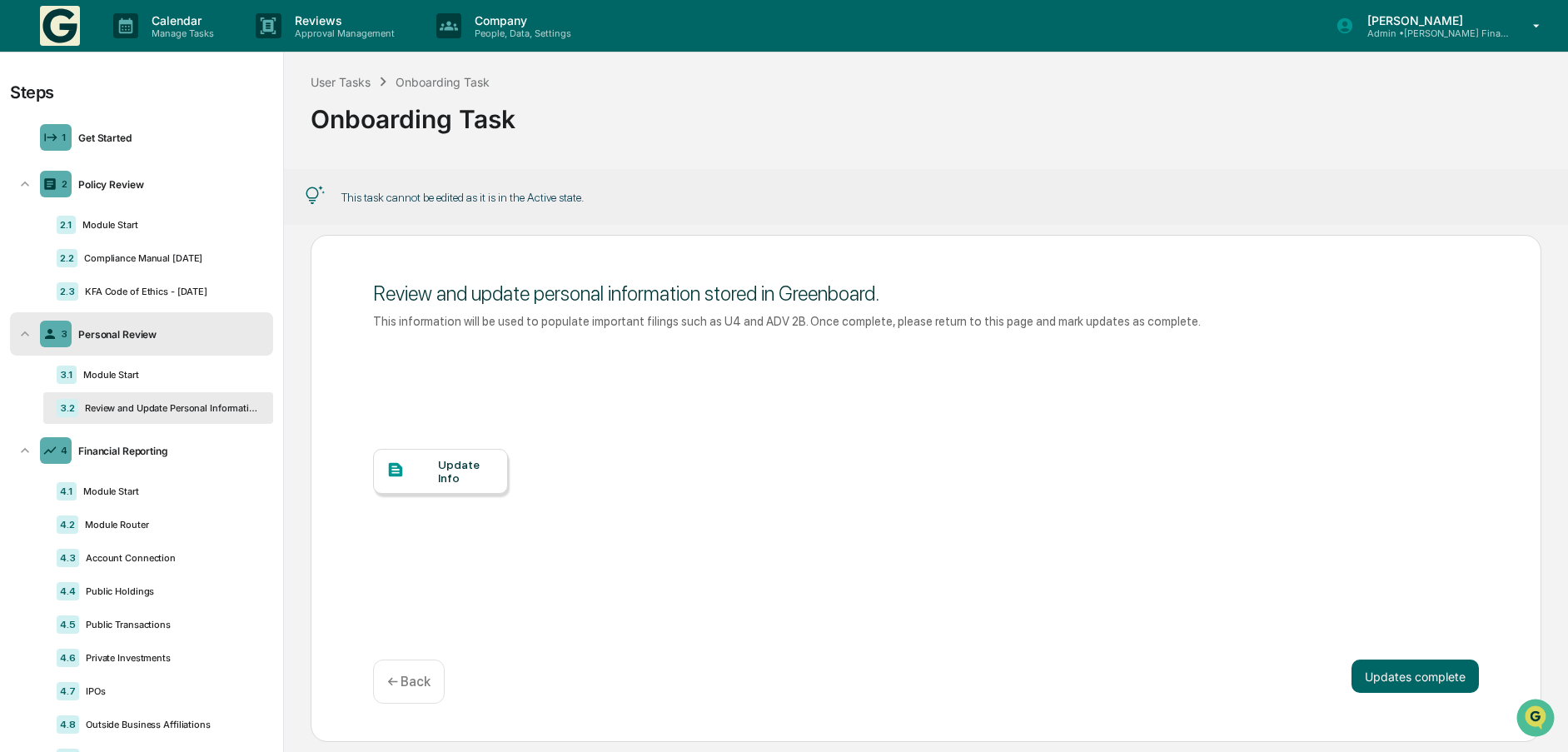
click at [465, 481] on div "Update Info" at bounding box center [466, 470] width 56 height 26
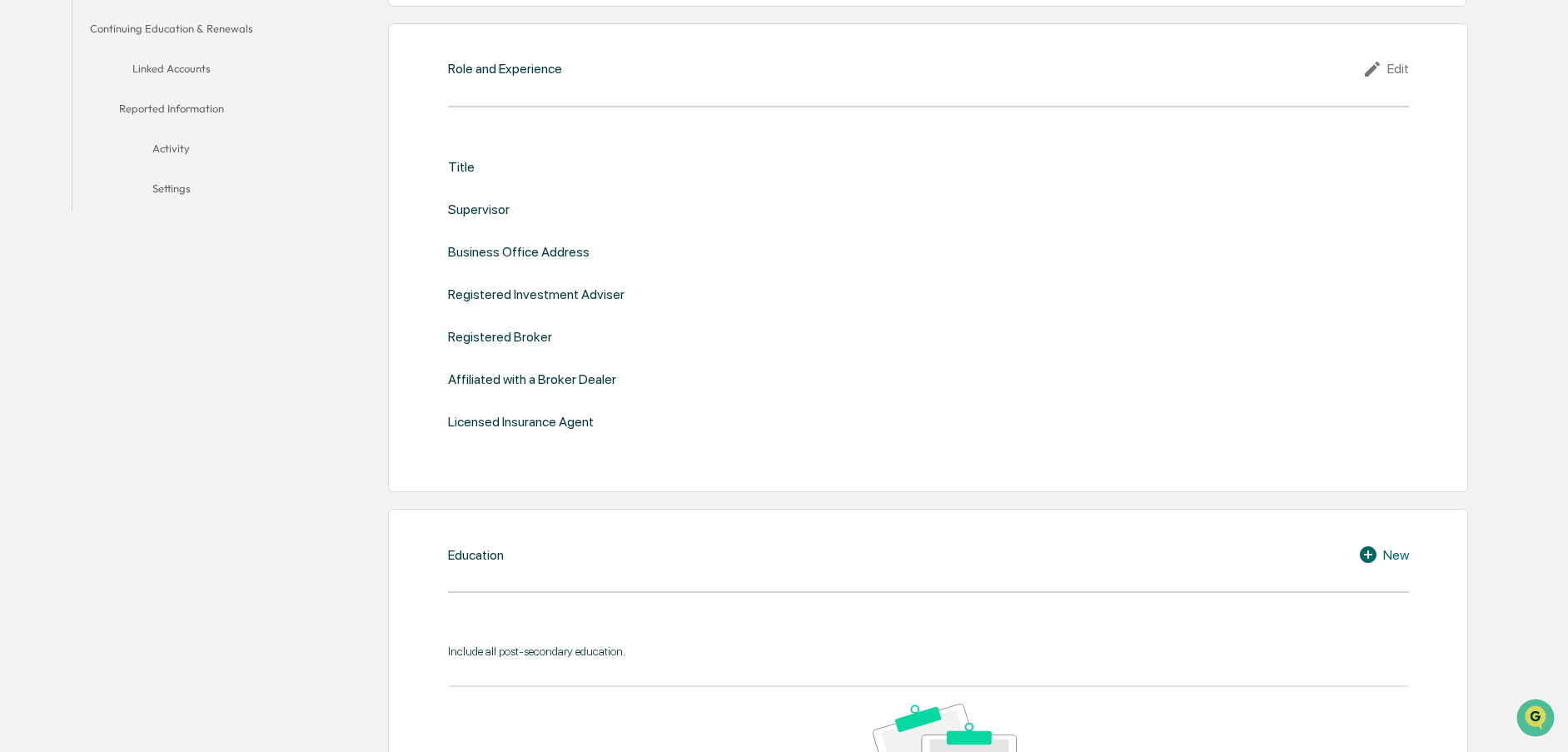
scroll to position [83, 0]
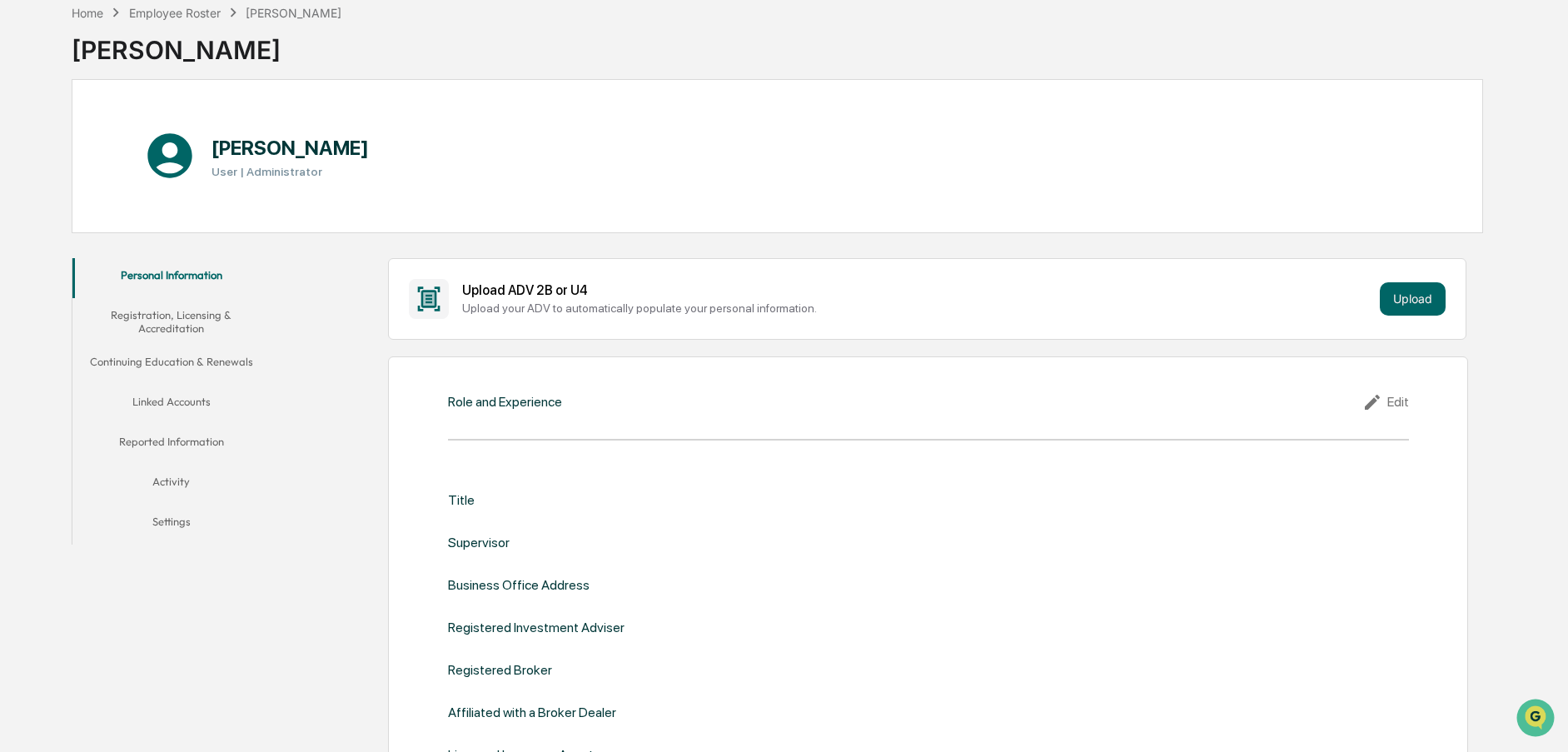
click at [174, 324] on button "Registration, Licensing & Accreditation" at bounding box center [170, 322] width 197 height 48
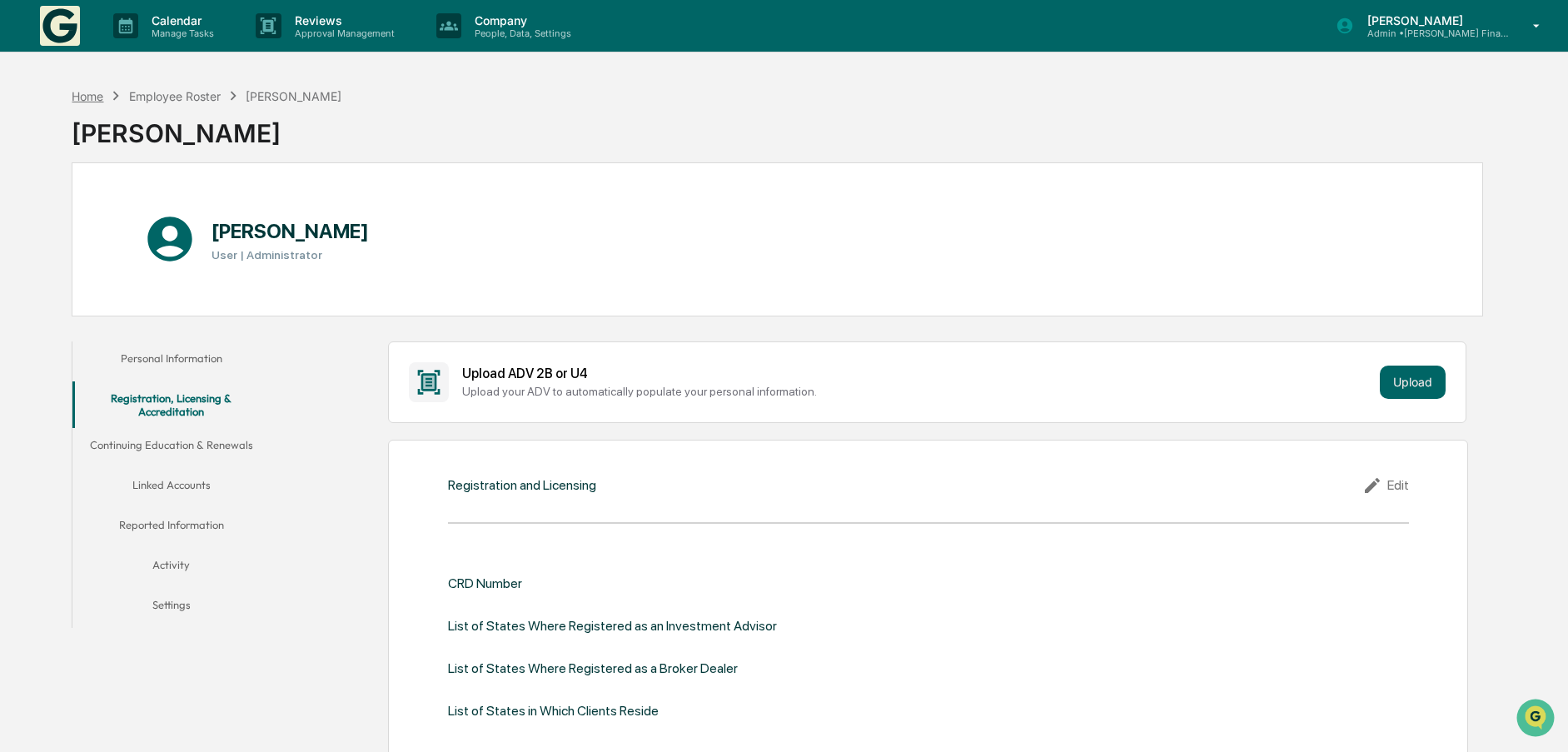
click at [84, 93] on div "Home" at bounding box center [87, 96] width 31 height 14
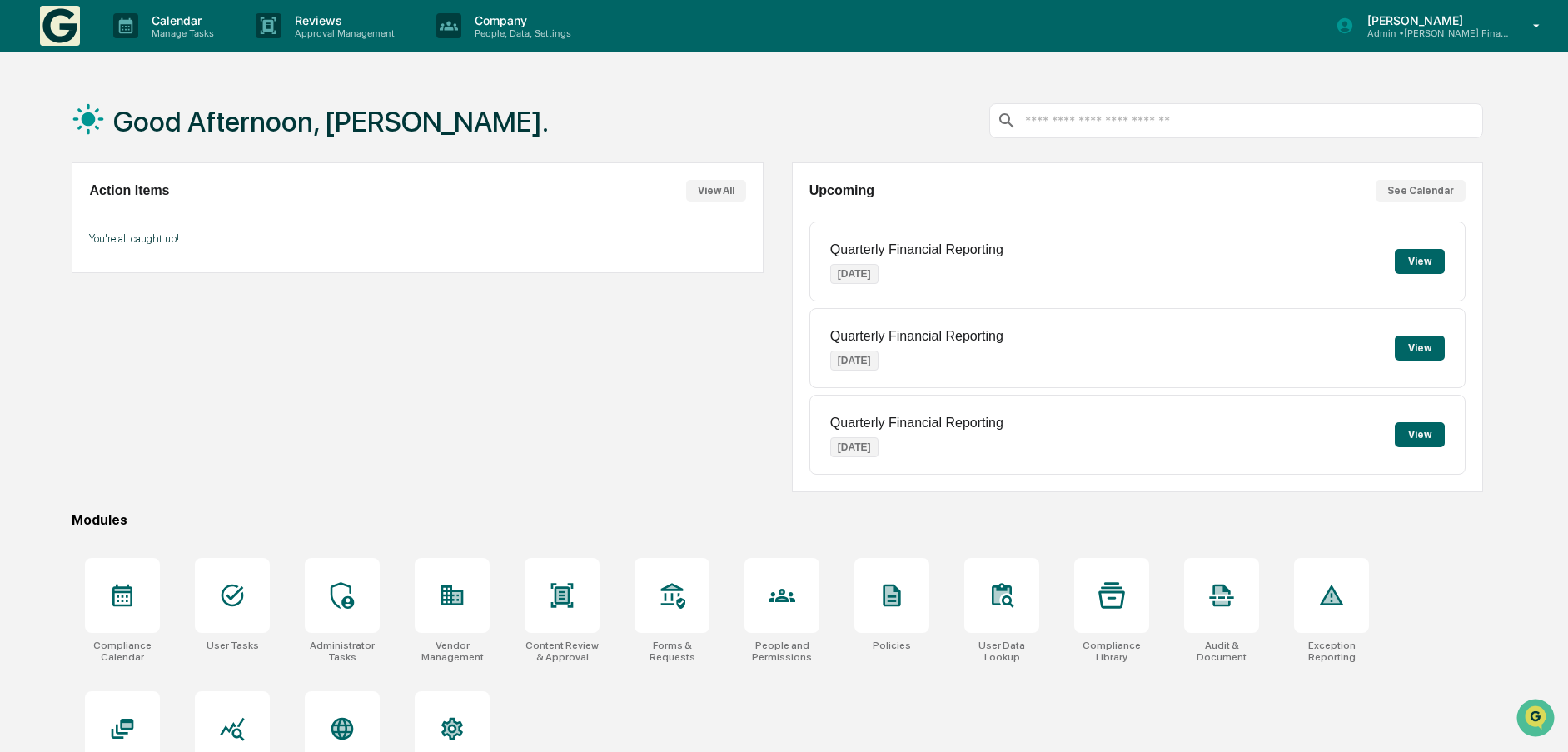
drag, startPoint x: 558, startPoint y: 387, endPoint x: 573, endPoint y: 397, distance: 18.0
click at [559, 387] on div "Action Items View All You're all caught up!" at bounding box center [417, 328] width 691 height 330
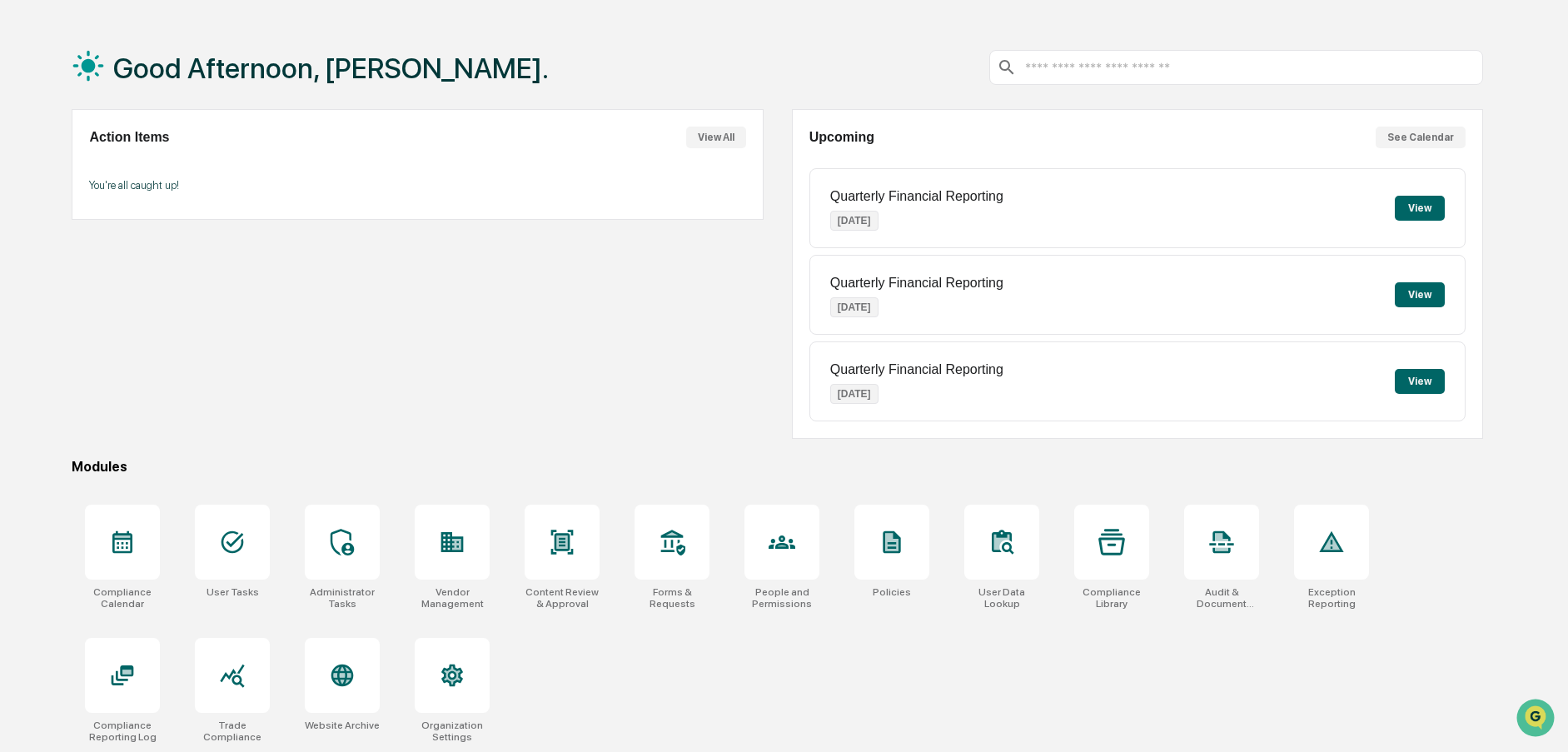
scroll to position [79, 0]
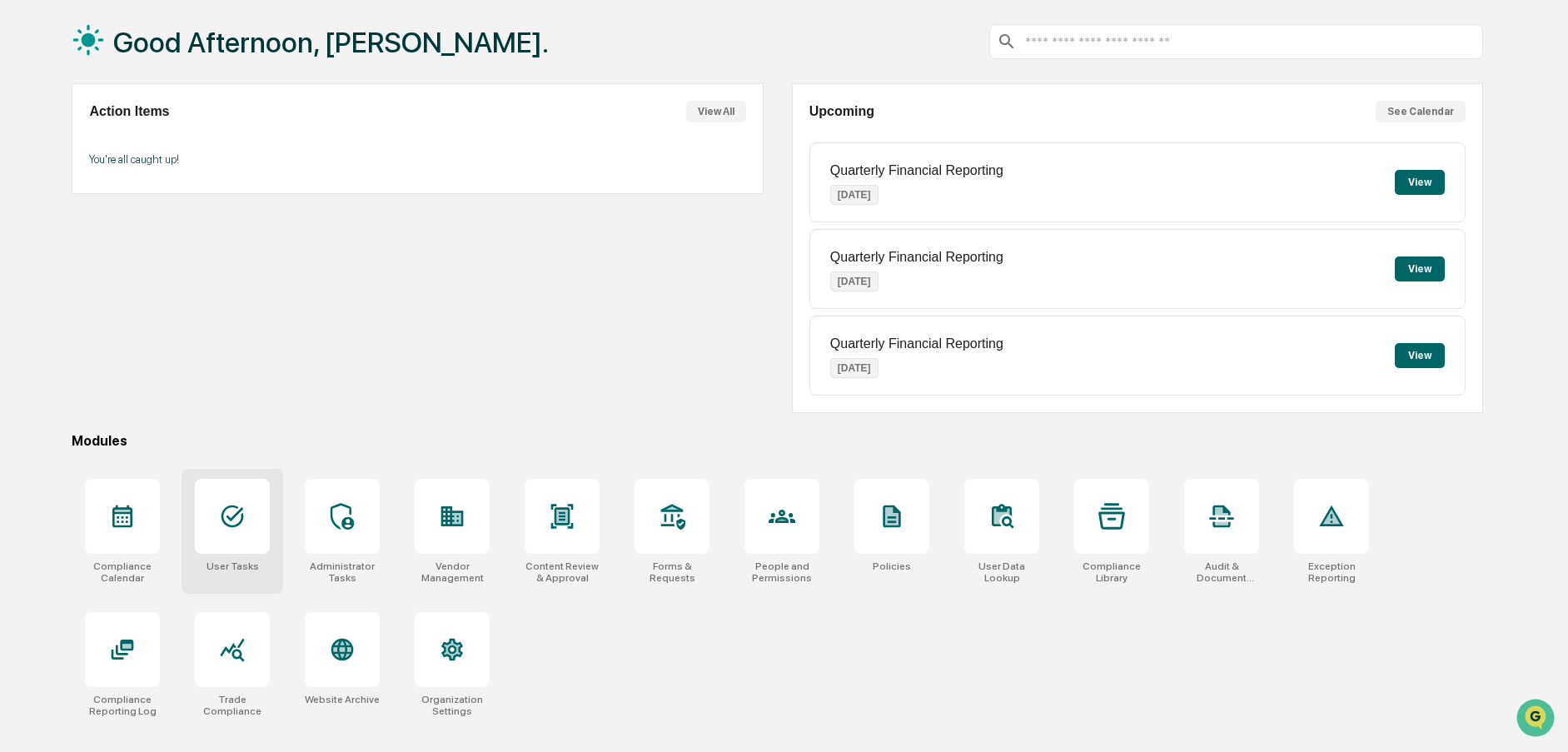
click at [234, 527] on icon at bounding box center [232, 516] width 22 height 22
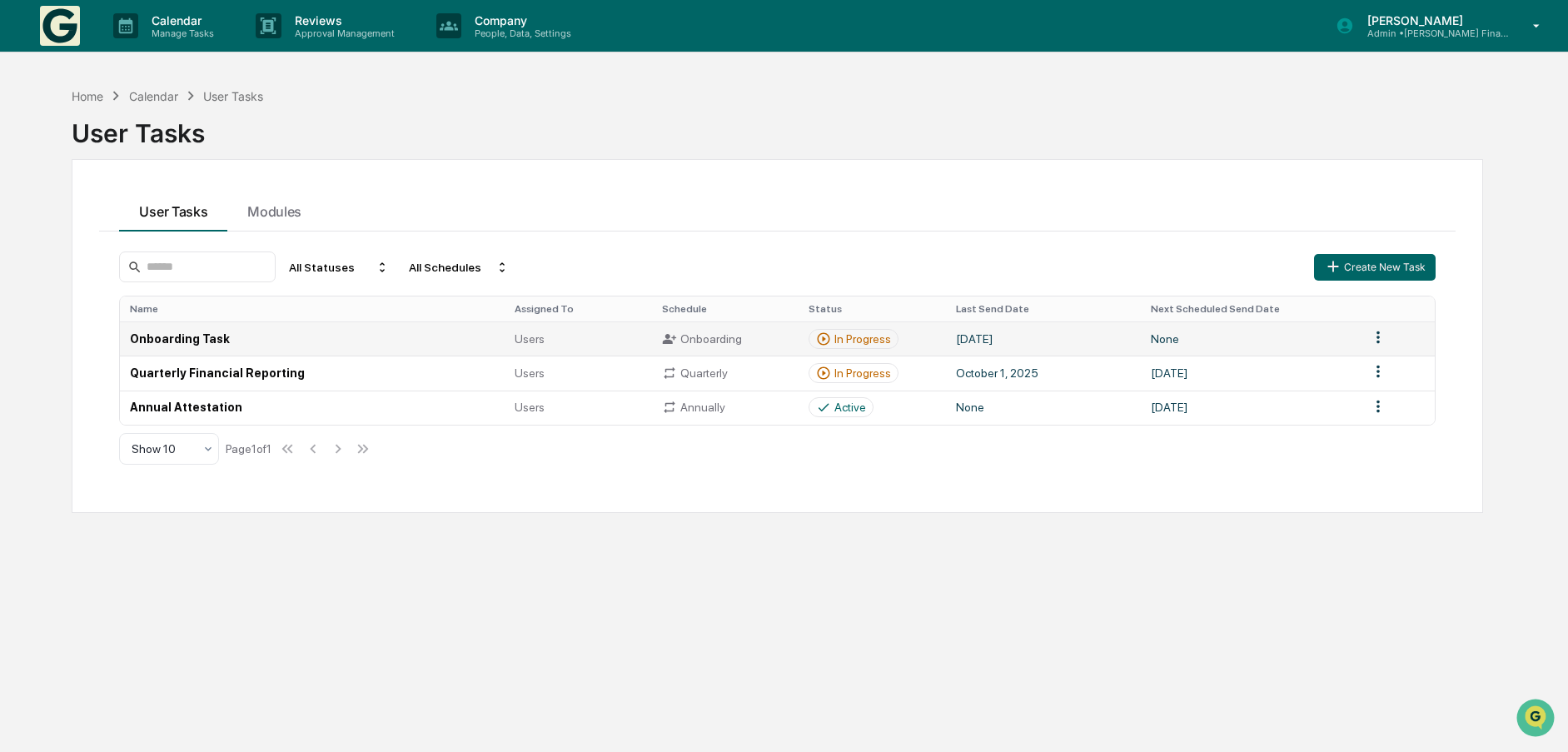
click at [148, 338] on td "Onboarding Task" at bounding box center [312, 339] width 385 height 34
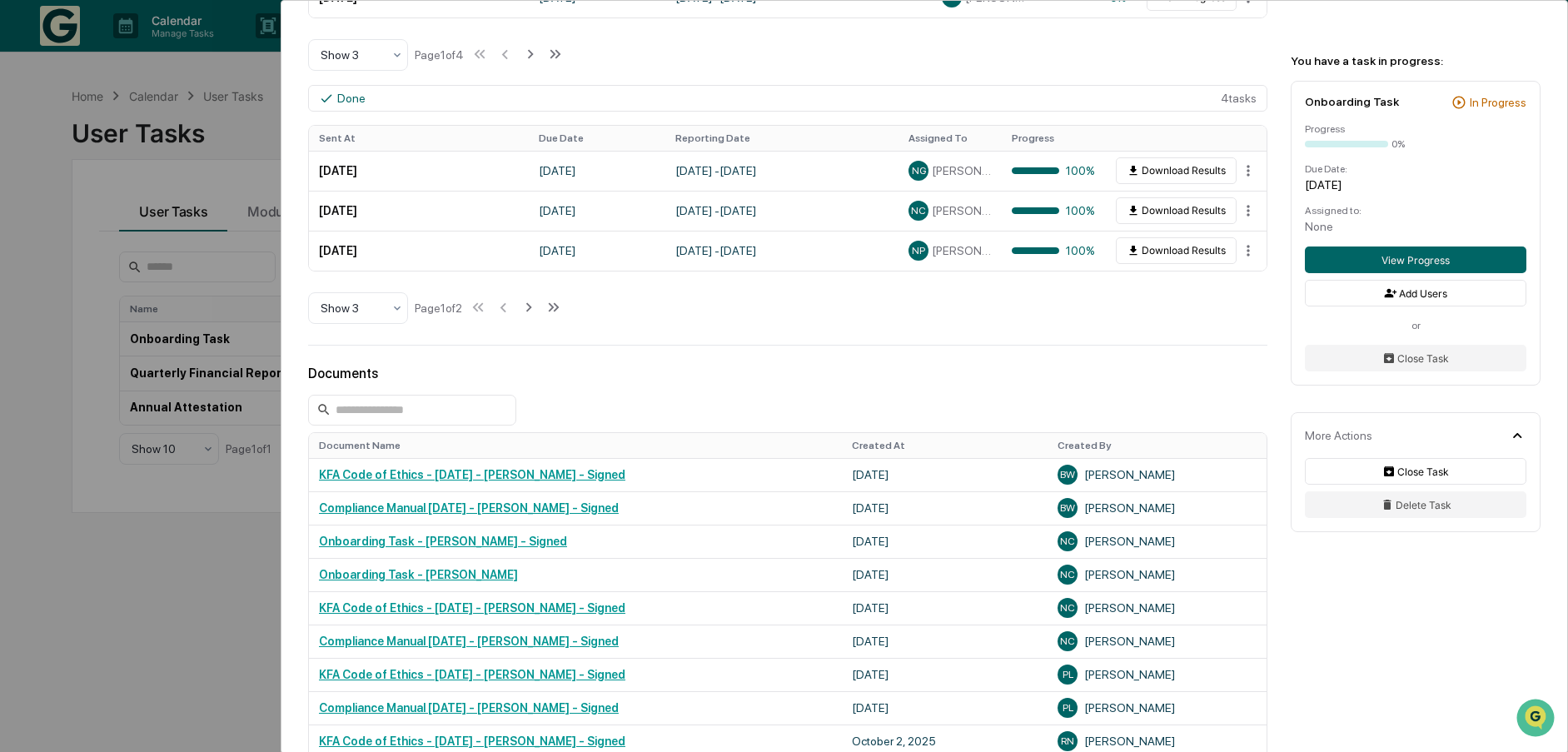
scroll to position [404, 0]
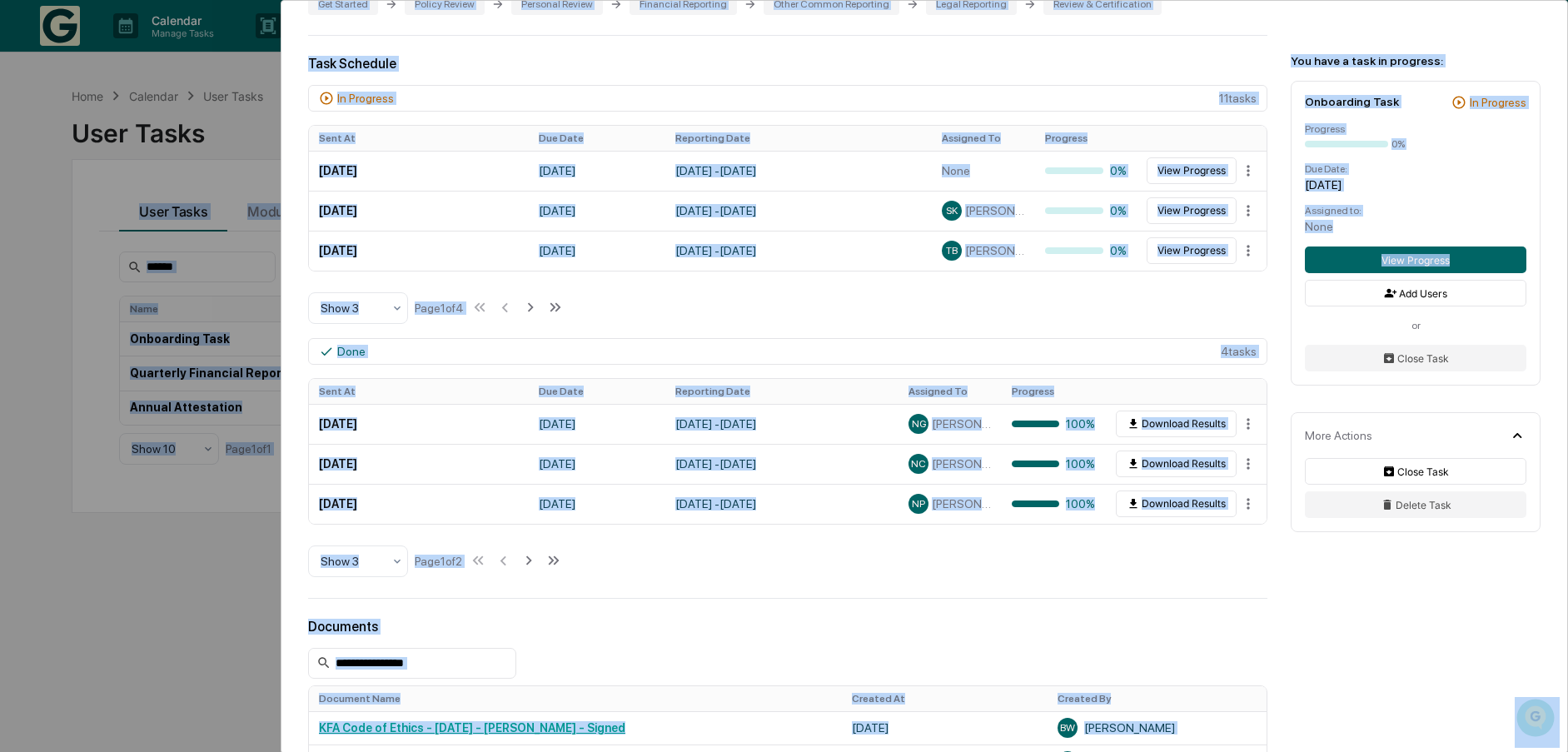
drag, startPoint x: 1564, startPoint y: 281, endPoint x: 1183, endPoint y: 294, distance: 381.2
click at [1567, 107] on html "Calendar Manage Tasks Reviews Approval Management Company People, Data, Setting…" at bounding box center [784, 376] width 1568 height 752
click at [1104, 619] on div "Documents" at bounding box center [787, 626] width 959 height 16
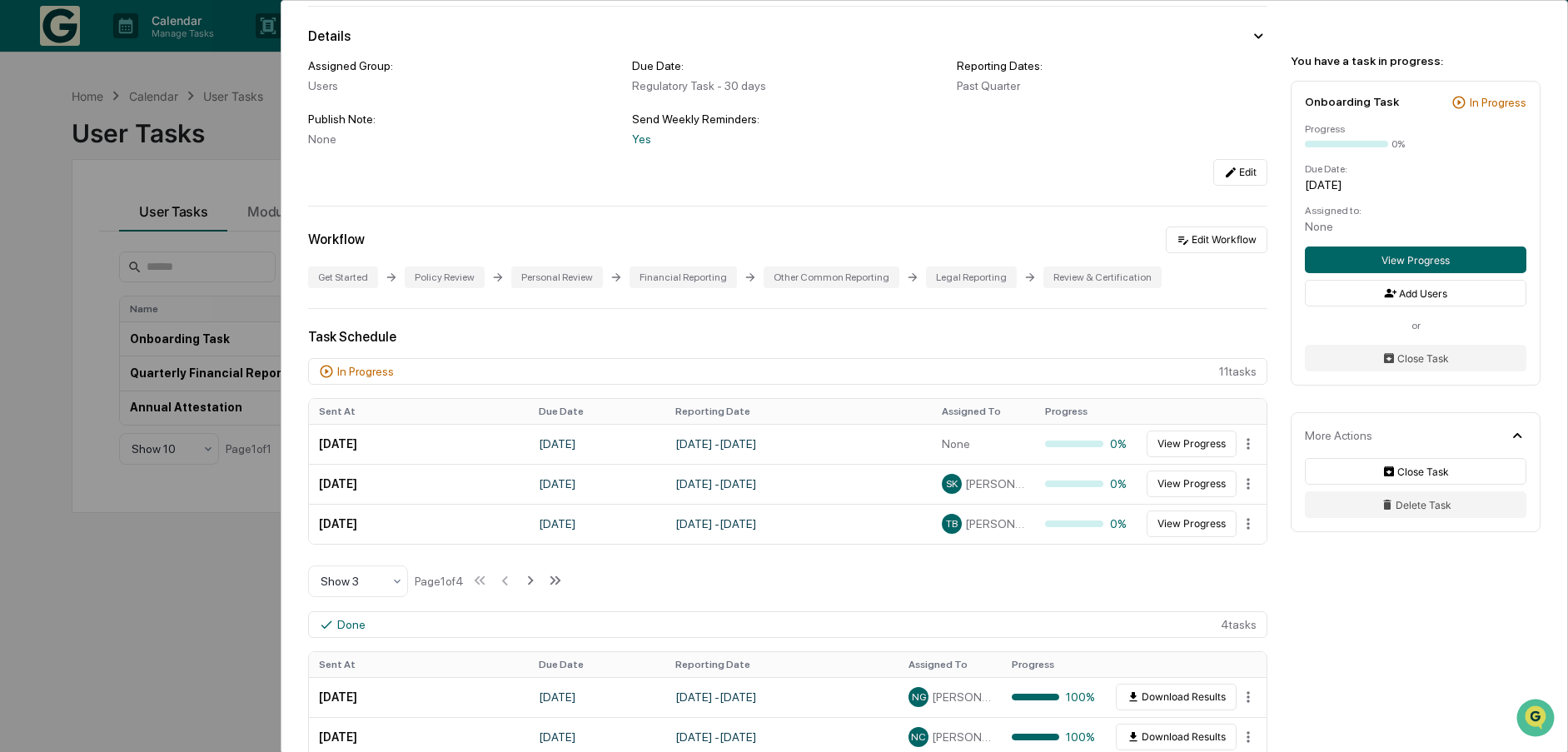
scroll to position [0, 0]
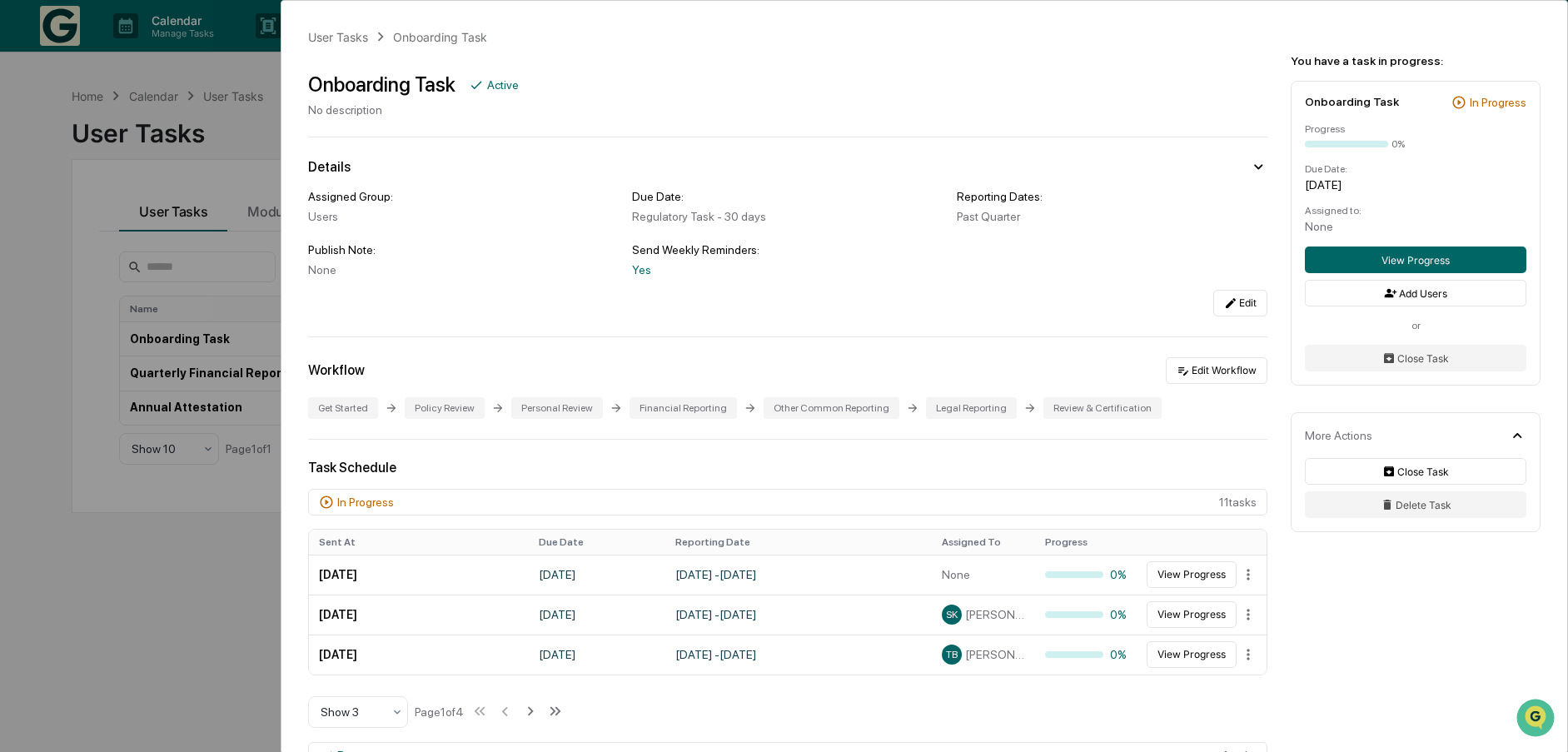
click at [681, 71] on div "Onboarding Task Active No description" at bounding box center [787, 88] width 959 height 58
click at [140, 584] on div "User Tasks Onboarding Task Onboarding Task Active No description Details Assign…" at bounding box center [784, 376] width 1568 height 752
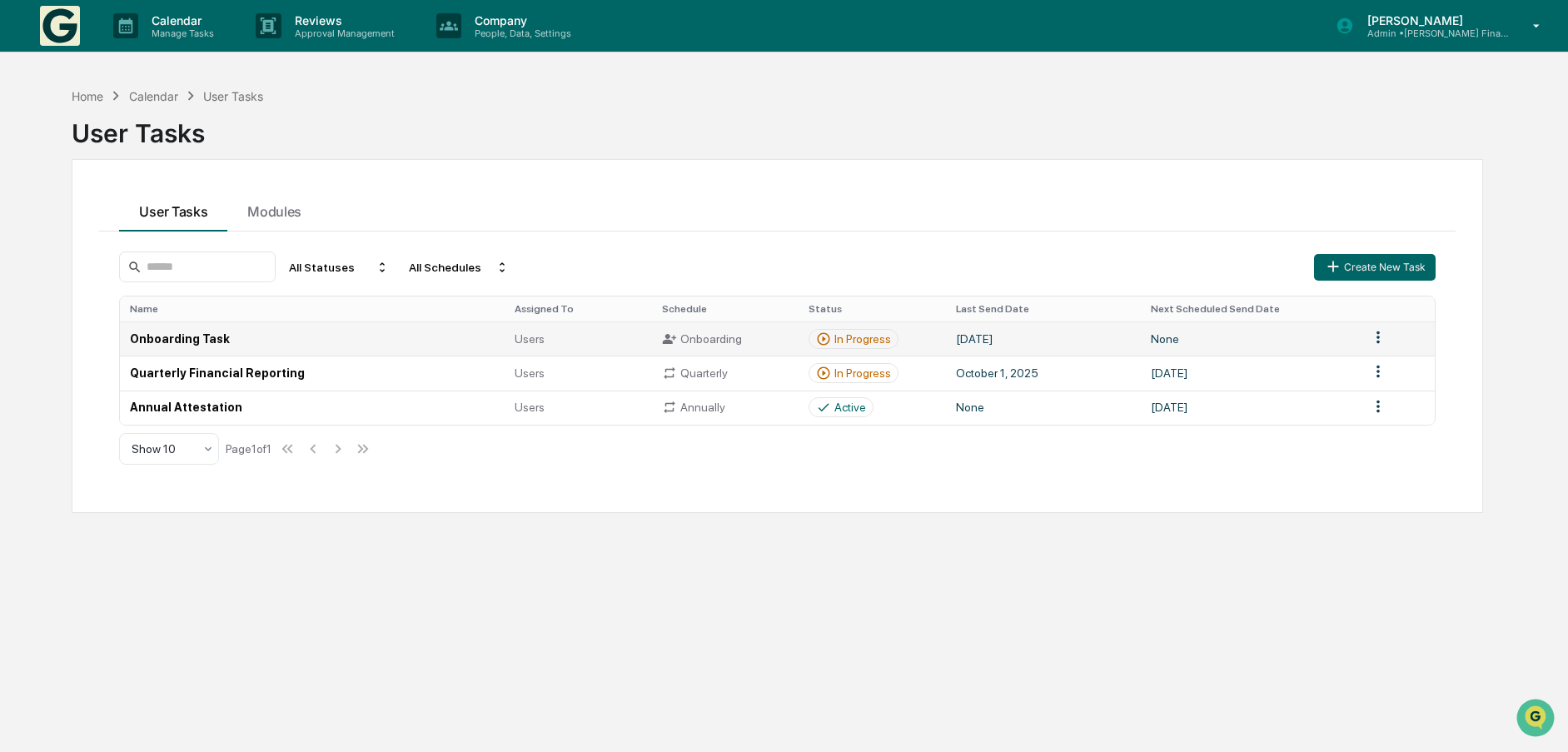
click at [164, 338] on td "Onboarding Task" at bounding box center [312, 339] width 385 height 34
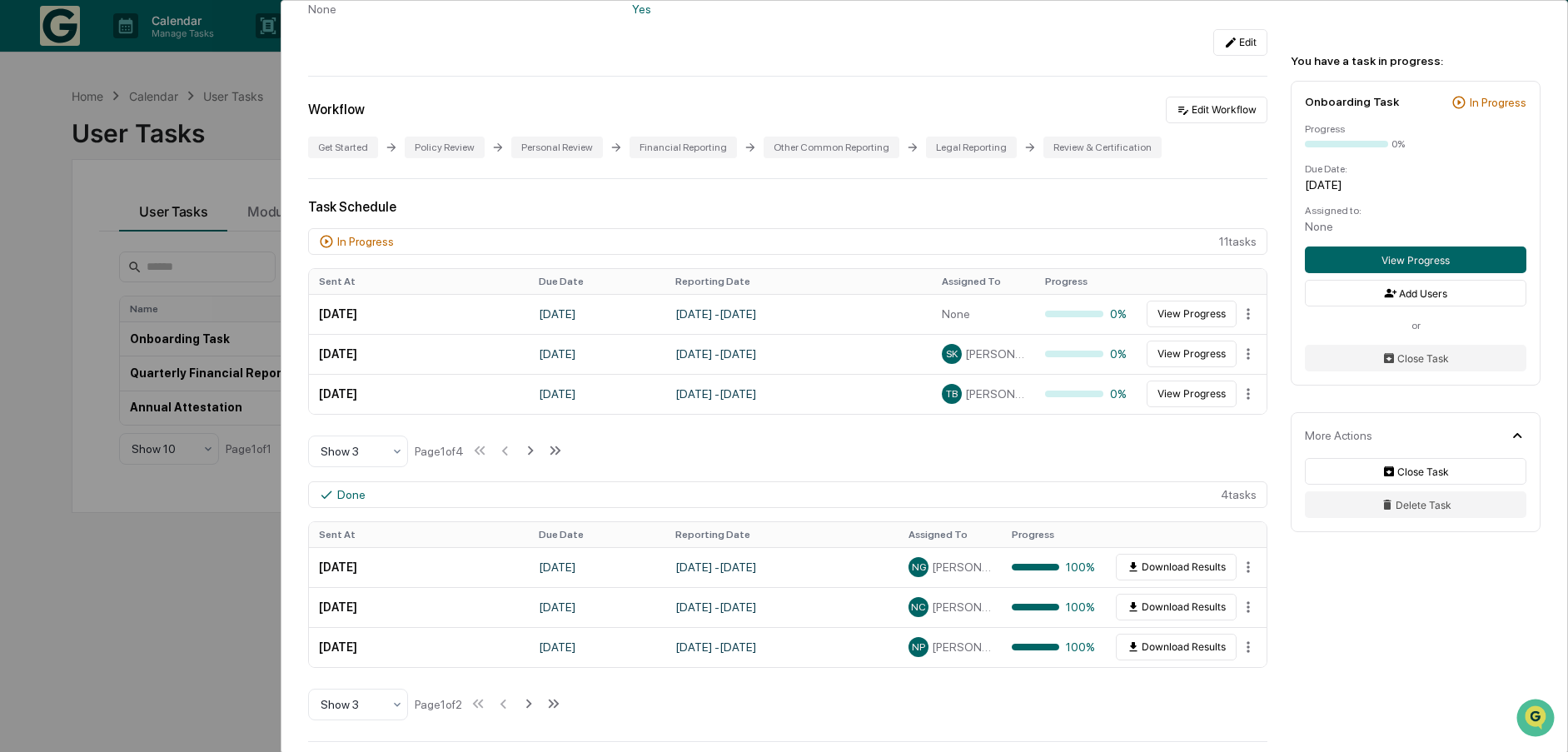
scroll to position [416, 0]
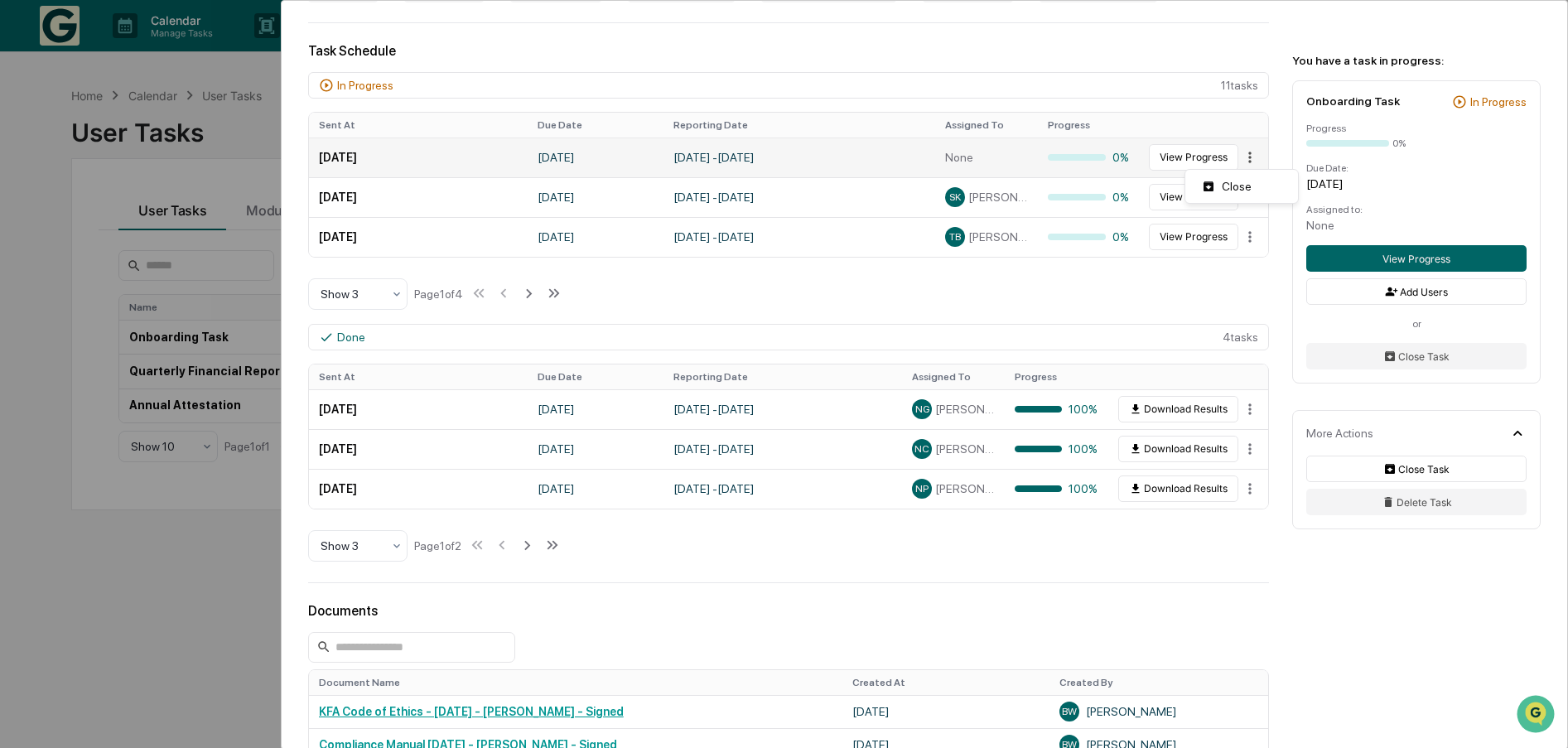
click at [1231, 154] on html "Calendar Manage Tasks Reviews Approval Management Company People, Data, Setting…" at bounding box center [784, 374] width 1568 height 748
click at [1234, 187] on div "Close" at bounding box center [1241, 186] width 106 height 26
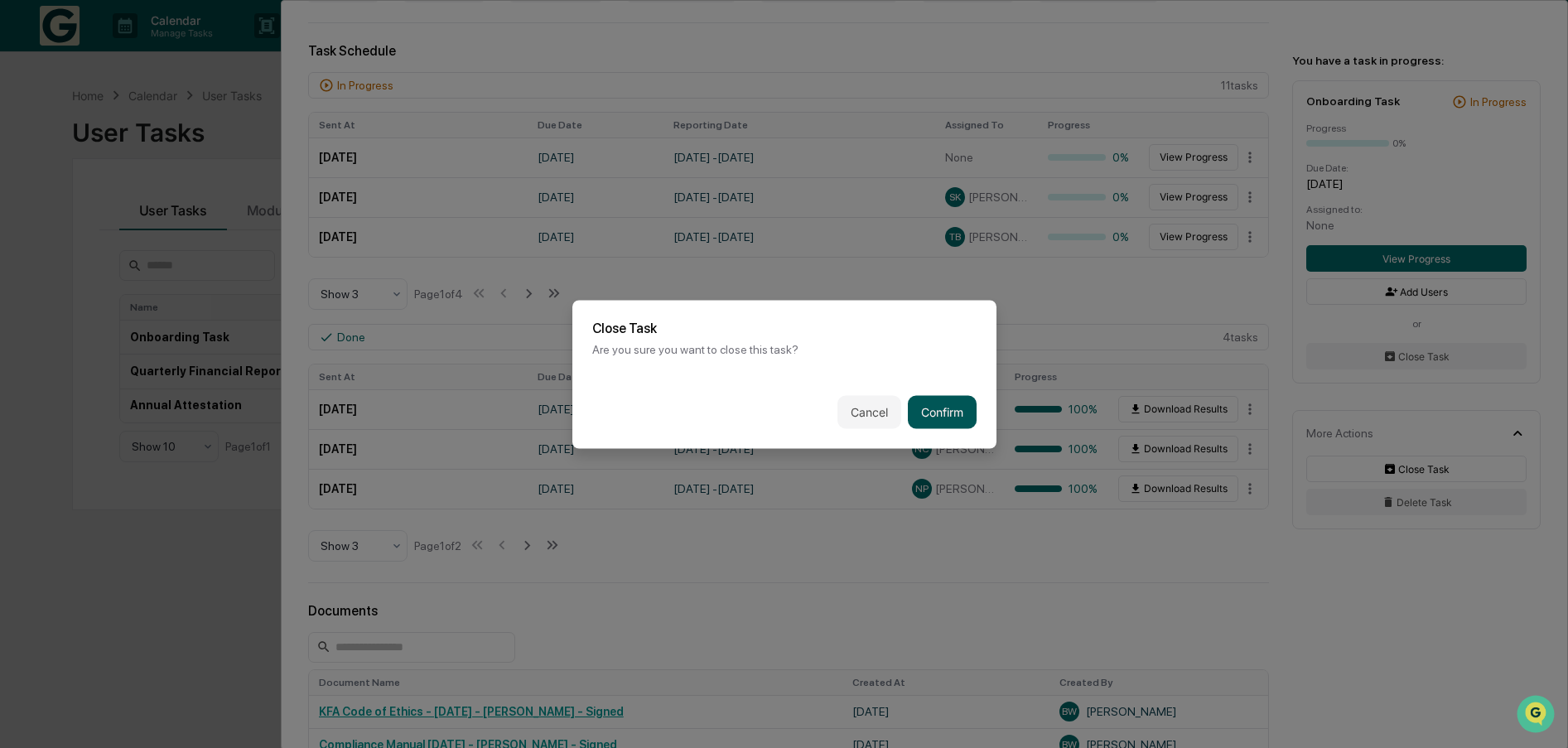
click at [936, 410] on button "Confirm" at bounding box center [942, 411] width 69 height 33
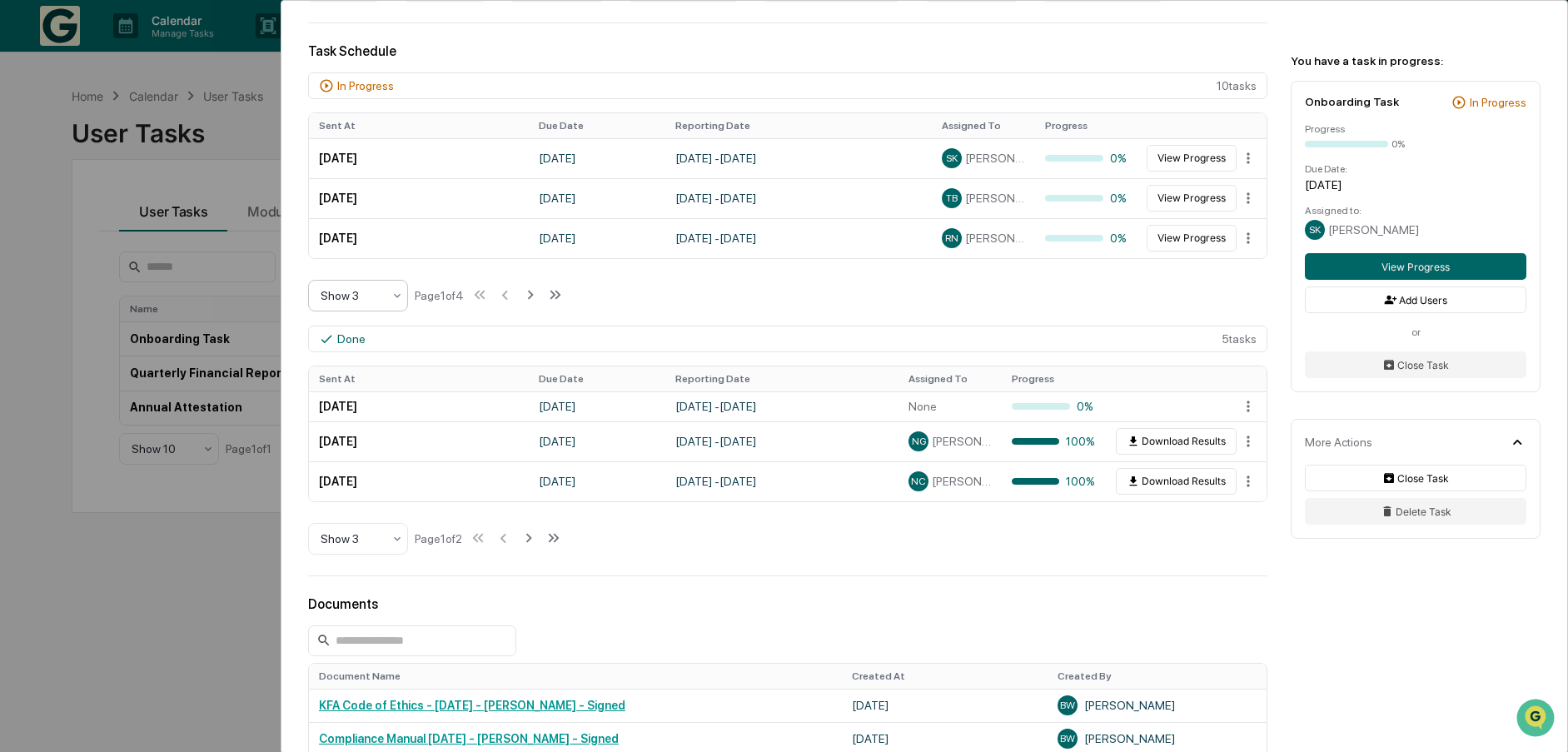
click at [391, 297] on icon at bounding box center [397, 296] width 14 height 14
click at [364, 397] on div "Show 10" at bounding box center [357, 402] width 98 height 33
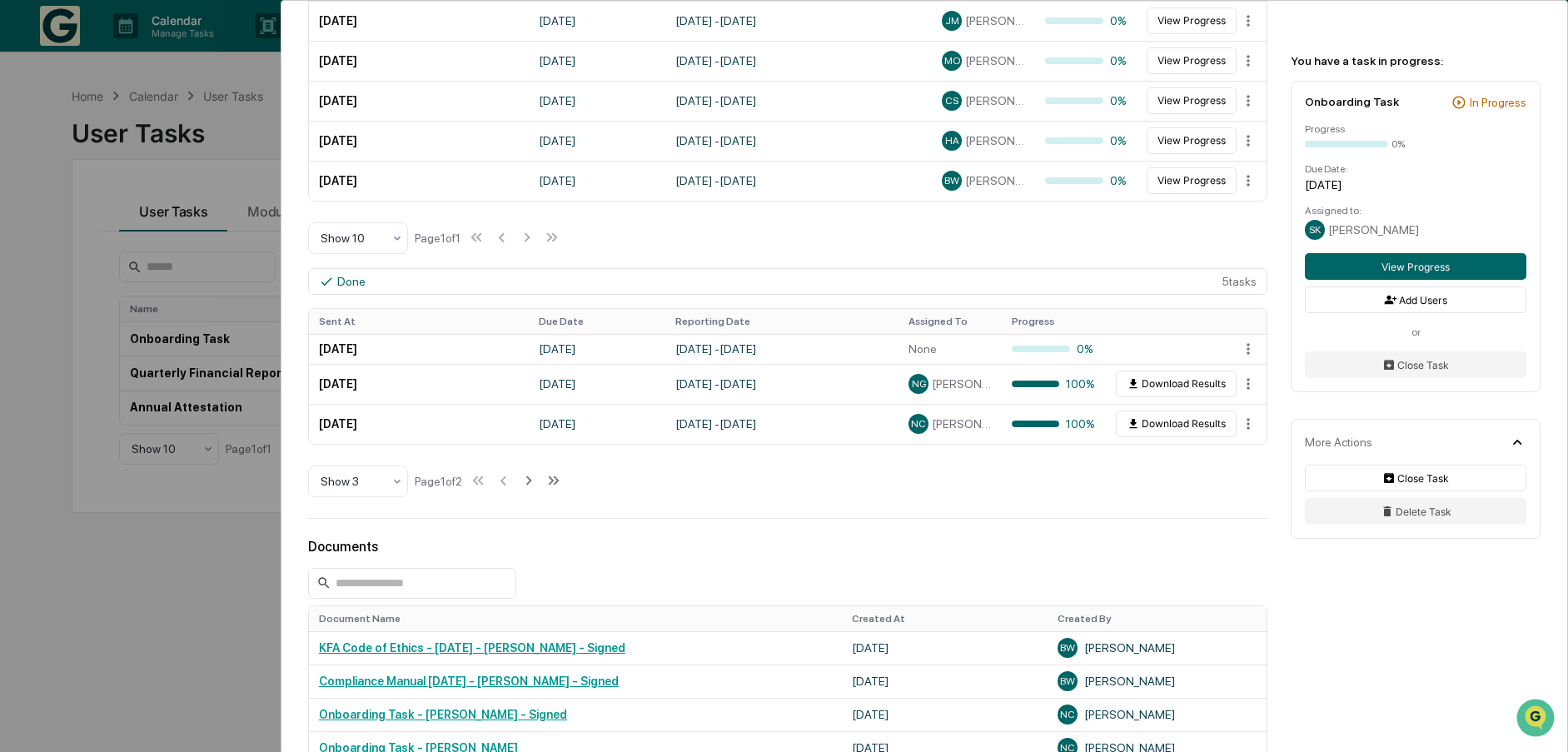
scroll to position [749, 0]
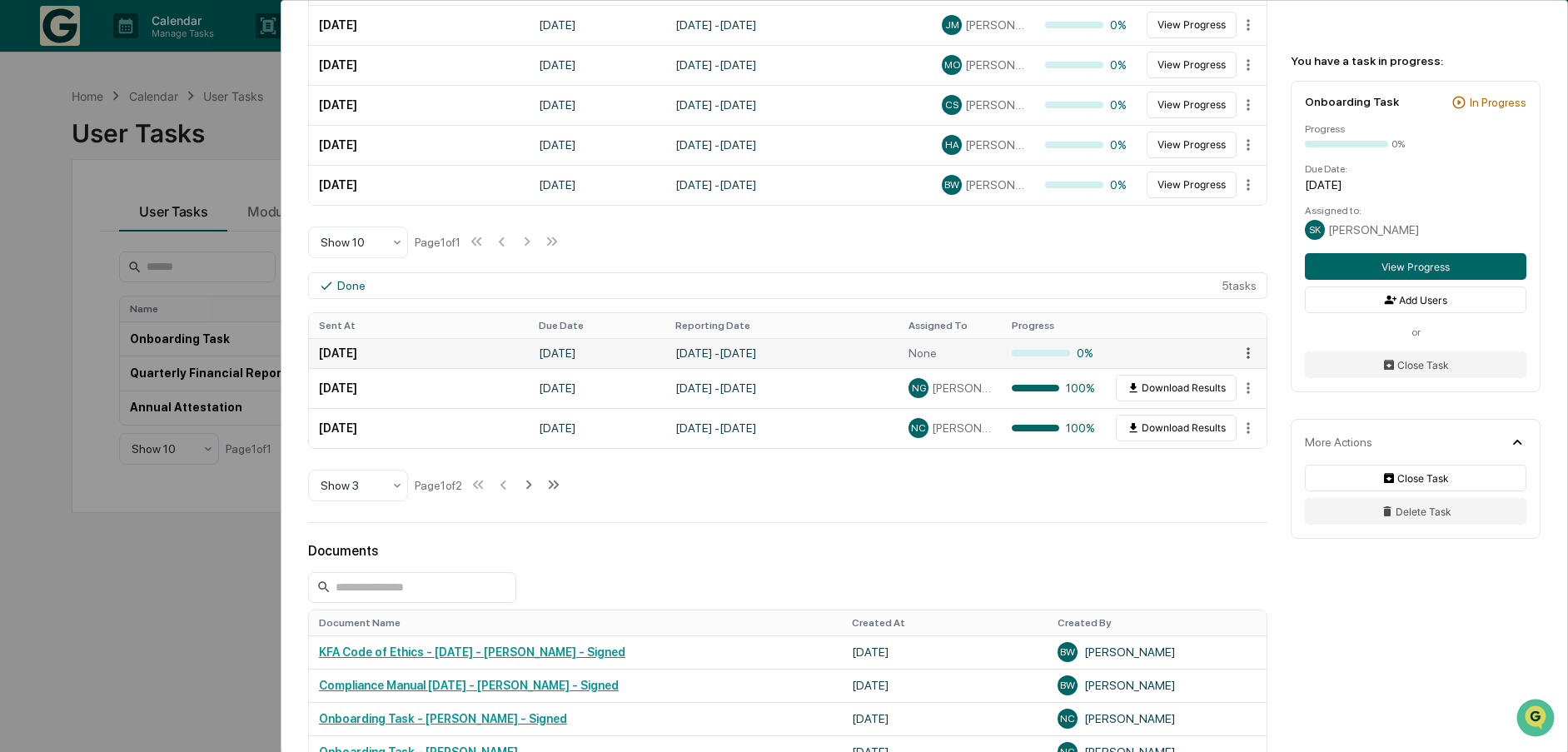
click at [1239, 351] on html "Calendar Manage Tasks Reviews Approval Management Company People, Data, Setting…" at bounding box center [784, 376] width 1568 height 752
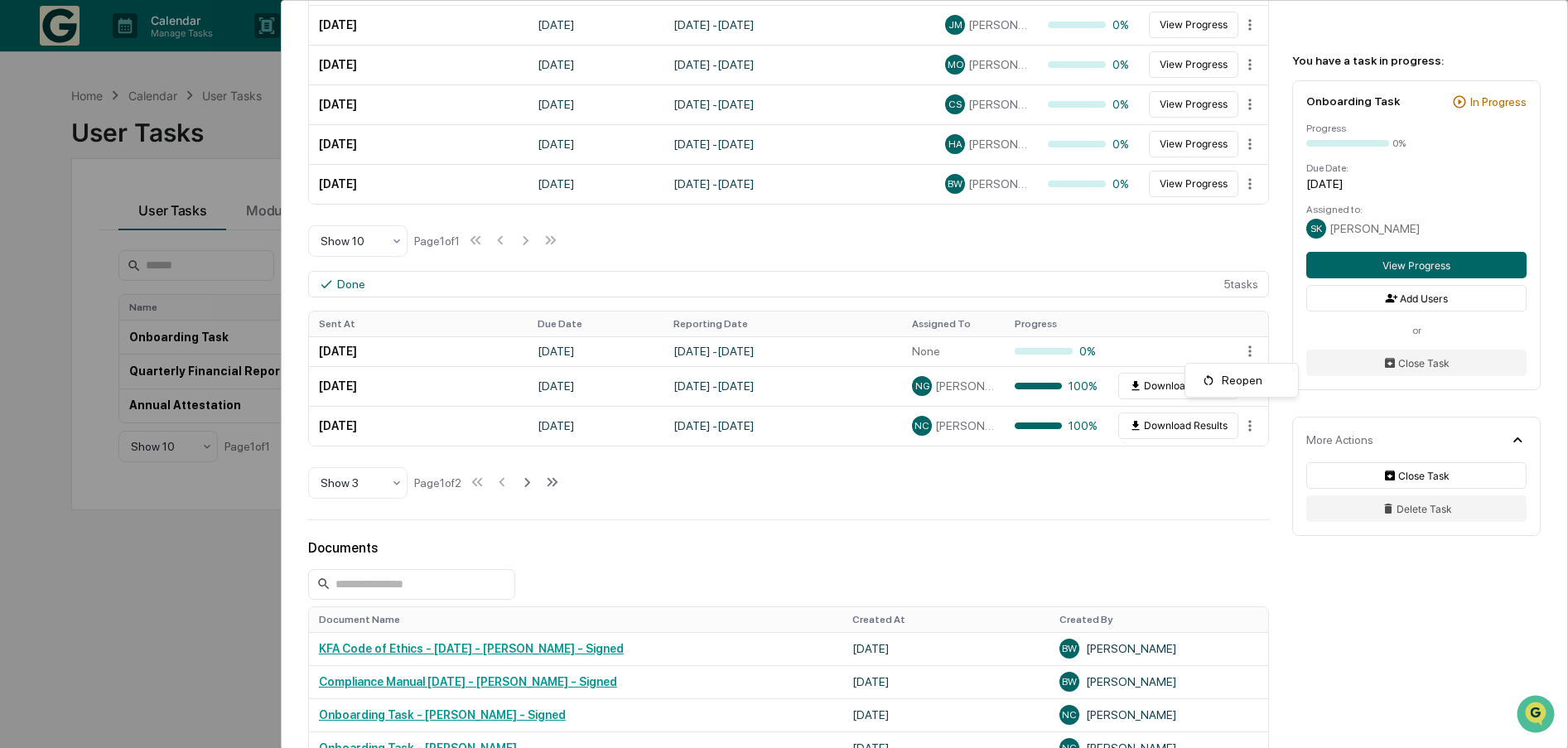
click at [868, 507] on html "Calendar Manage Tasks Reviews Approval Management Company People, Data, Setting…" at bounding box center [784, 374] width 1568 height 748
click at [394, 481] on icon at bounding box center [395, 483] width 14 height 14
click at [371, 586] on div "Show 10" at bounding box center [355, 588] width 97 height 33
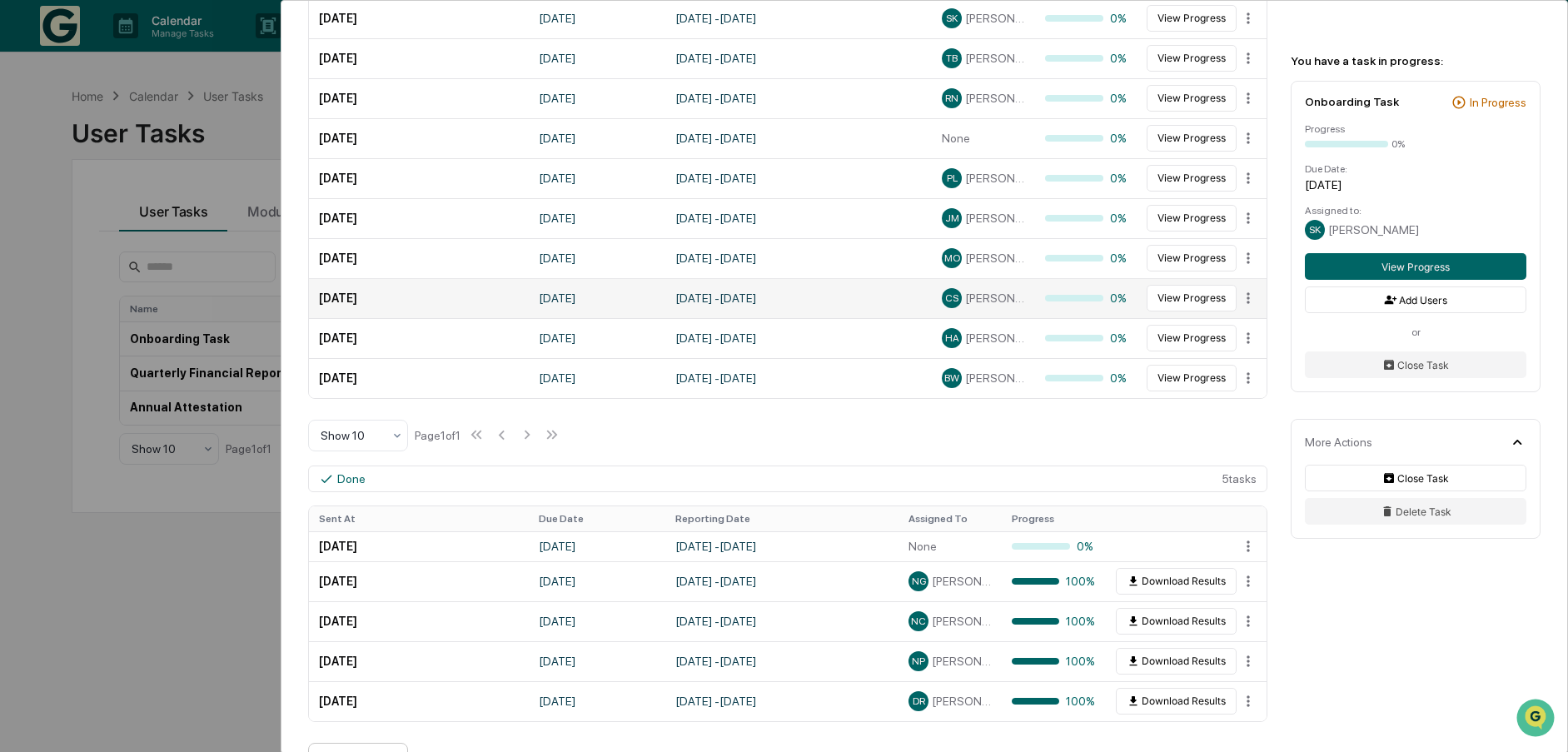
scroll to position [333, 0]
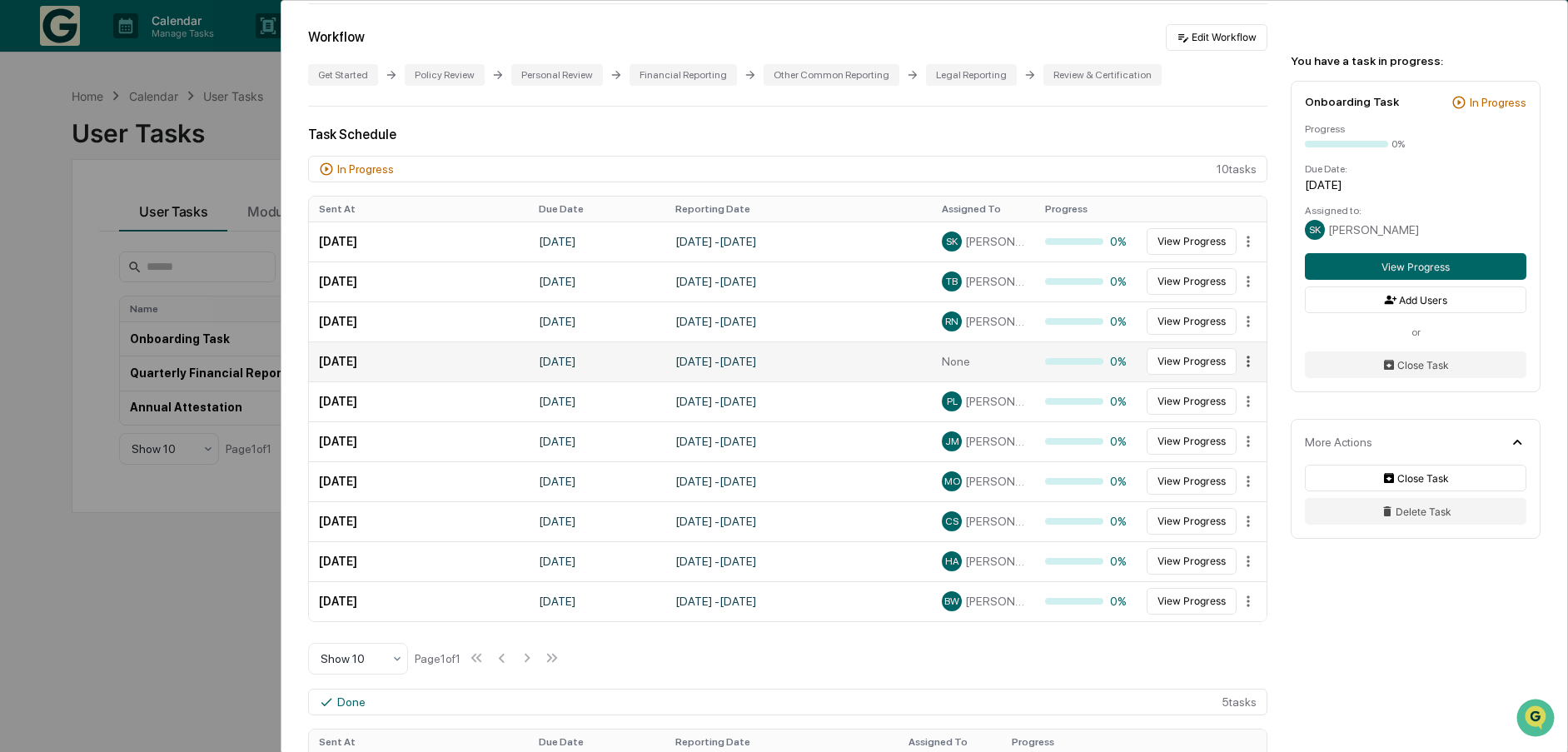
click at [1240, 364] on html "Calendar Manage Tasks Reviews Approval Management Company People, Data, Setting…" at bounding box center [784, 376] width 1568 height 752
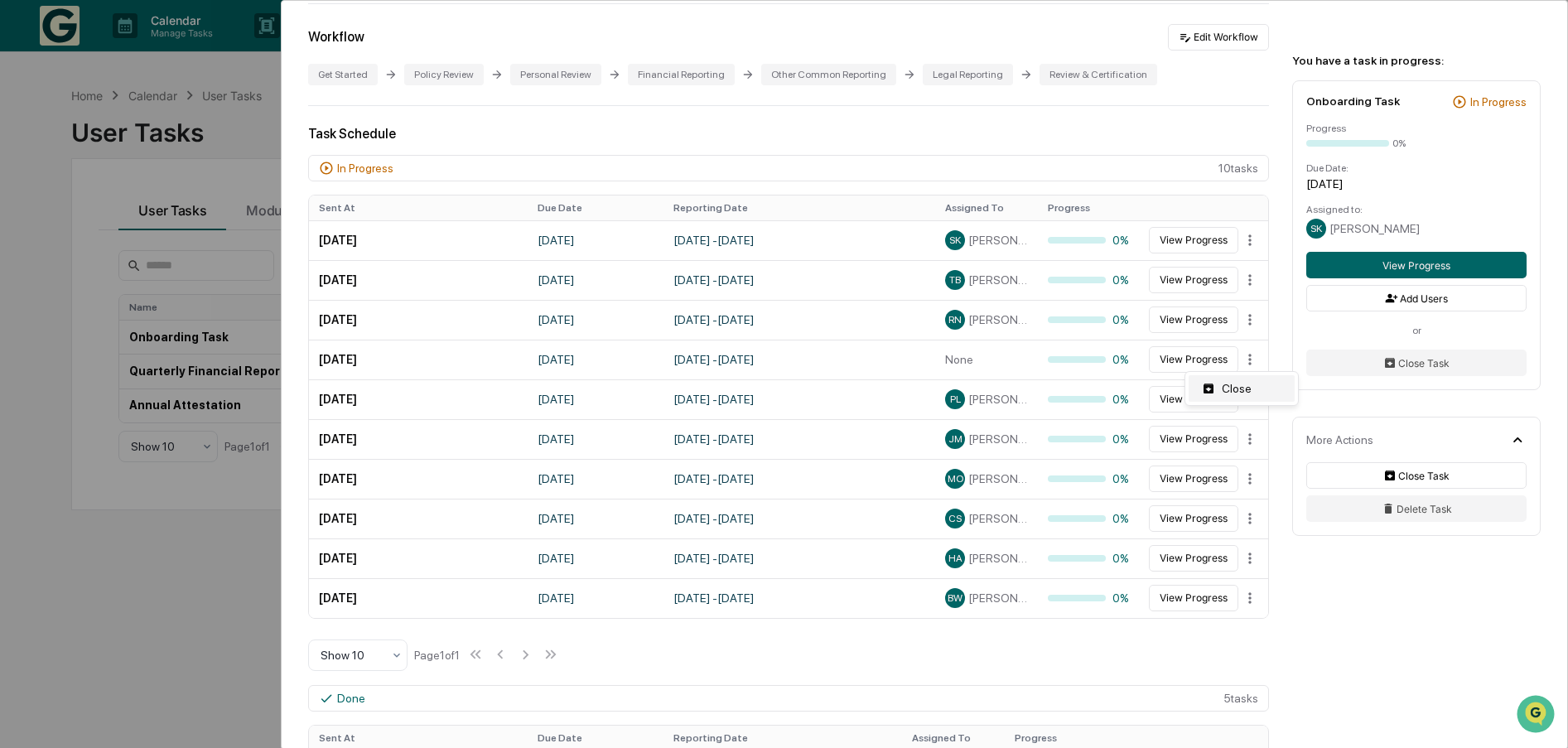
click at [1238, 389] on div "Close" at bounding box center [1241, 388] width 106 height 26
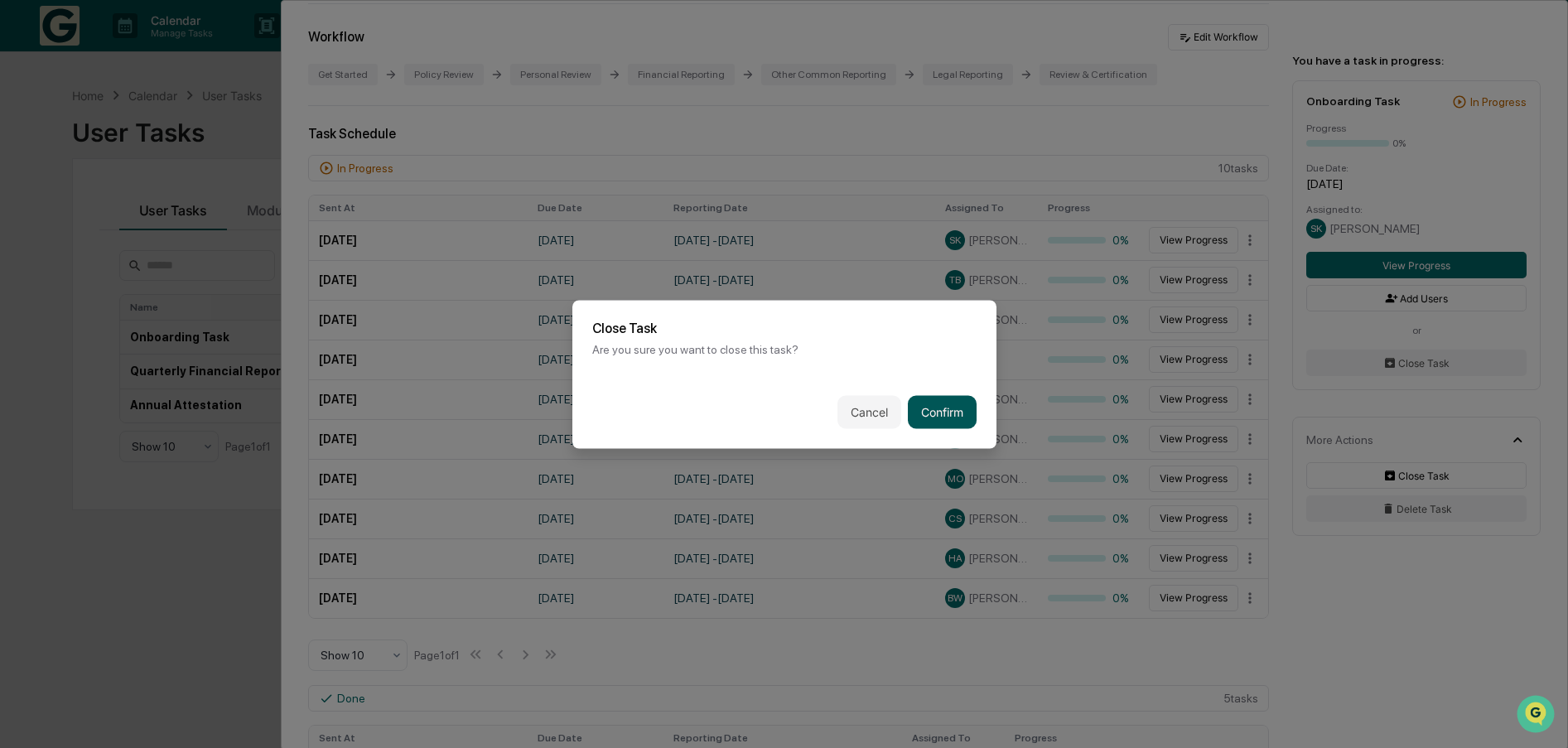
click at [951, 413] on button "Confirm" at bounding box center [942, 411] width 69 height 33
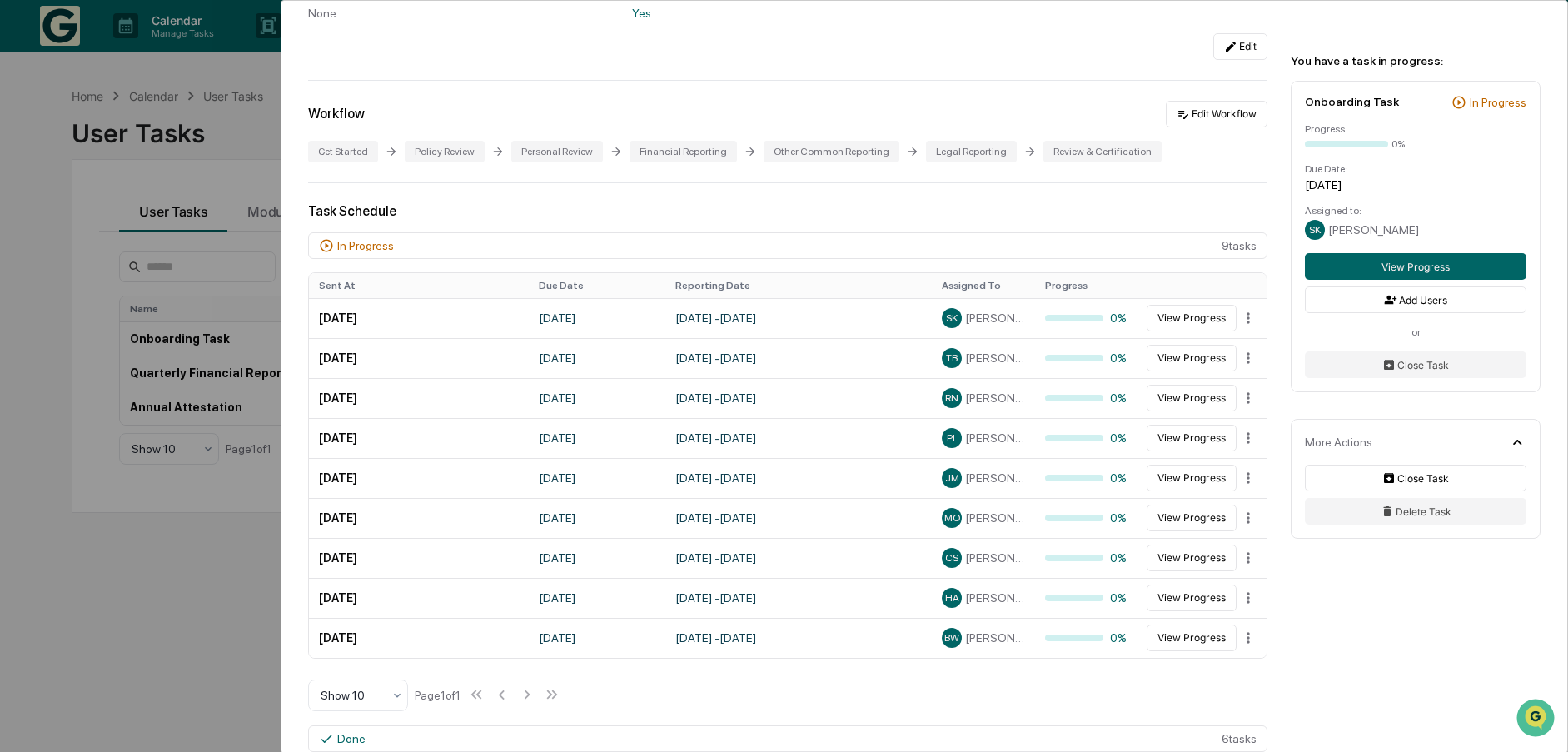
scroll to position [250, 0]
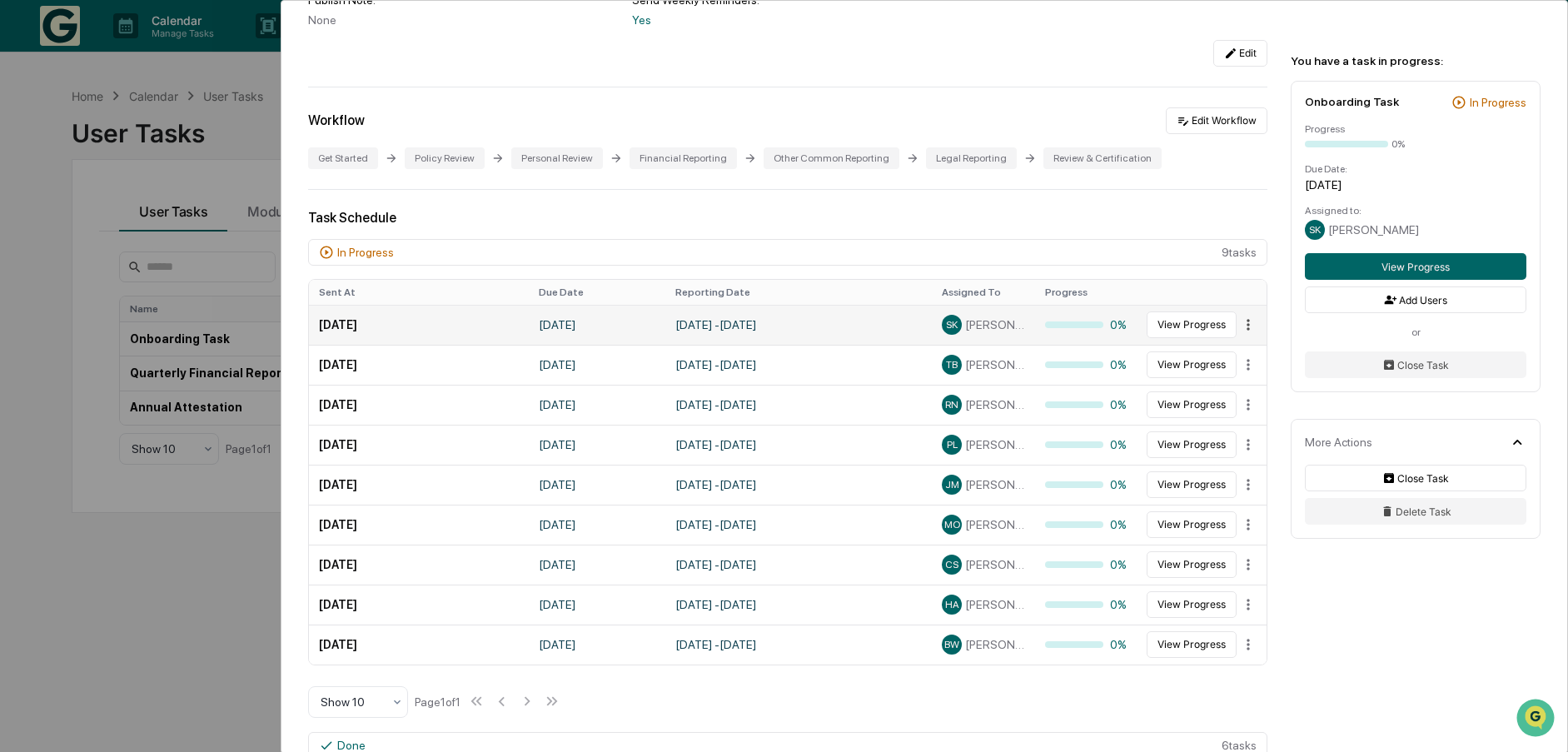
click at [1240, 318] on html "Calendar Manage Tasks Reviews Approval Management Company People, Data, Setting…" at bounding box center [784, 376] width 1568 height 752
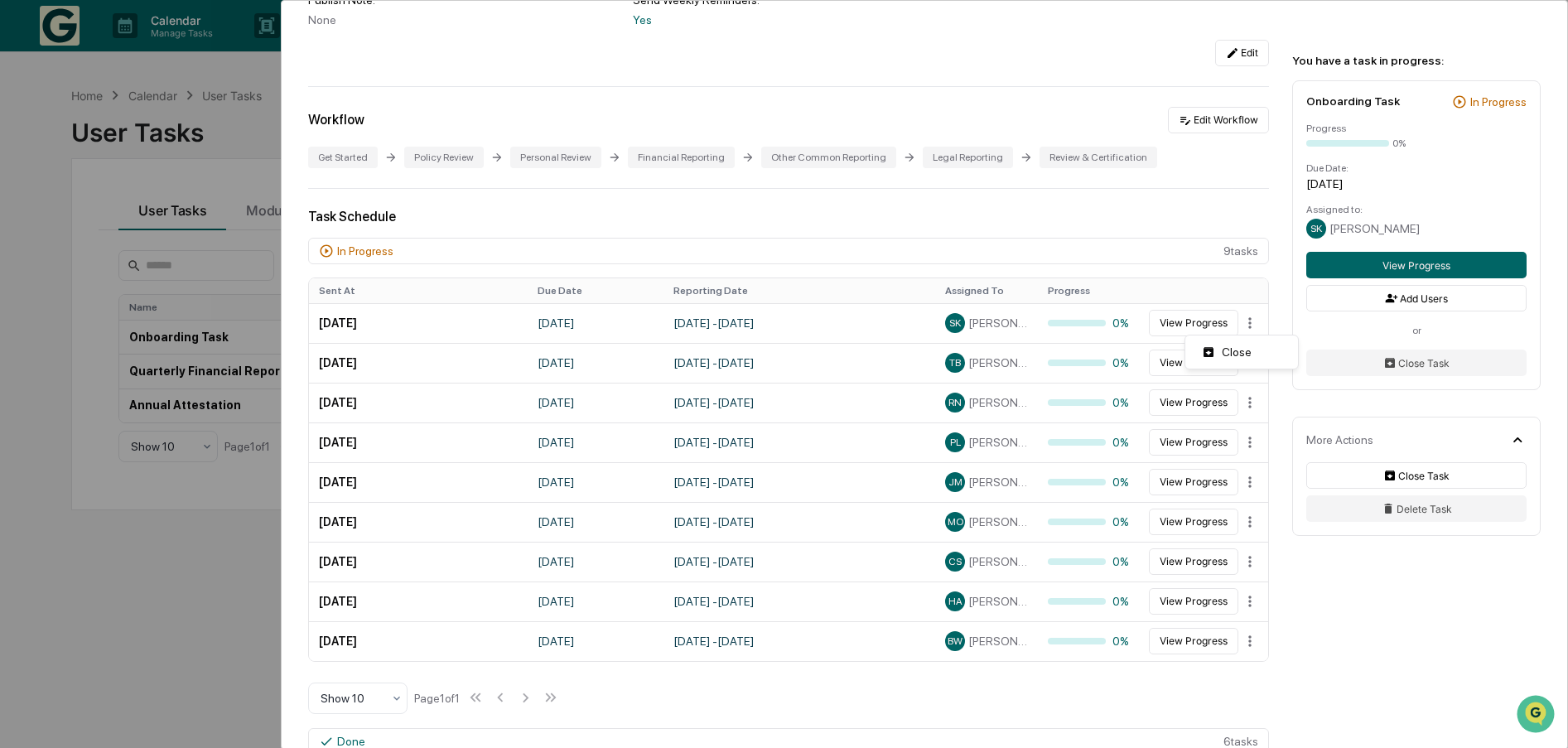
click at [1304, 649] on html "Calendar Manage Tasks Reviews Approval Management Company People, Data, Setting…" at bounding box center [784, 374] width 1568 height 748
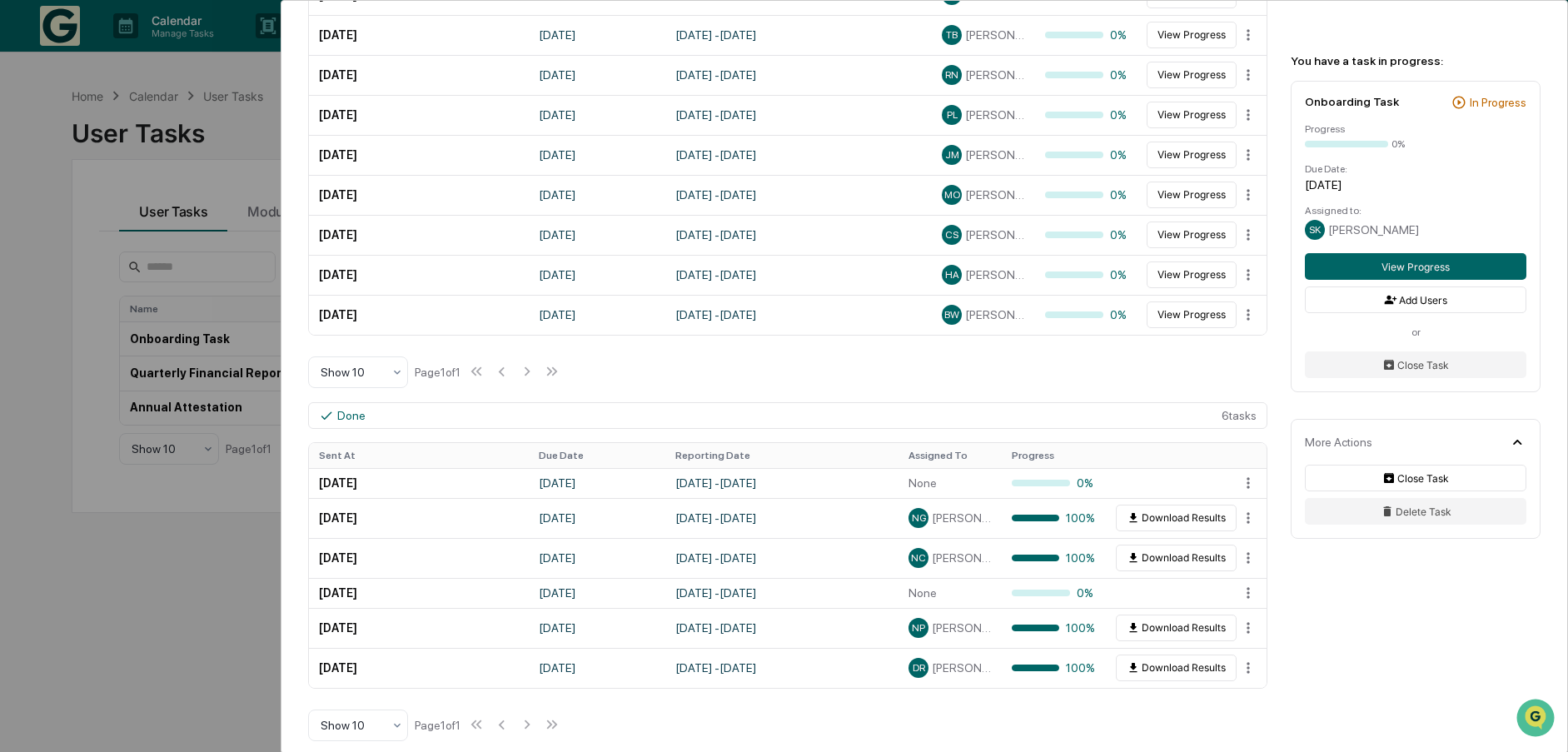
scroll to position [416, 0]
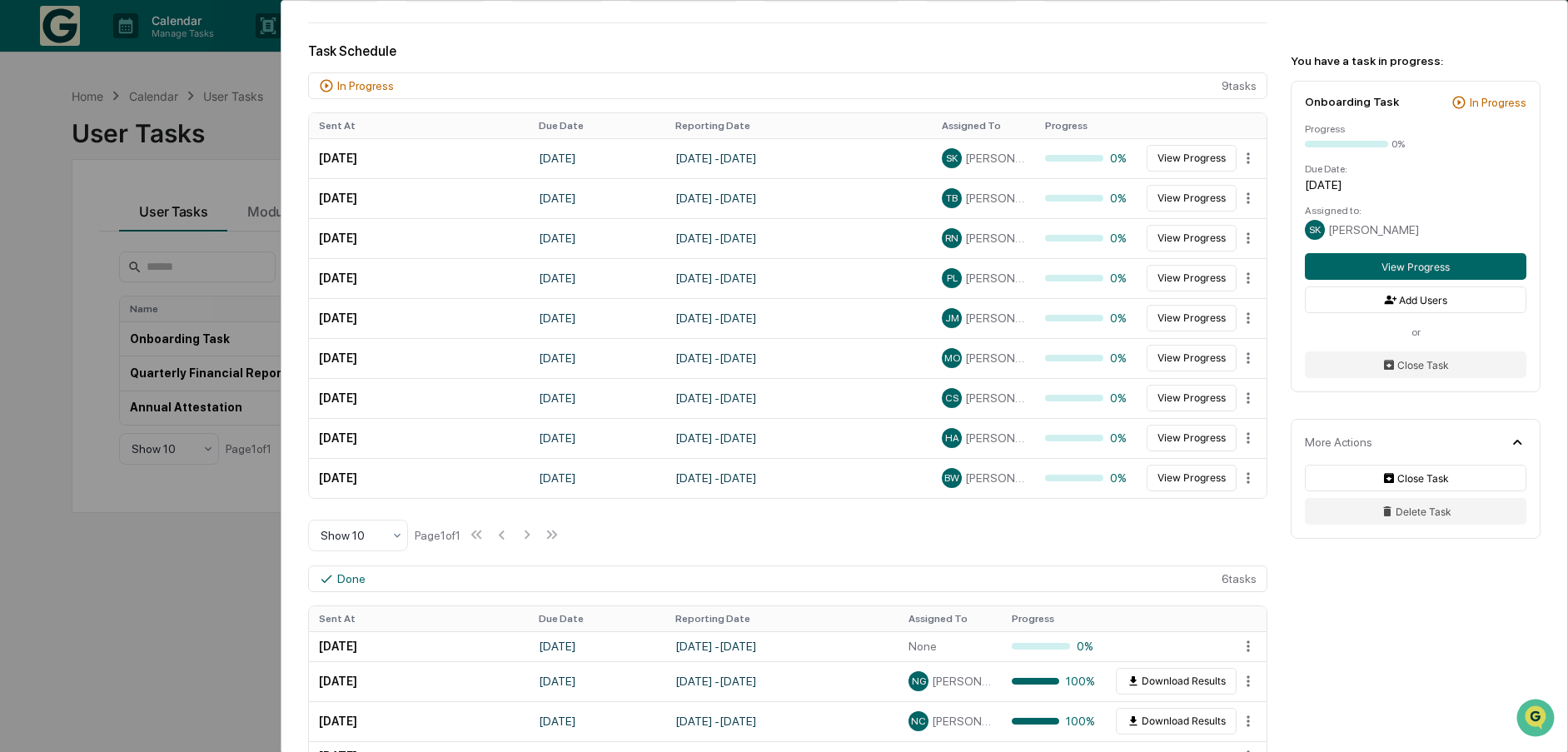
drag, startPoint x: 320, startPoint y: 122, endPoint x: 1075, endPoint y: 524, distance: 855.4
click at [1240, 488] on table "Sent At Due Date Reporting Date Assigned To Progress September 8, 2025 October …" at bounding box center [788, 305] width 958 height 385
drag, startPoint x: 830, startPoint y: 539, endPoint x: 595, endPoint y: 503, distance: 237.7
click at [829, 538] on div "In Progress 9 task s Sent At Due Date Reporting Date Assigned To Progress Septe…" at bounding box center [787, 312] width 959 height 480
click at [1014, 507] on div "In Progress 9 task s Sent At Due Date Reporting Date Assigned To Progress Septe…" at bounding box center [787, 312] width 959 height 480
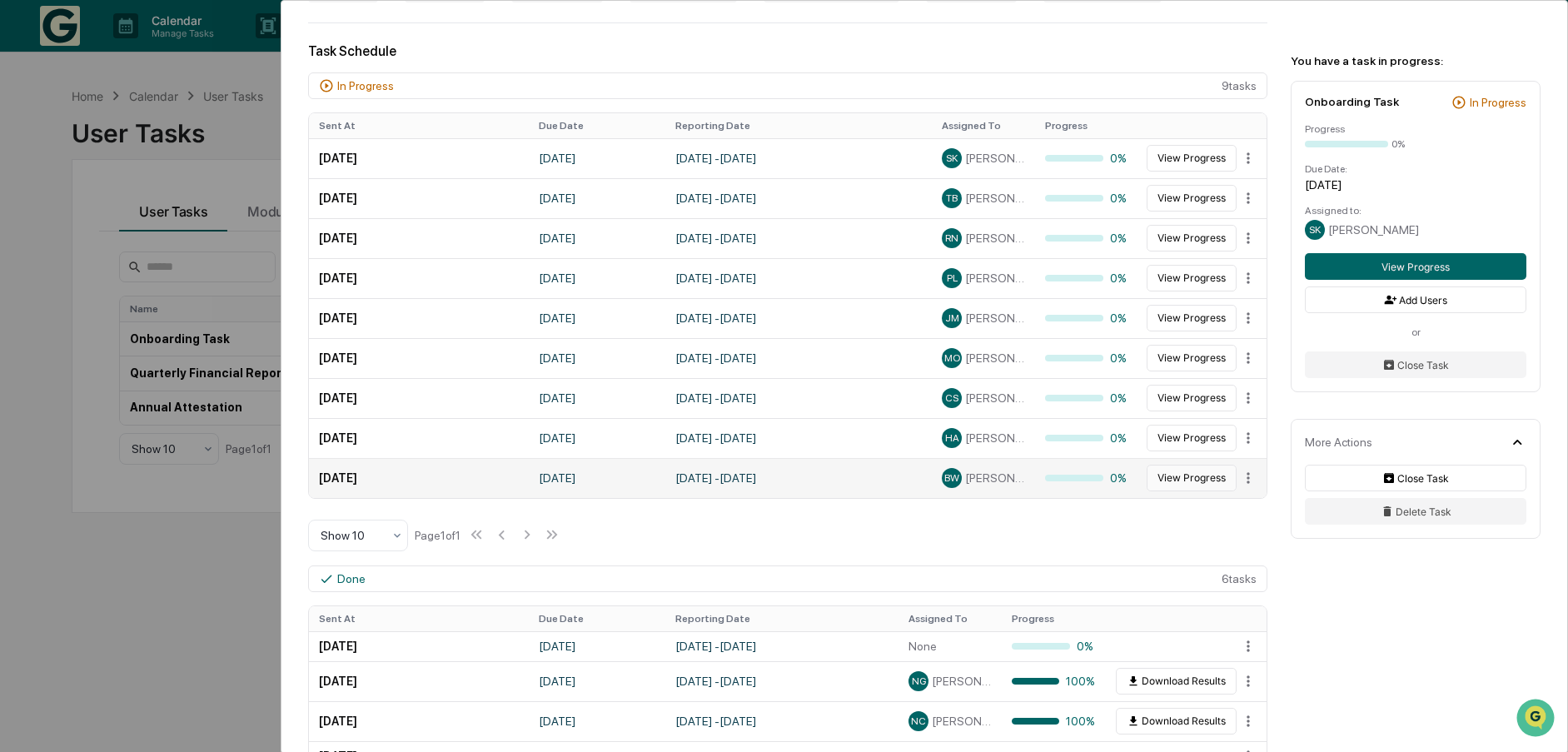
click at [1180, 479] on button "View Progress" at bounding box center [1192, 477] width 90 height 26
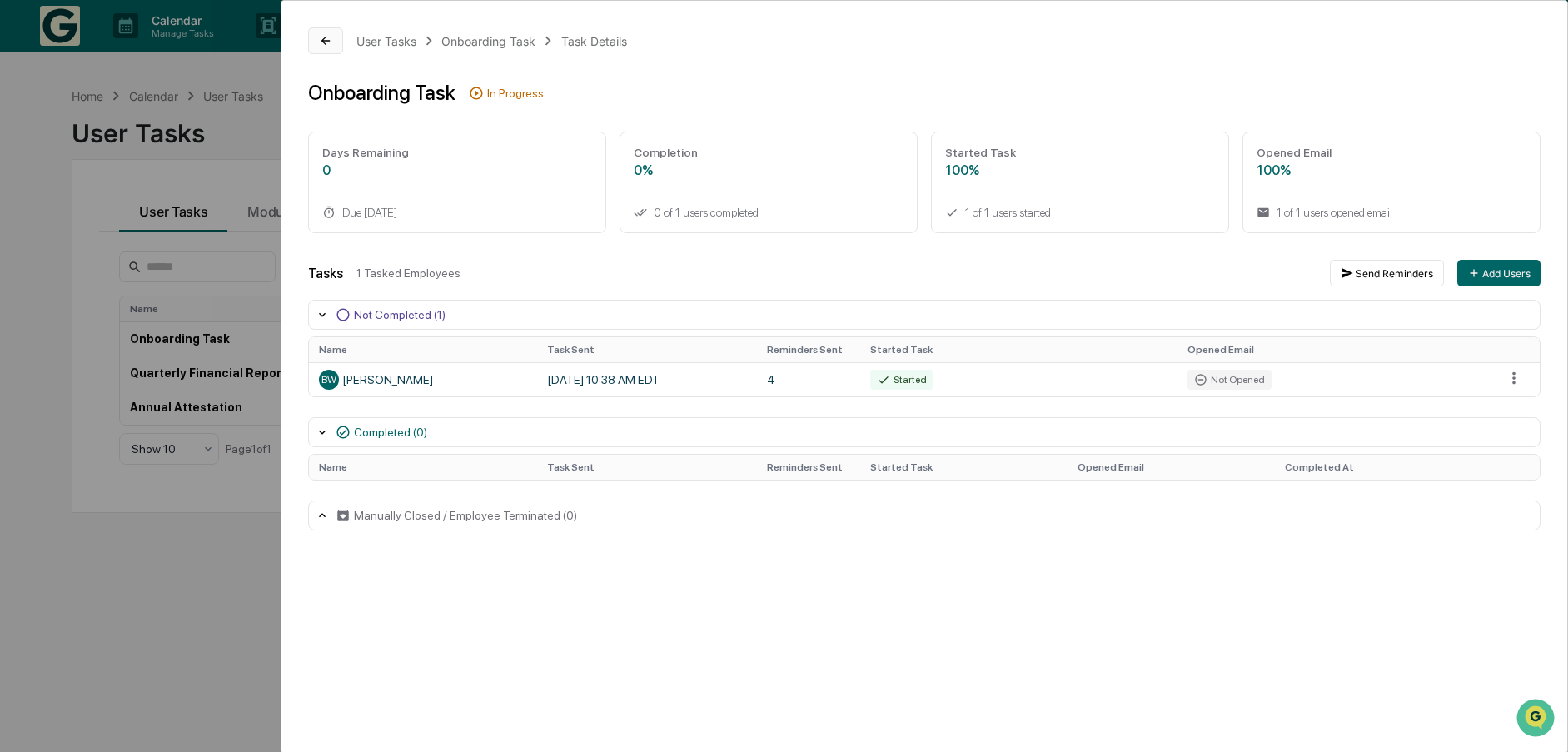
click at [315, 37] on button at bounding box center [325, 40] width 35 height 26
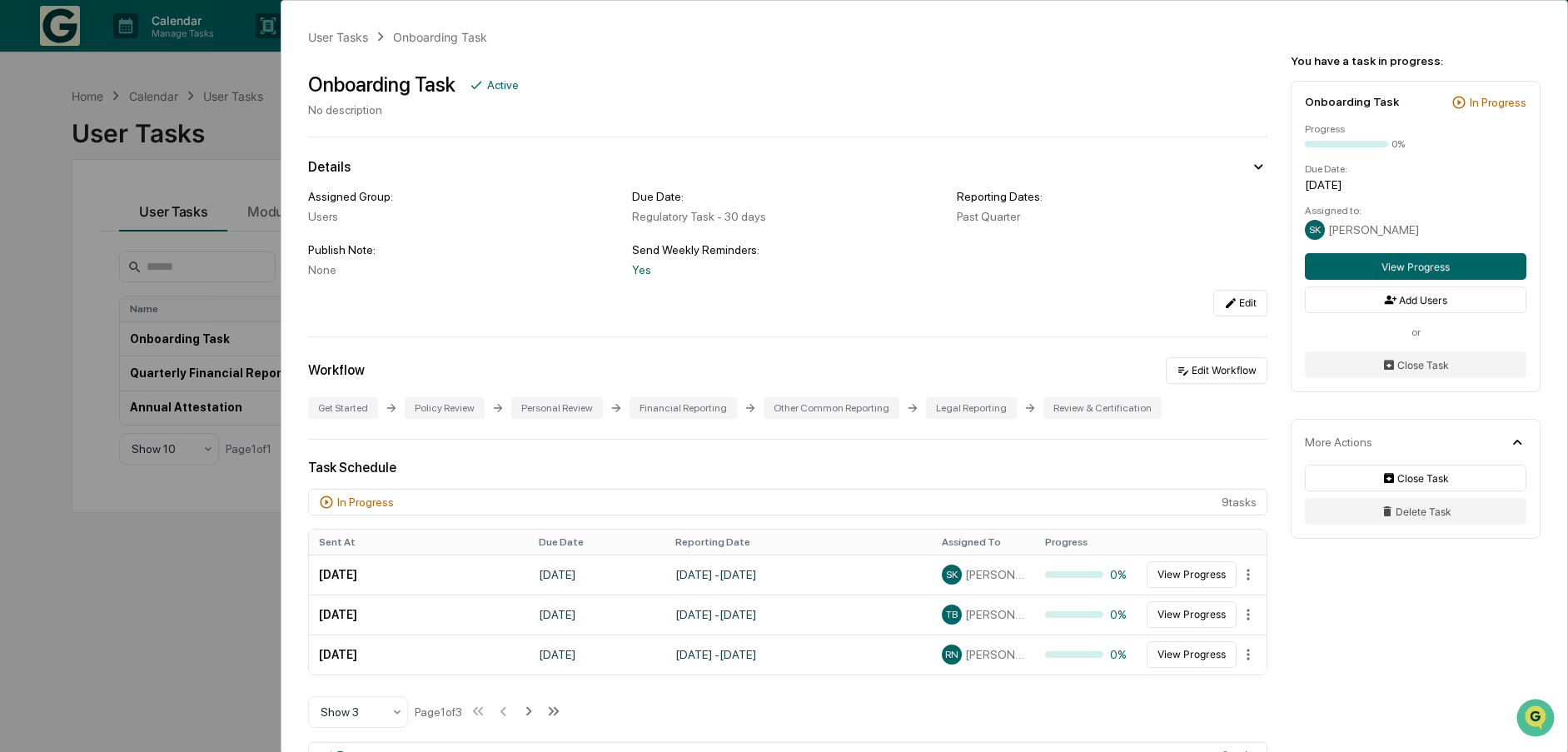
click at [145, 598] on div "User Tasks Onboarding Task Onboarding Task Active No description Details Assign…" at bounding box center [784, 376] width 1568 height 752
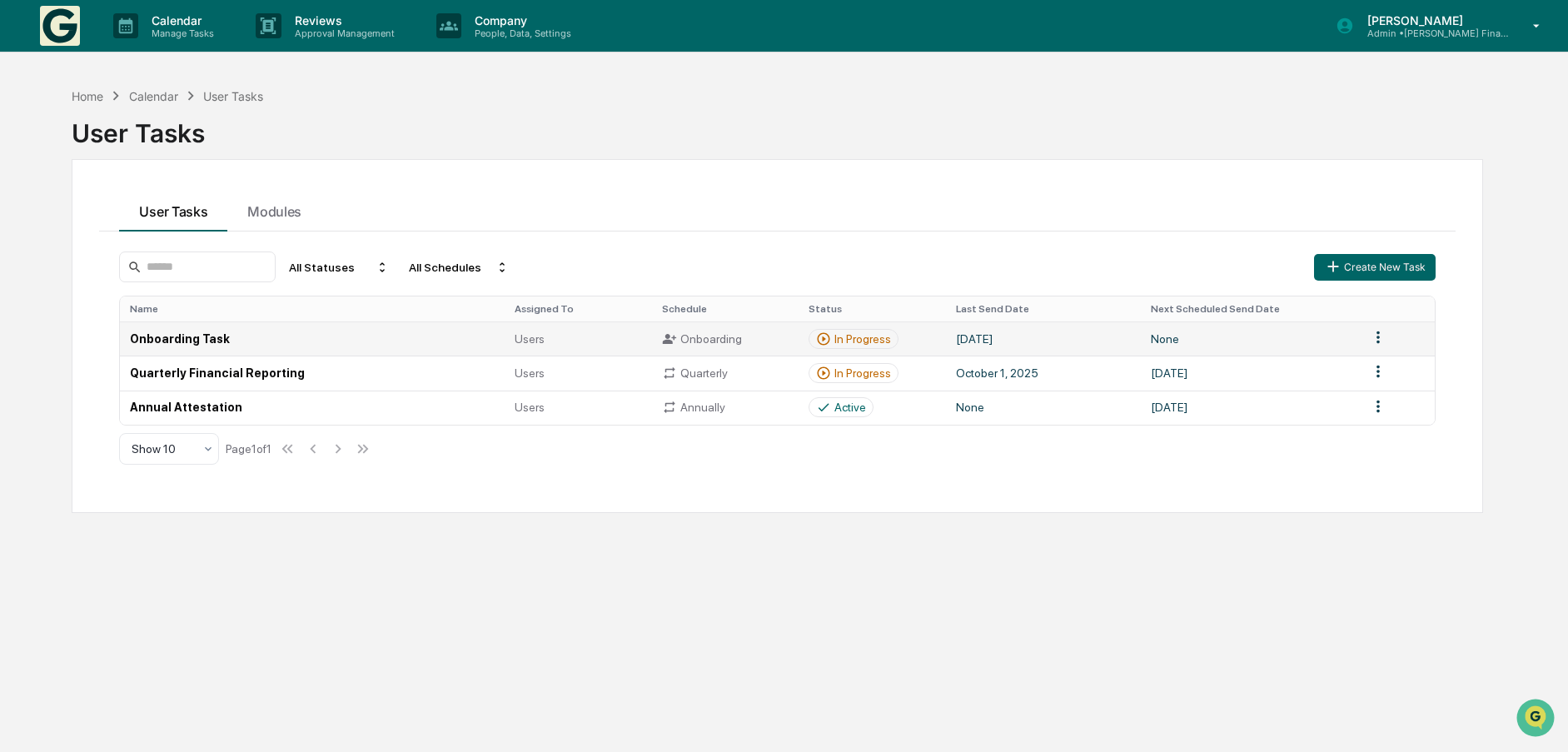
click at [159, 342] on td "Onboarding Task" at bounding box center [312, 339] width 385 height 34
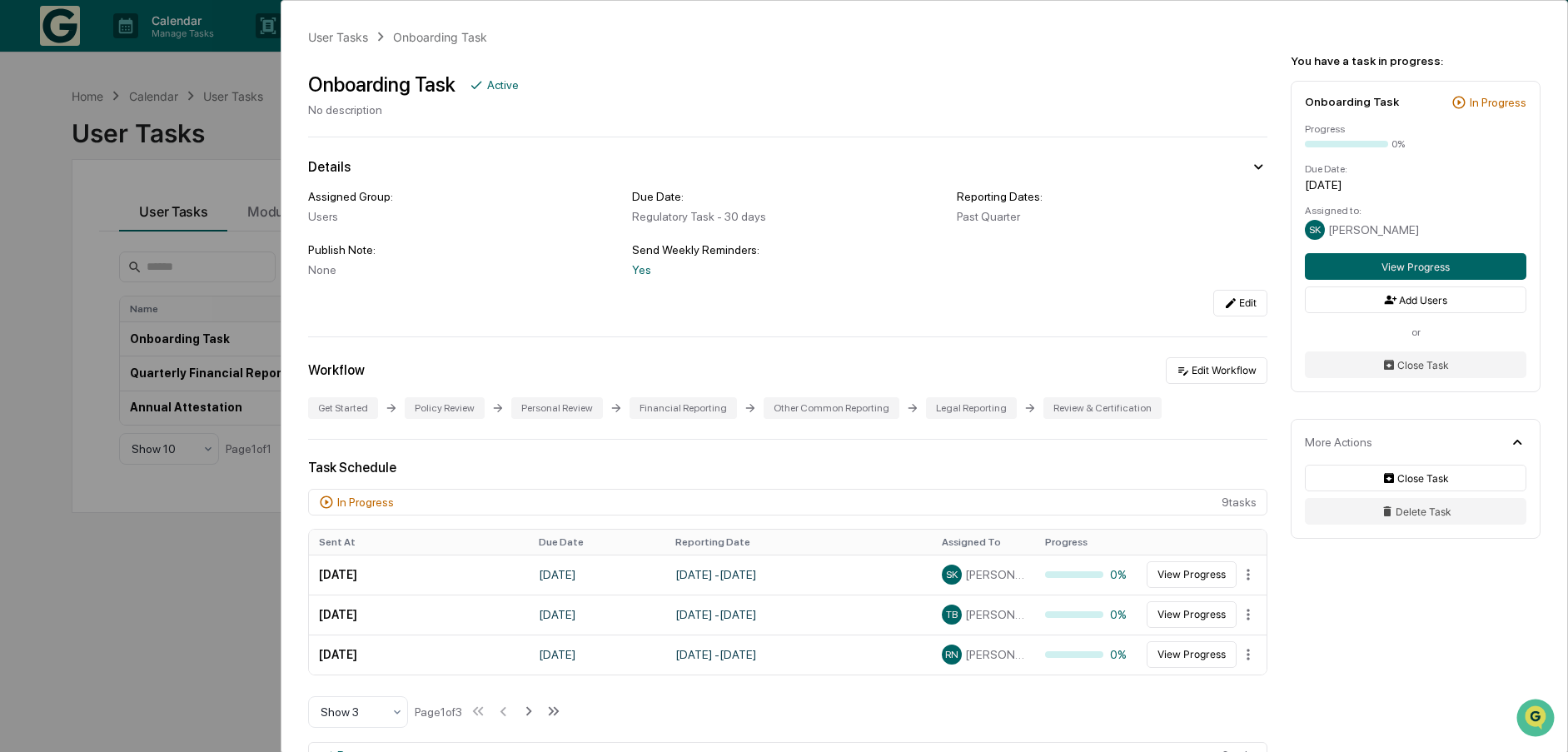
scroll to position [333, 0]
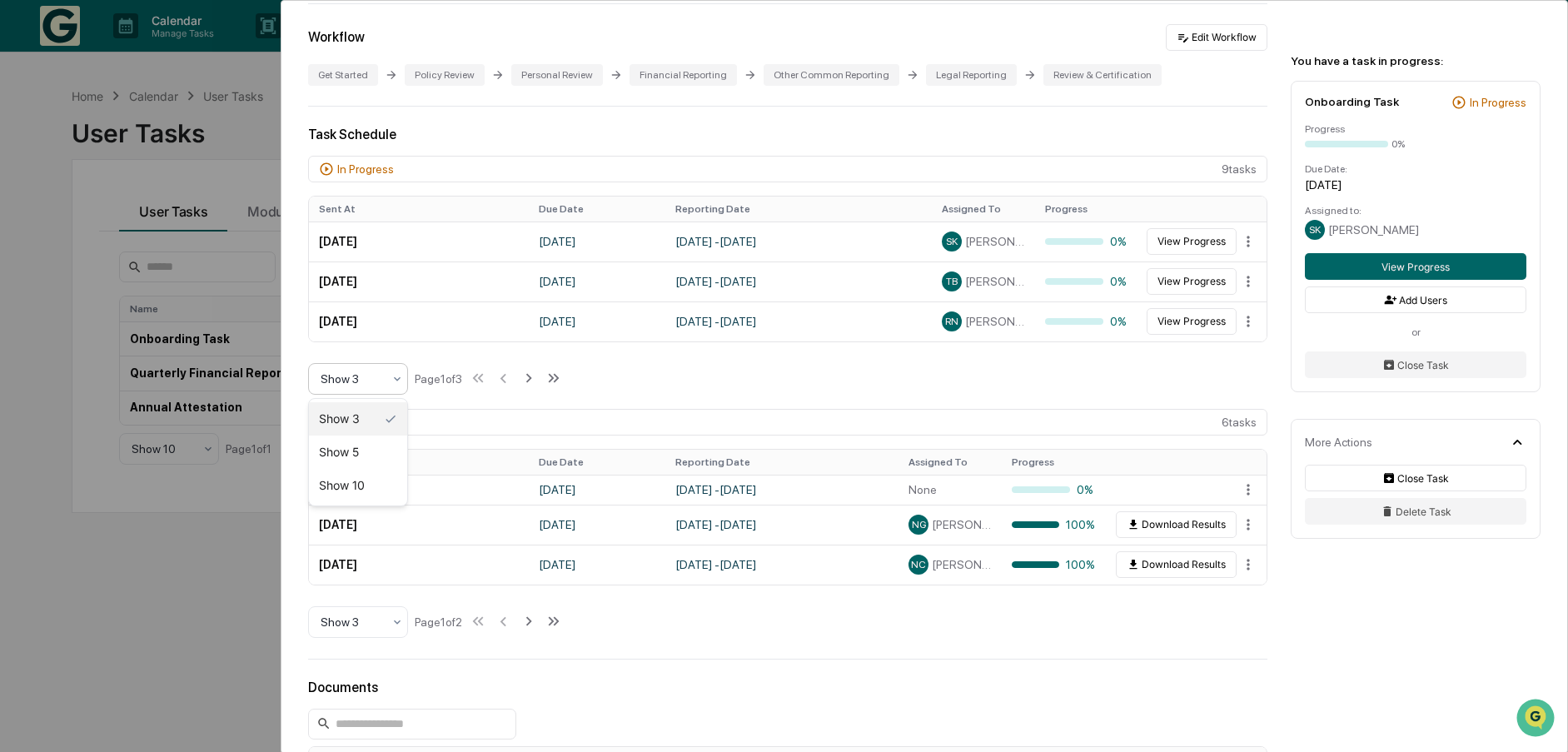
click at [376, 377] on div at bounding box center [351, 379] width 61 height 17
click at [342, 488] on div "Show 10" at bounding box center [357, 485] width 98 height 33
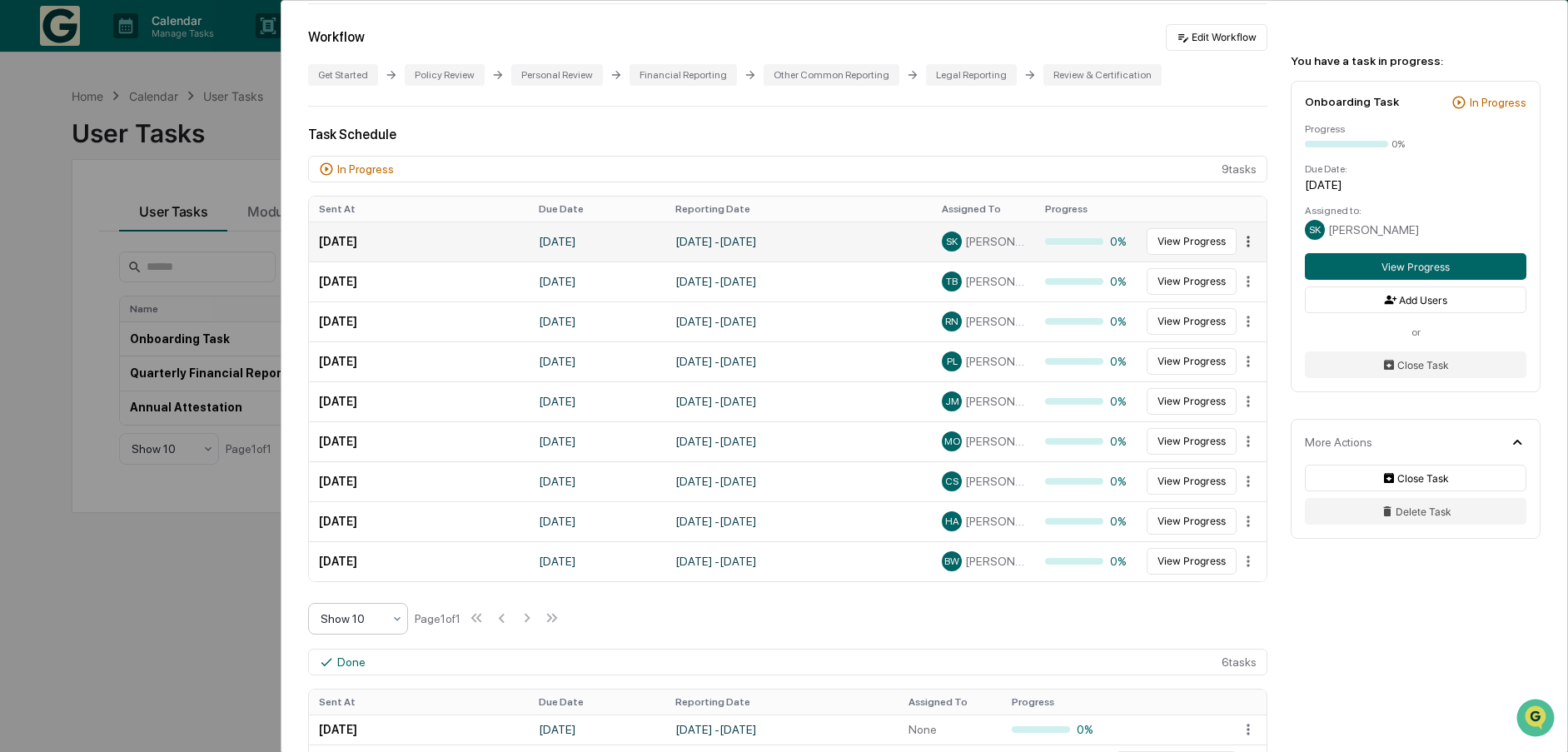
click at [1242, 236] on html "Calendar Manage Tasks Reviews Approval Management Company People, Data, Setting…" at bounding box center [784, 376] width 1568 height 752
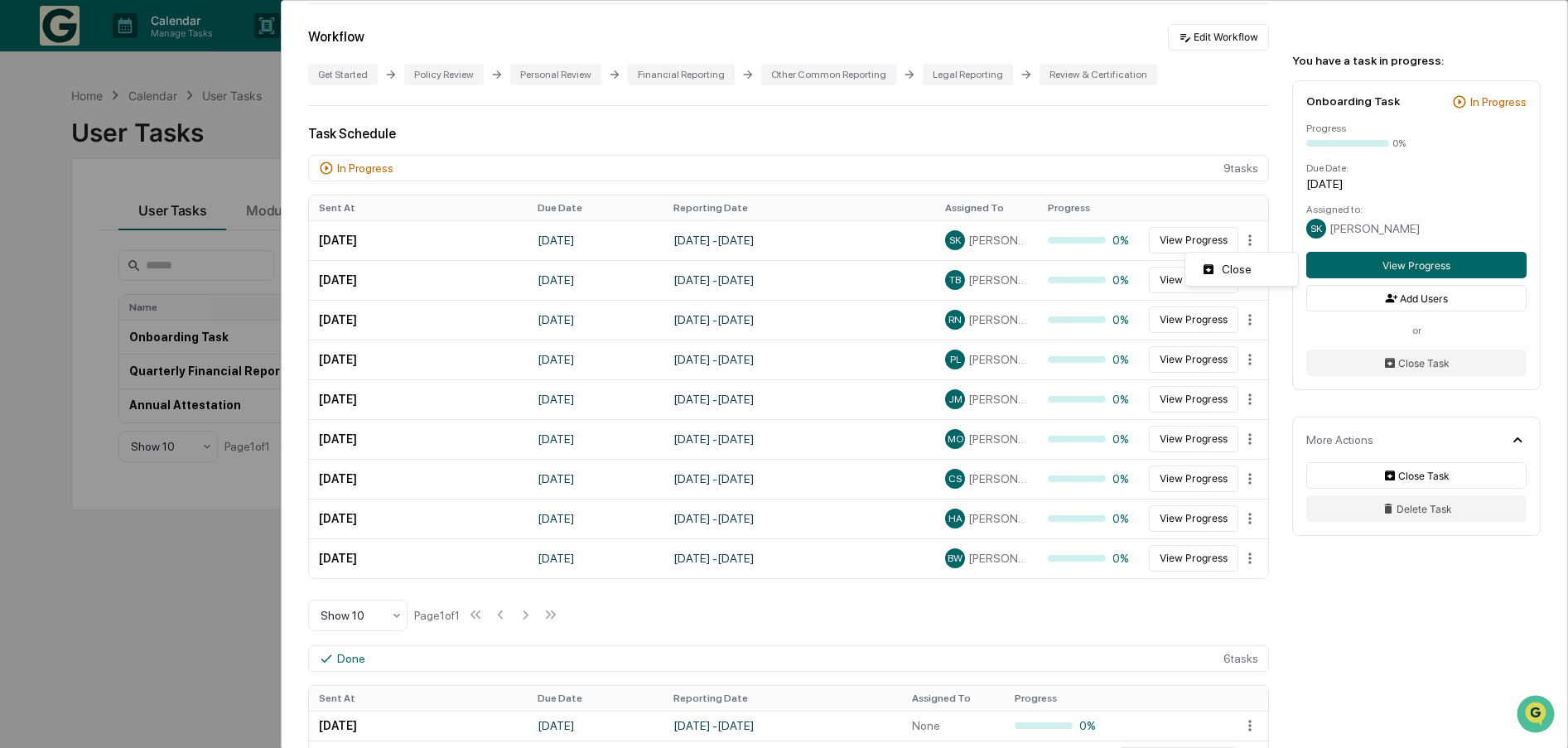
click at [707, 615] on html "Calendar Manage Tasks Reviews Approval Management Company People, Data, Setting…" at bounding box center [784, 374] width 1568 height 748
drag, startPoint x: 320, startPoint y: 205, endPoint x: 1257, endPoint y: 564, distance: 1003.4
click at [1257, 564] on div "User Tasks Onboarding Task Onboarding Task Active No description Details Assign…" at bounding box center [919, 606] width 1279 height 1874
copy thead
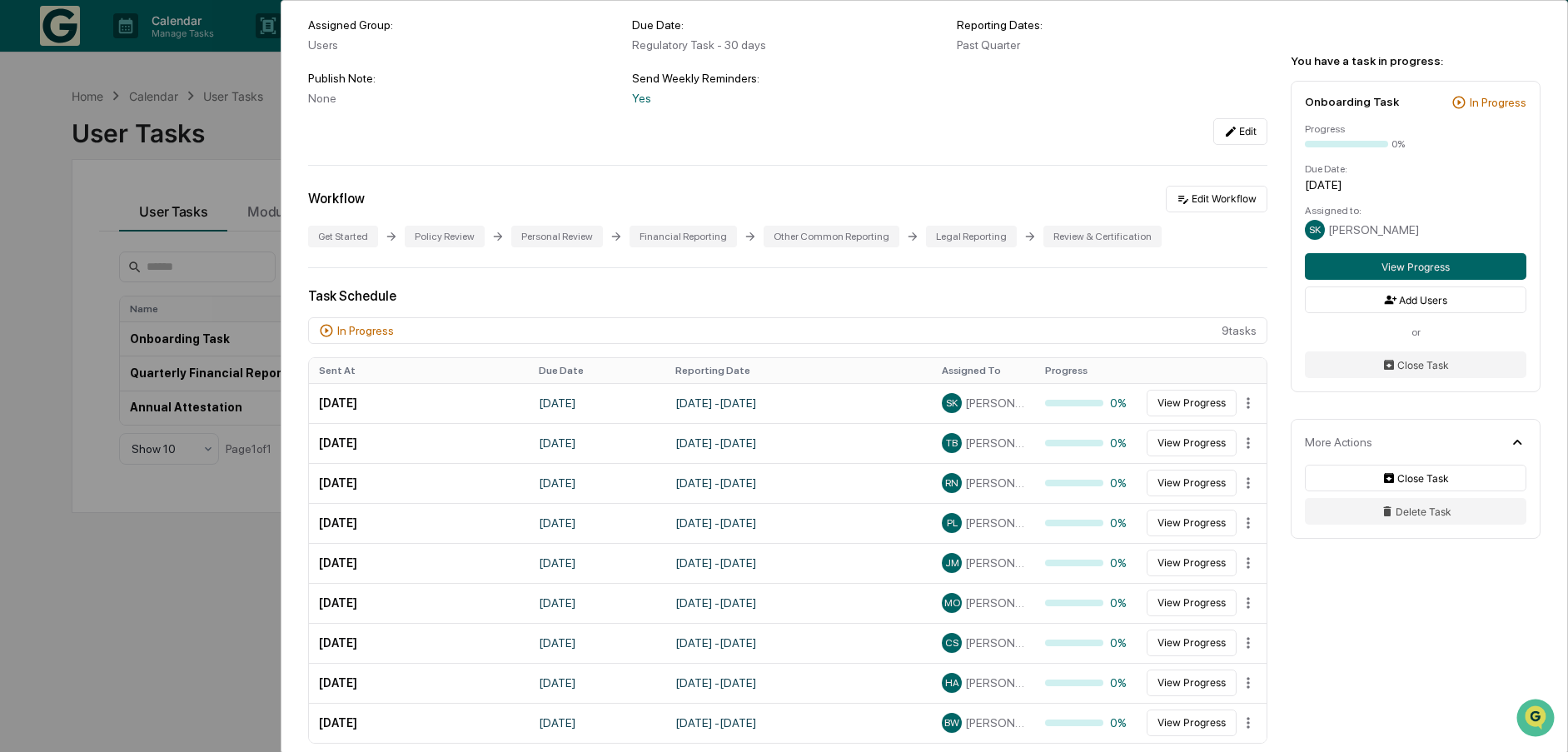
scroll to position [0, 0]
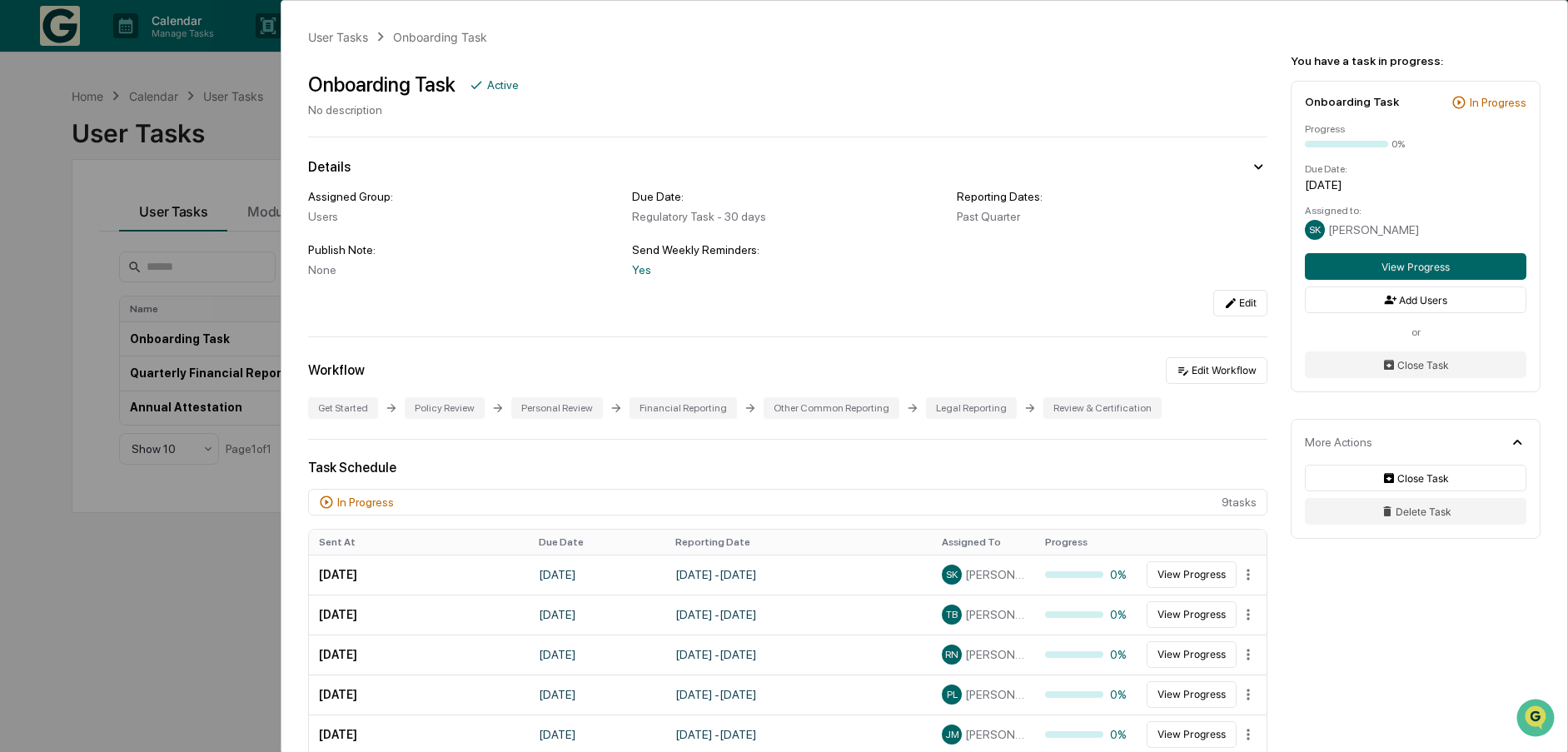
click at [139, 635] on div "User Tasks Onboarding Task Onboarding Task Active No description Details Assign…" at bounding box center [784, 376] width 1568 height 752
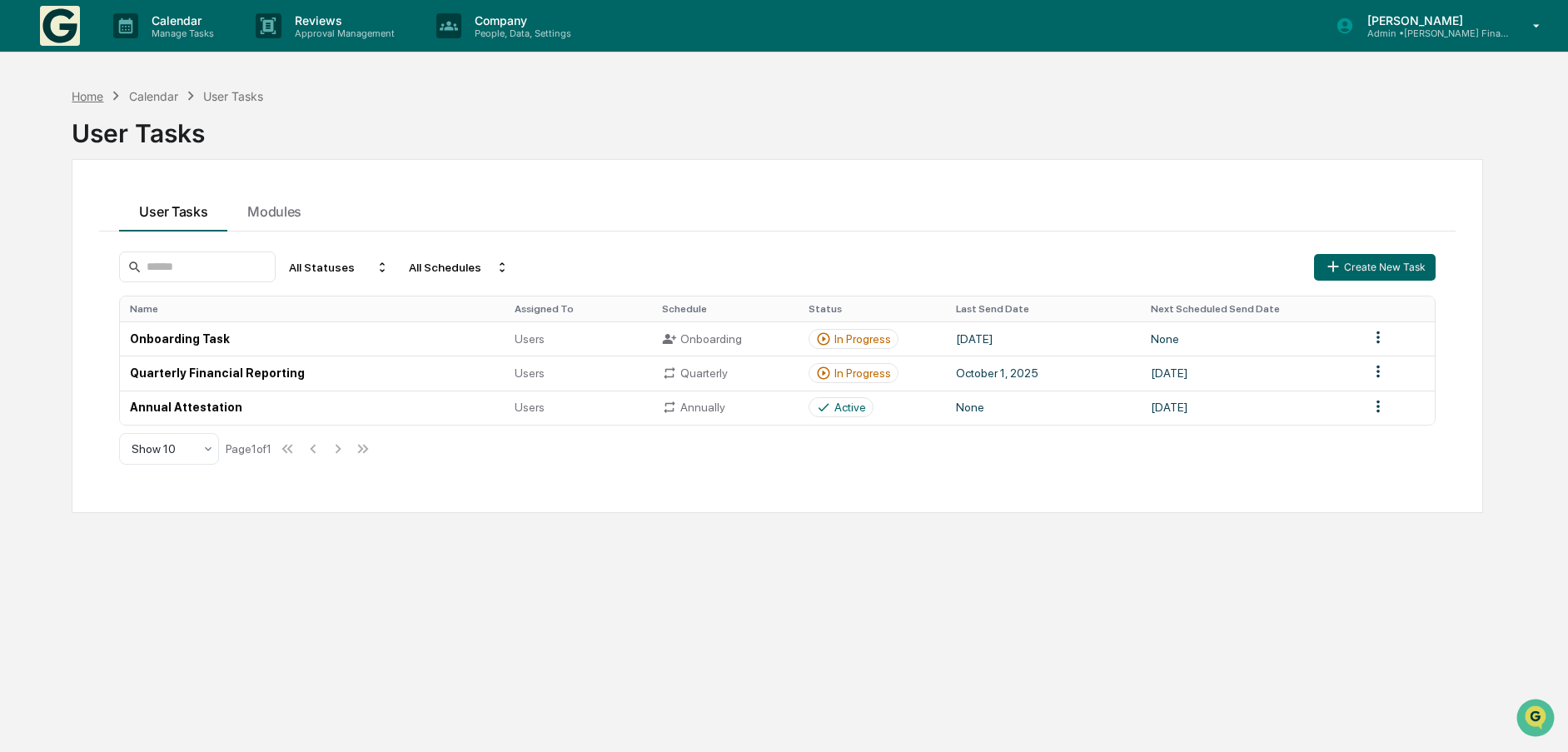
click at [77, 94] on div "Home" at bounding box center [87, 96] width 31 height 14
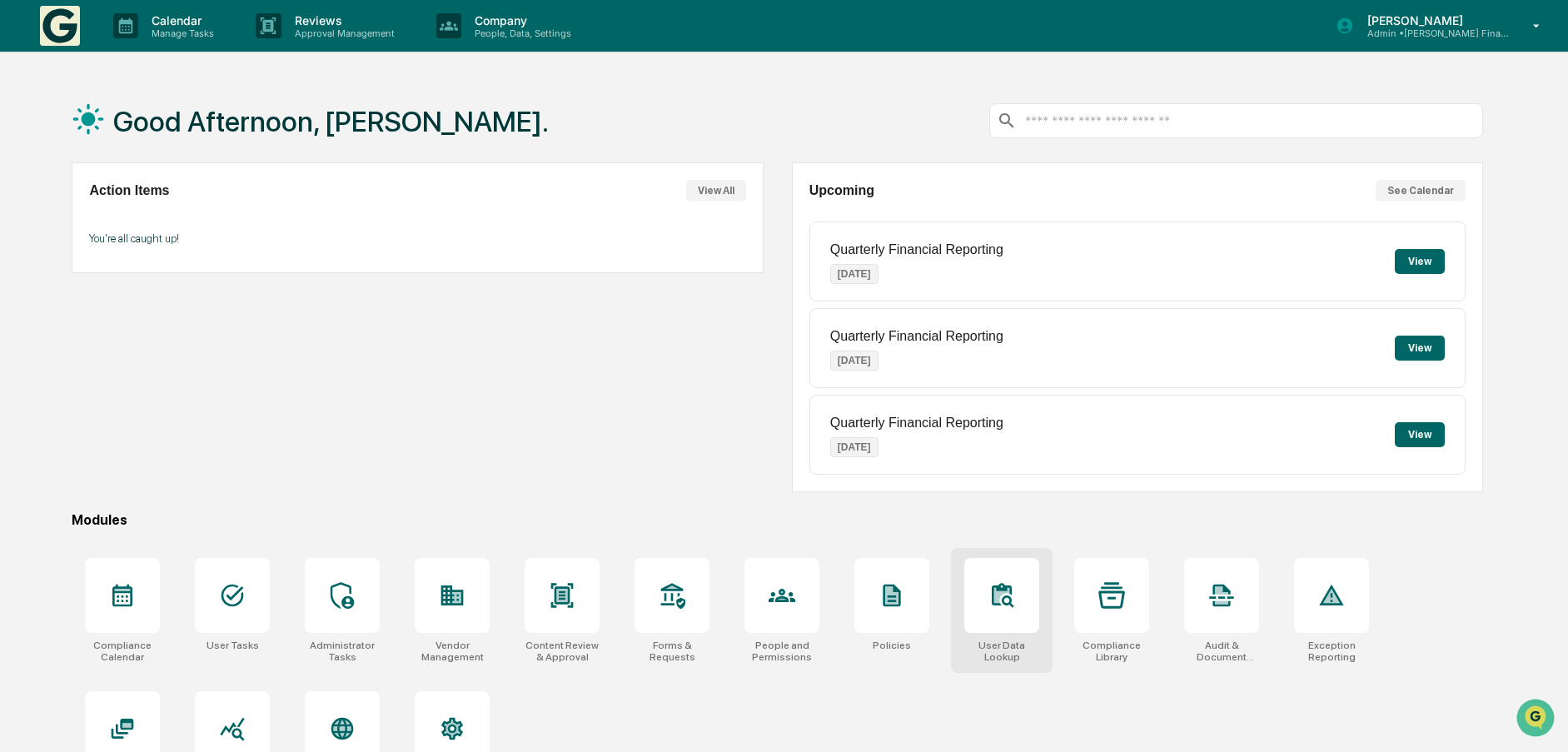
click at [1002, 584] on icon at bounding box center [1001, 594] width 20 height 22
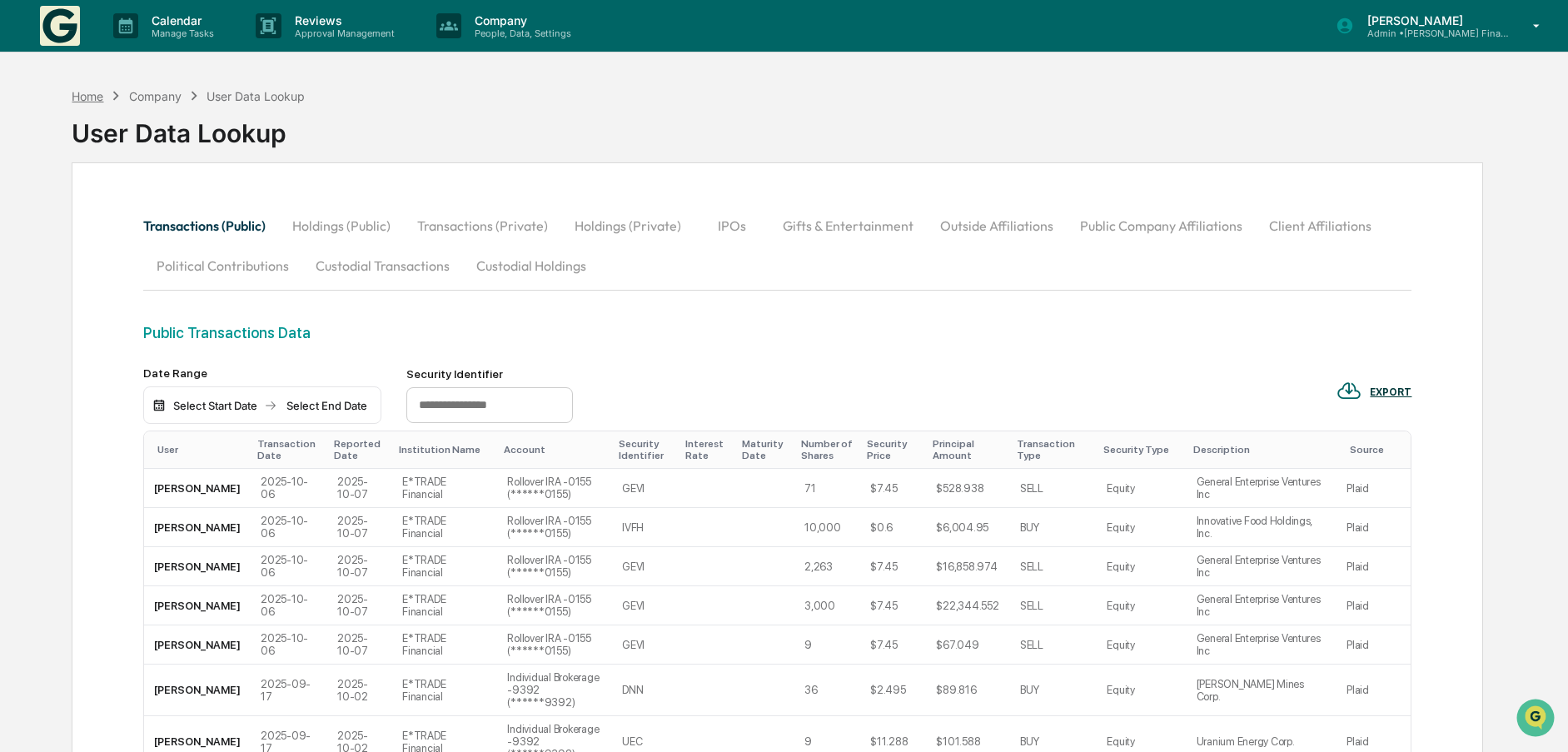
click at [84, 100] on div "Home" at bounding box center [87, 96] width 31 height 14
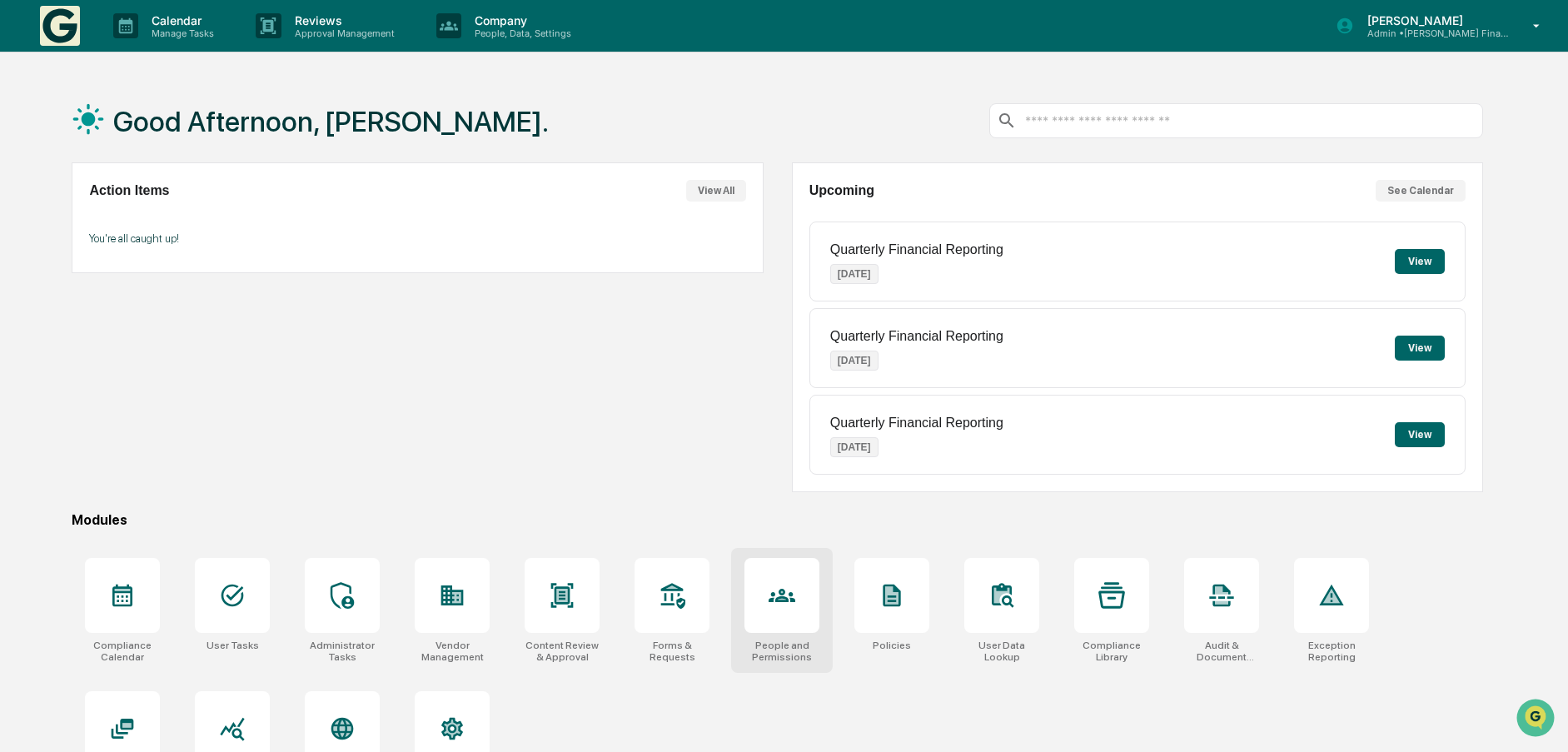
click at [768, 599] on icon at bounding box center [781, 595] width 26 height 26
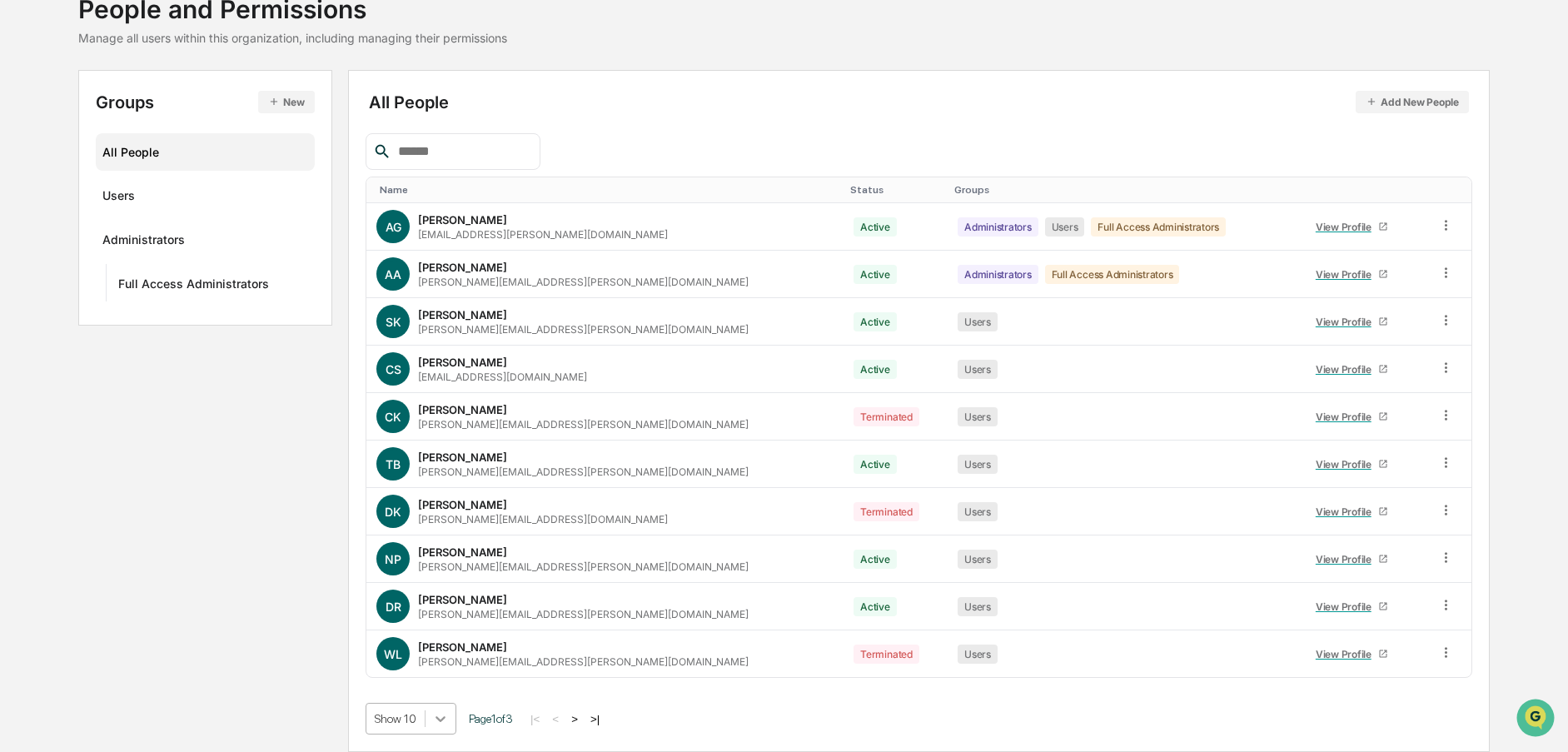
scroll to position [247, 0]
click at [440, 719] on body "Calendar Manage Tasks Reviews Approval Management Company People, Data, Setting…" at bounding box center [784, 317] width 1568 height 869
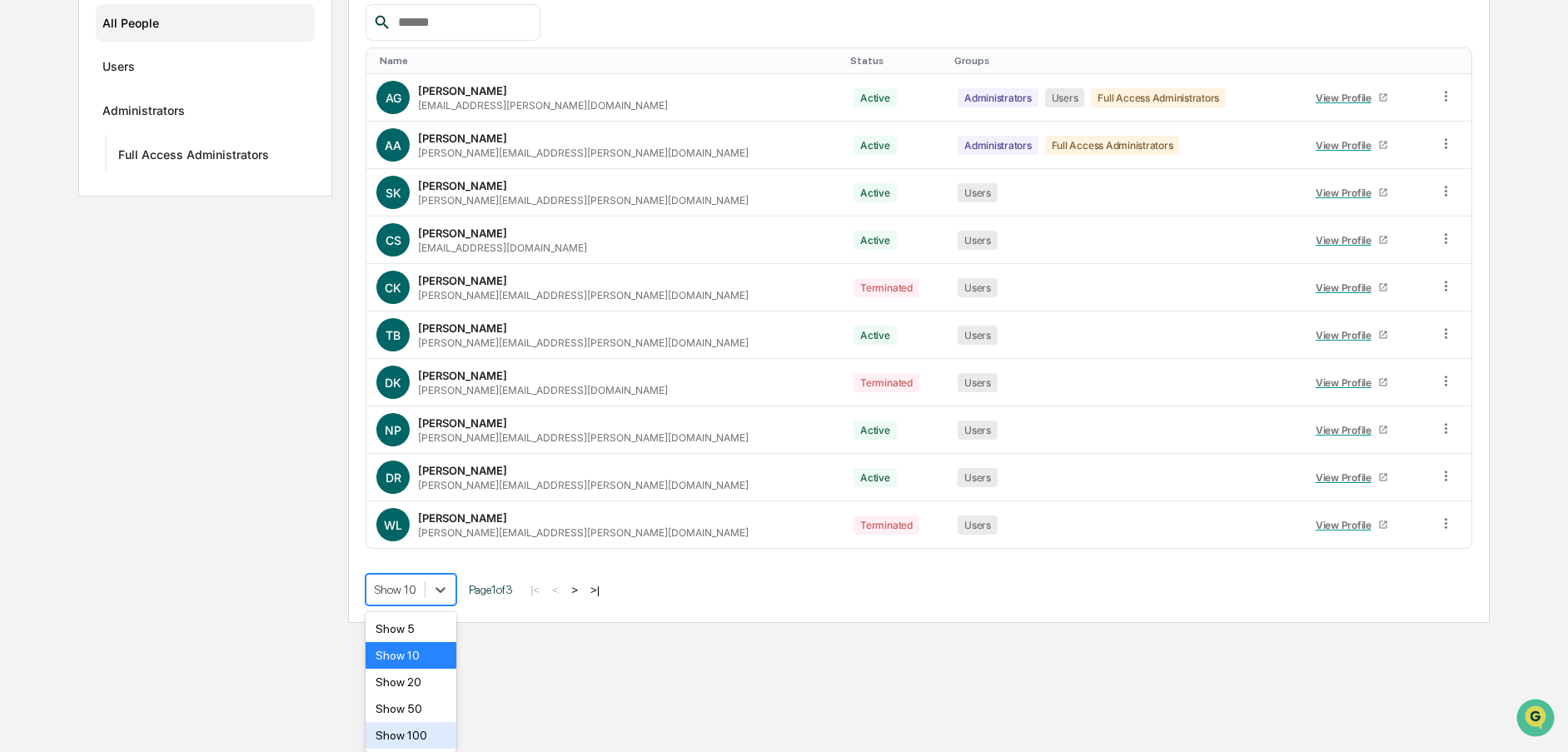
click at [427, 729] on div "Show 100" at bounding box center [411, 735] width 91 height 26
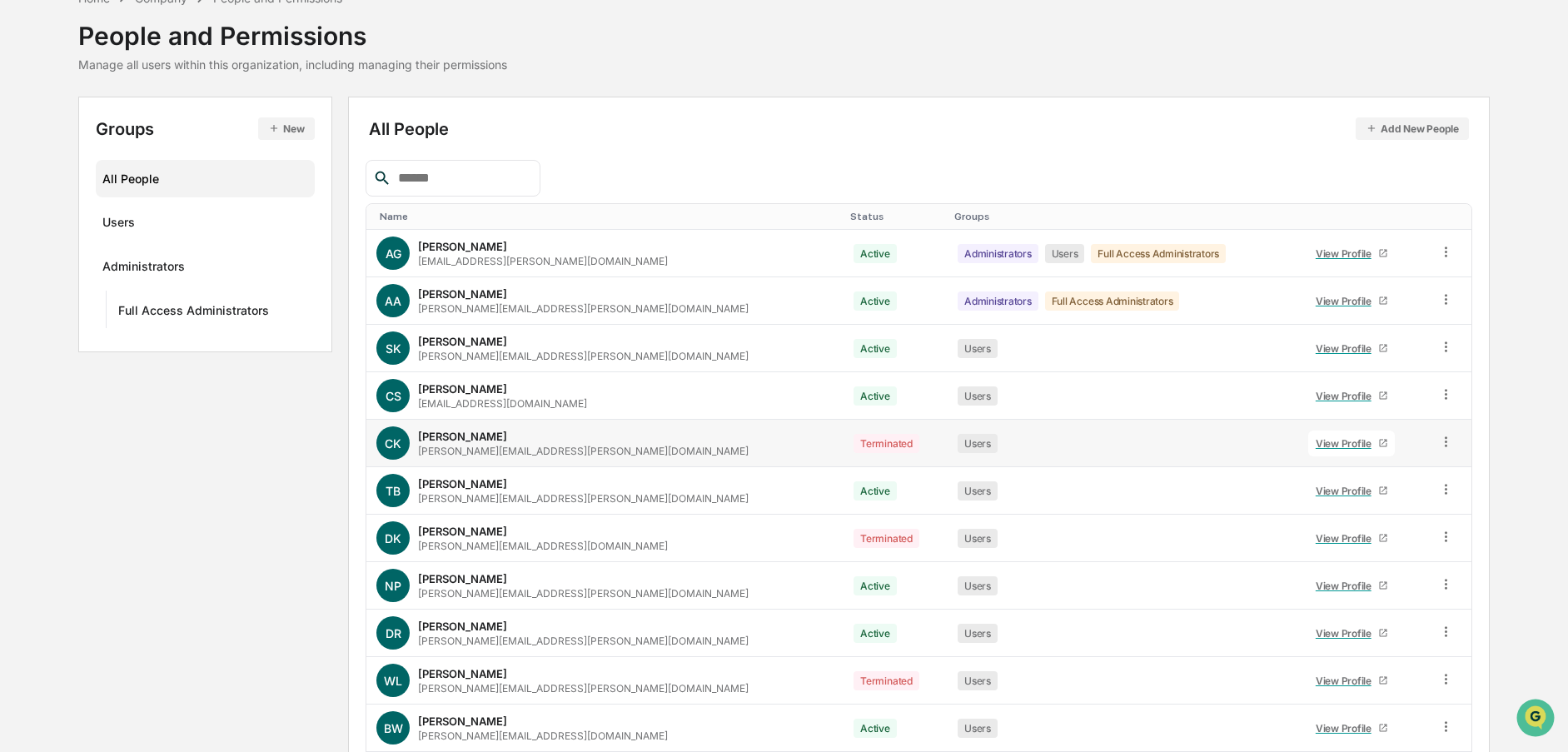
scroll to position [0, 0]
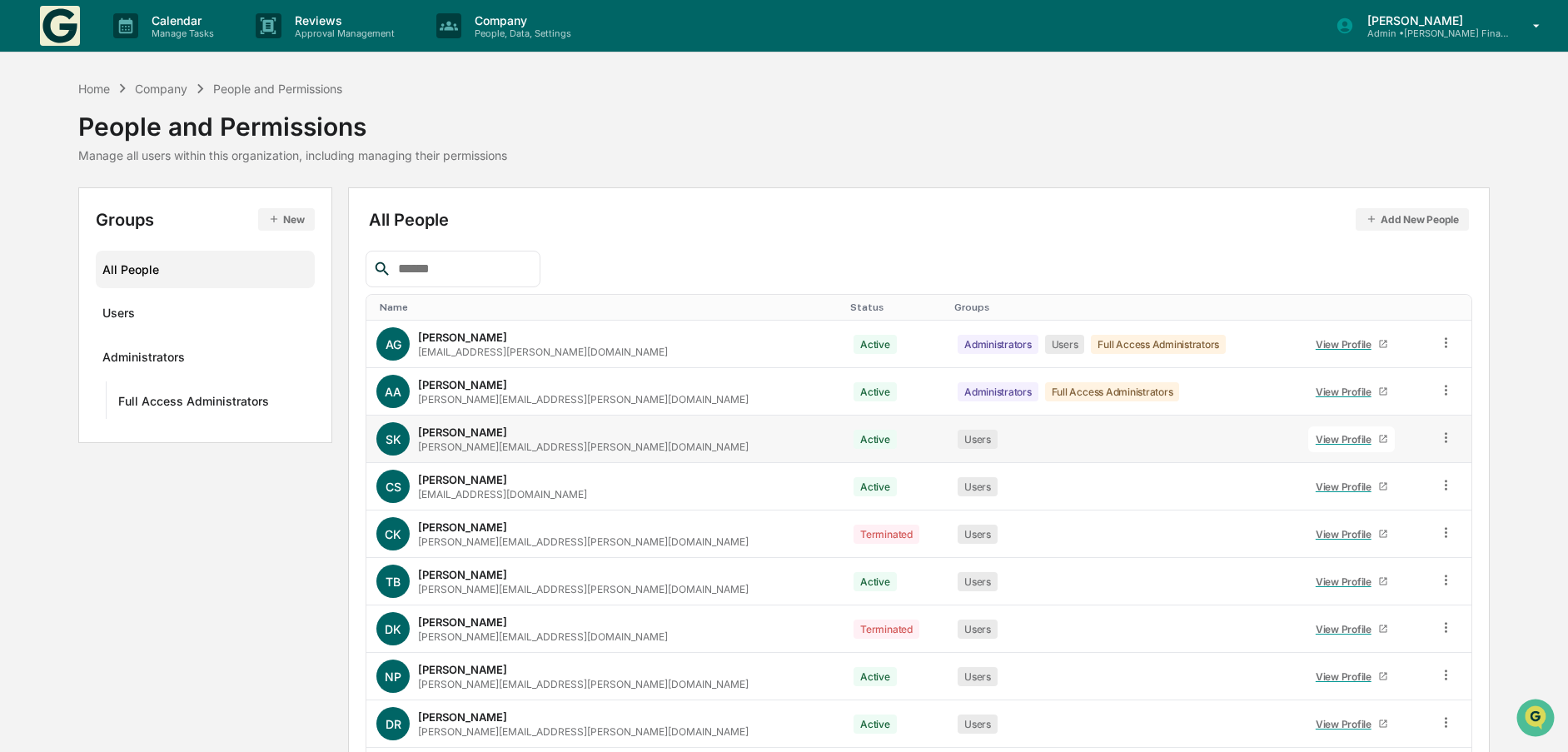
click at [1445, 438] on icon at bounding box center [1445, 437] width 3 height 10
click at [1315, 434] on div "View Profile" at bounding box center [1346, 439] width 62 height 13
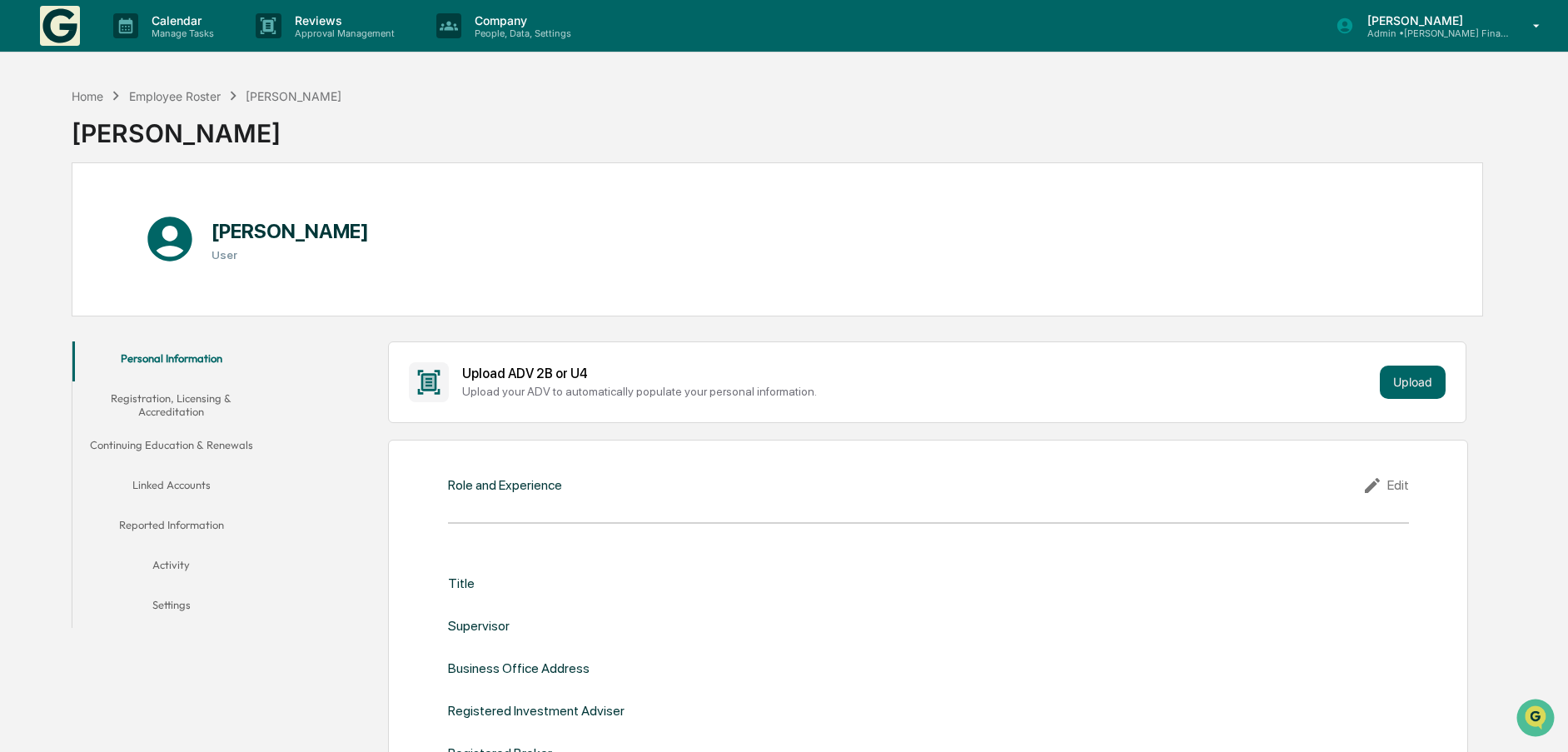
click at [176, 607] on button "Settings" at bounding box center [170, 607] width 197 height 40
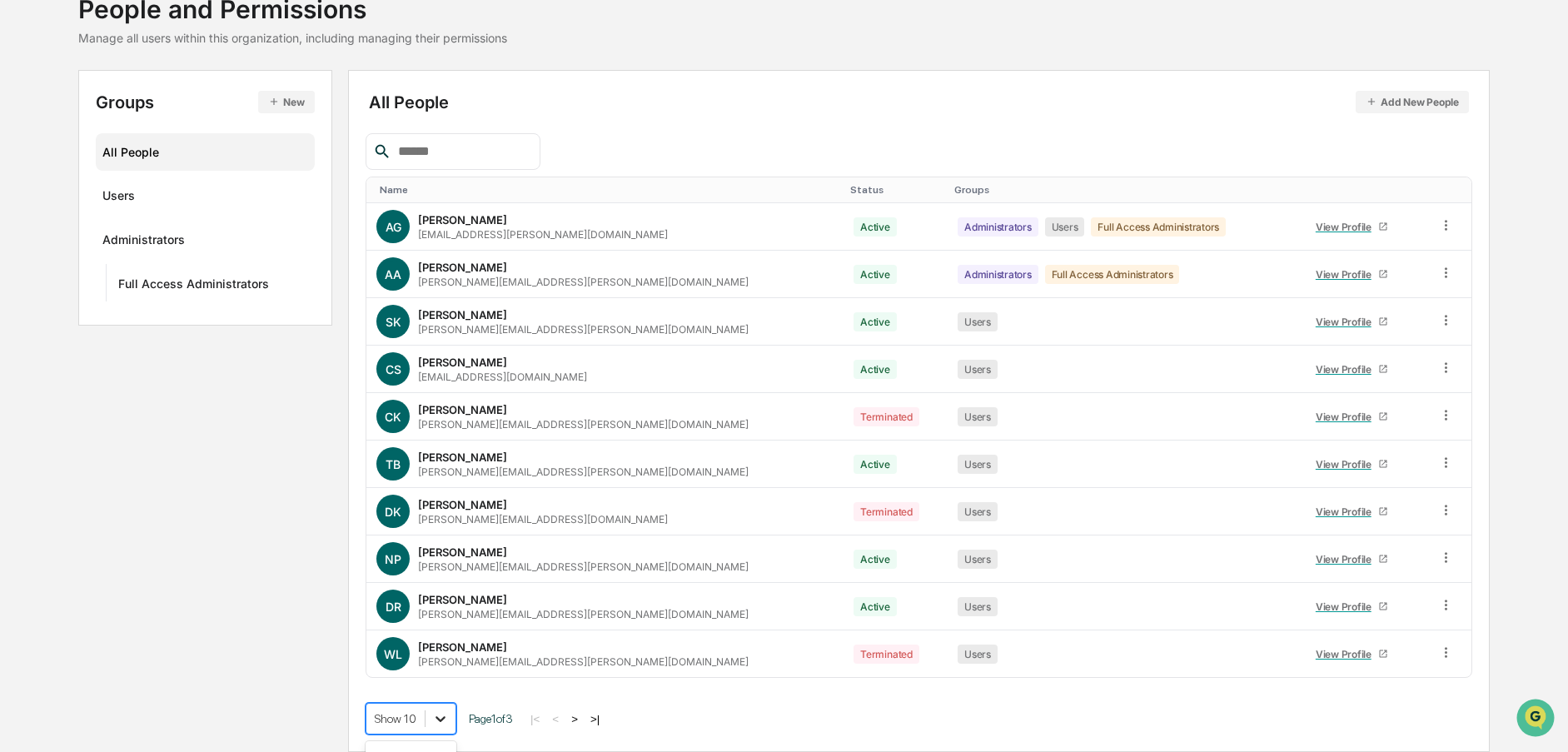
scroll to position [247, 0]
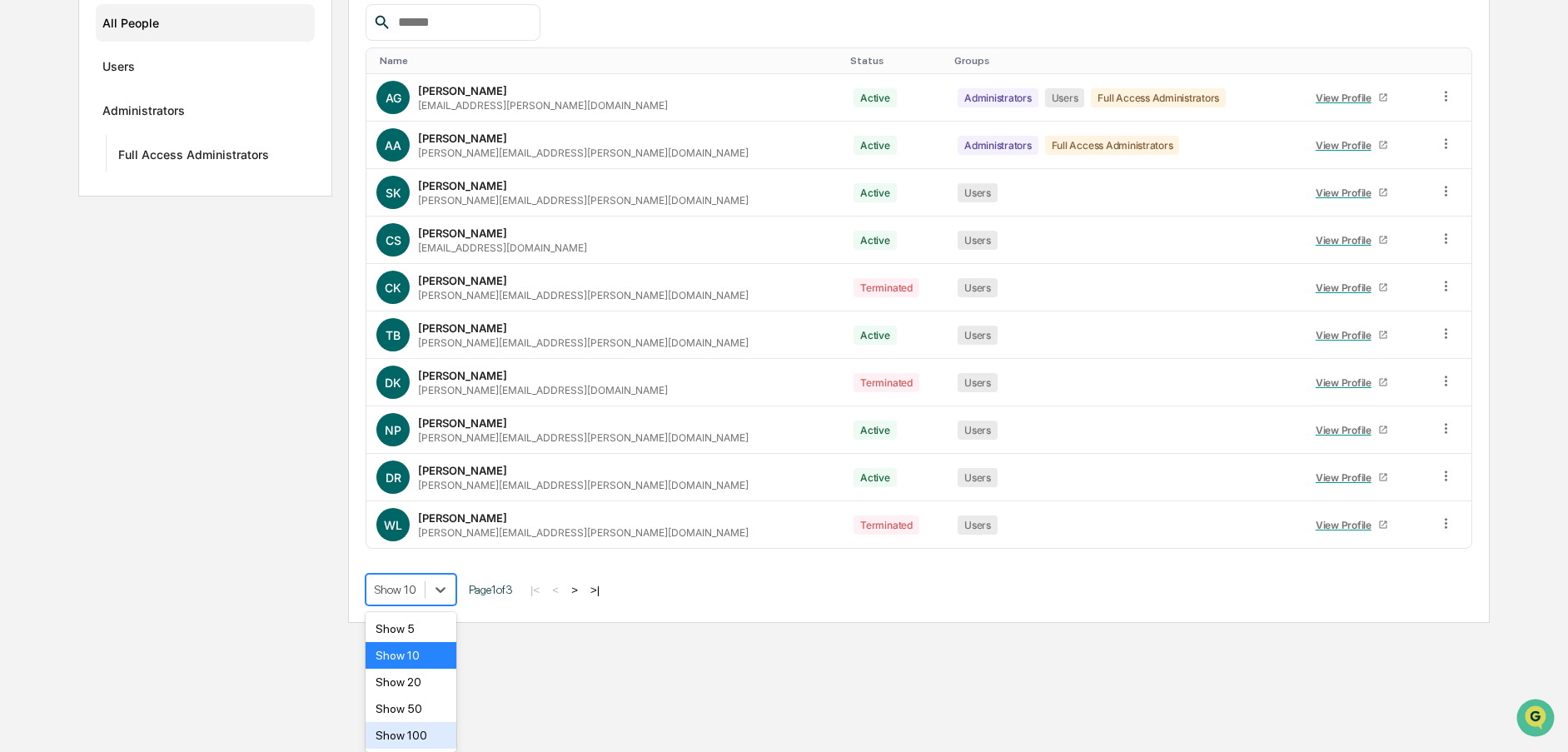
click at [448, 623] on body "Calendar Manage Tasks Reviews Approval Management Company People, Data, Setting…" at bounding box center [784, 188] width 1568 height 869
click at [396, 741] on div "Show 100" at bounding box center [411, 735] width 91 height 26
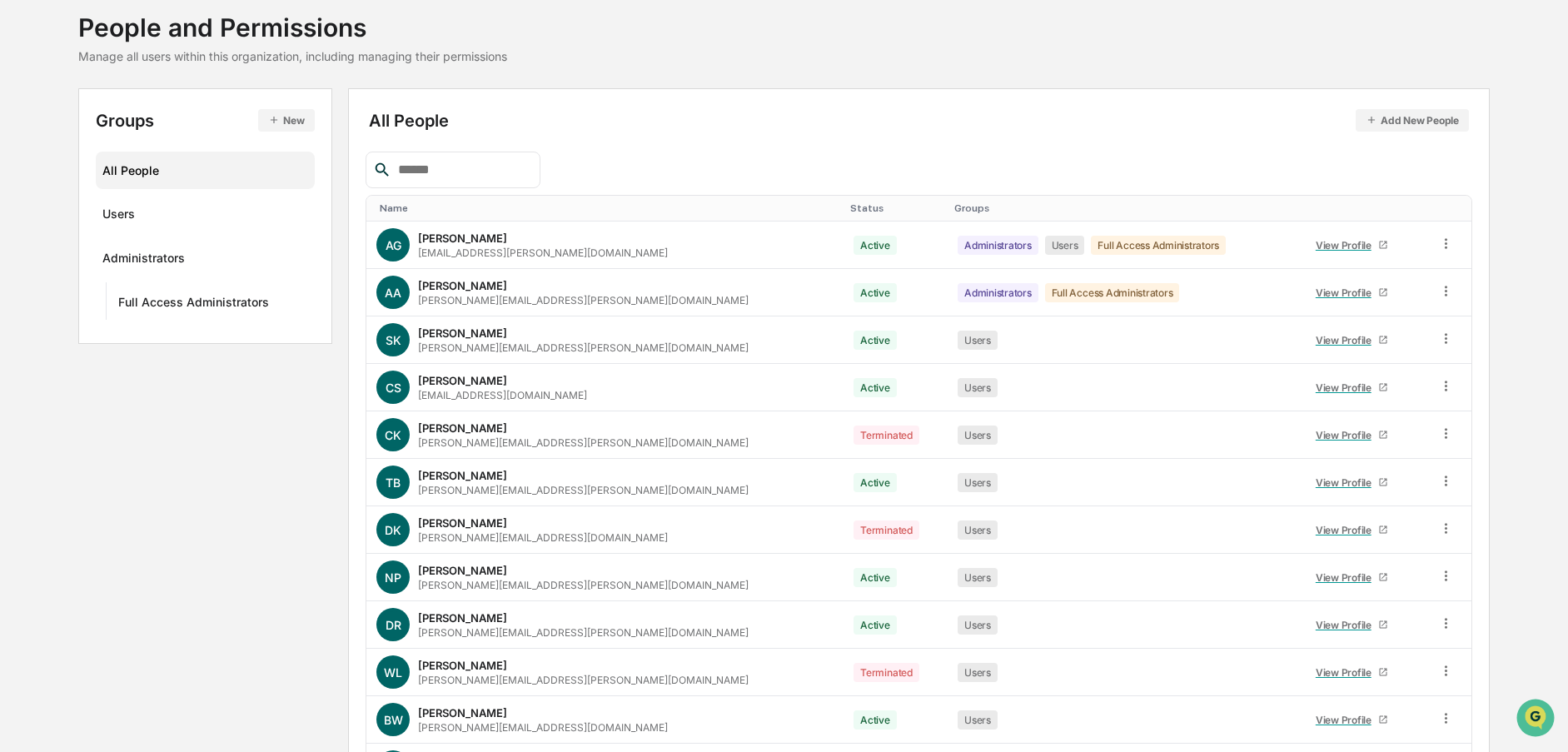
scroll to position [250, 0]
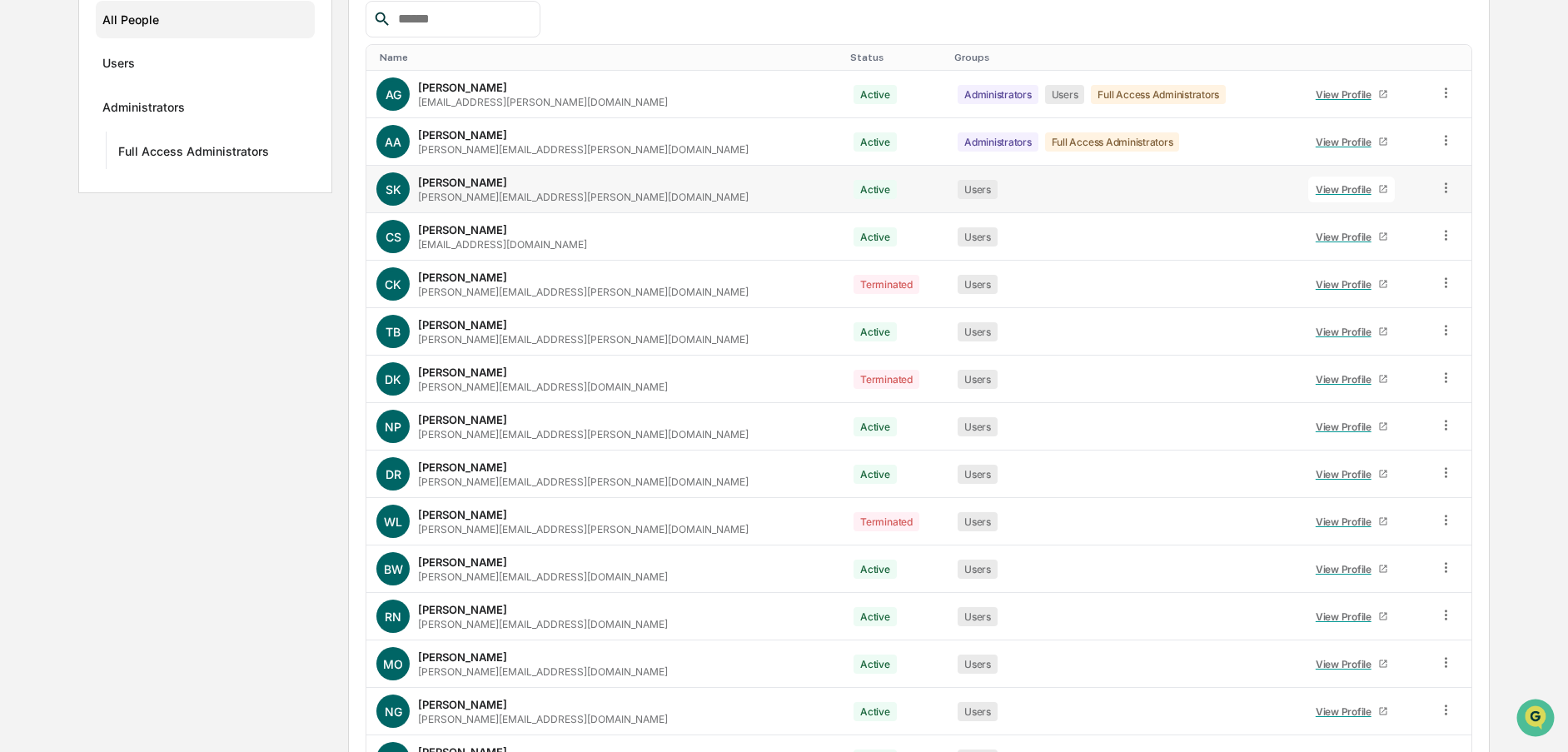
click at [1439, 186] on icon at bounding box center [1445, 187] width 16 height 16
click at [202, 373] on div "Groups New All People Users Administrators Full Access Administrators All Peopl…" at bounding box center [784, 587] width 1411 height 1299
click at [850, 58] on div "Status" at bounding box center [895, 58] width 91 height 12
click at [850, 56] on div "Status ▲" at bounding box center [895, 58] width 91 height 12
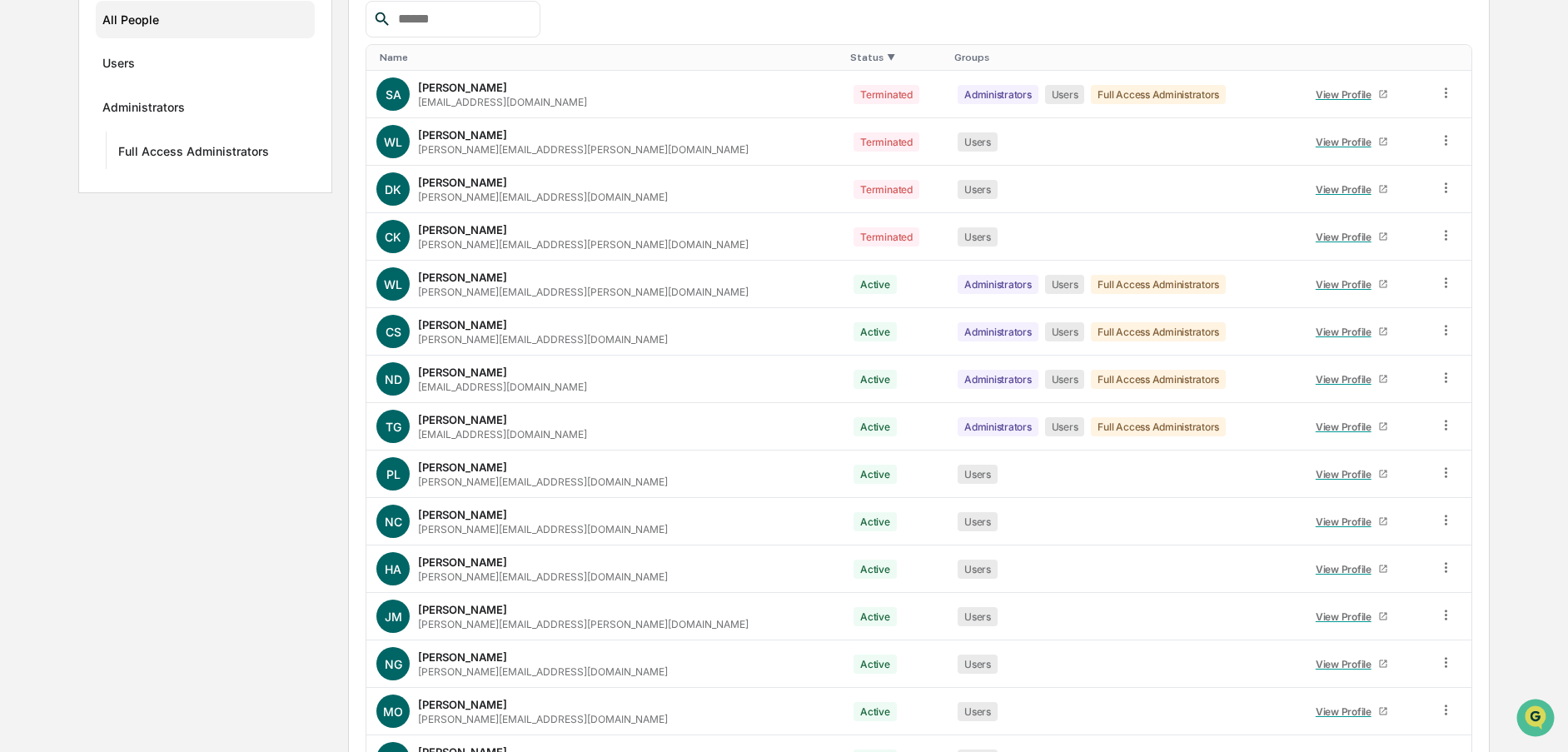
click at [396, 58] on div "Name" at bounding box center [607, 58] width 457 height 12
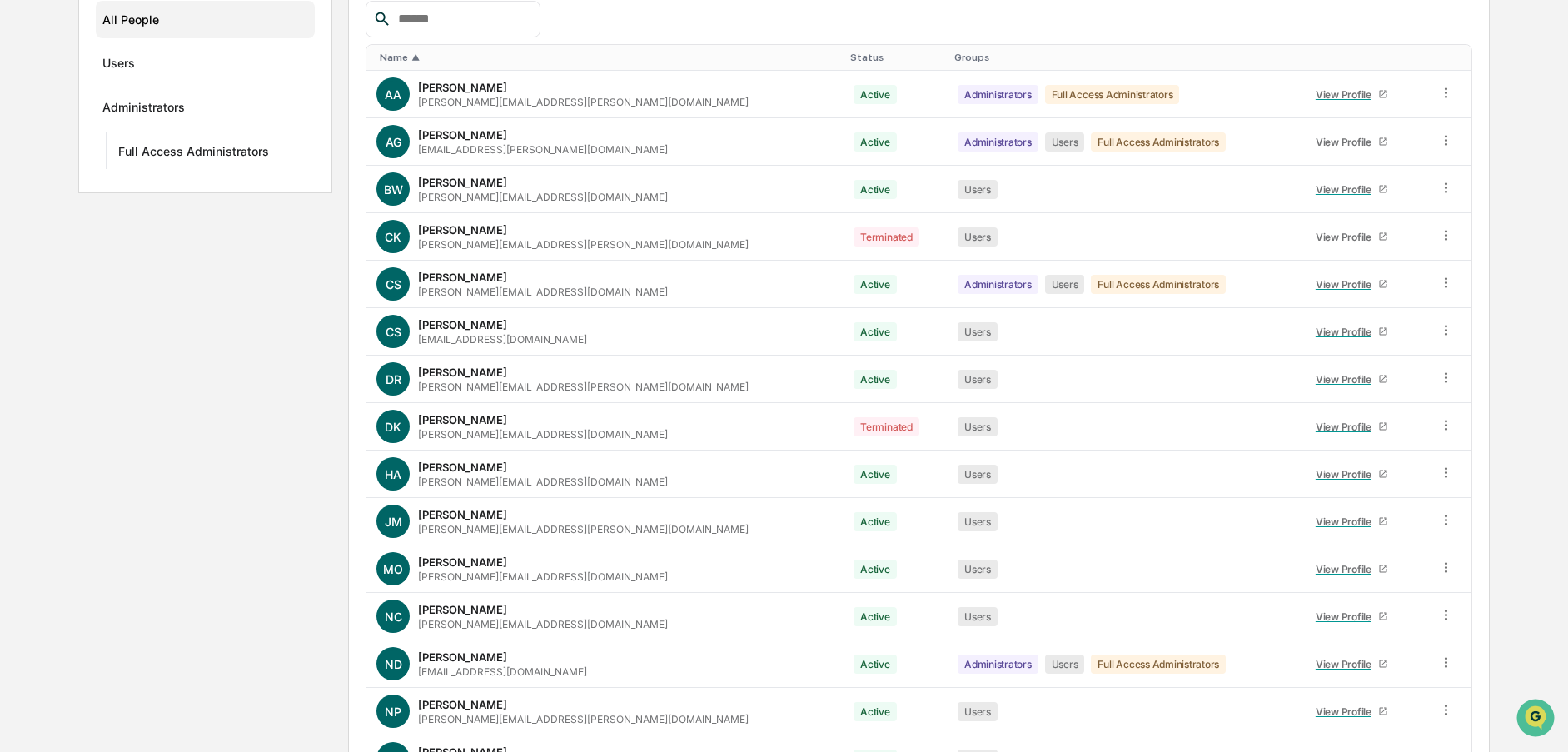
click at [396, 58] on div "Name ▲" at bounding box center [607, 58] width 457 height 12
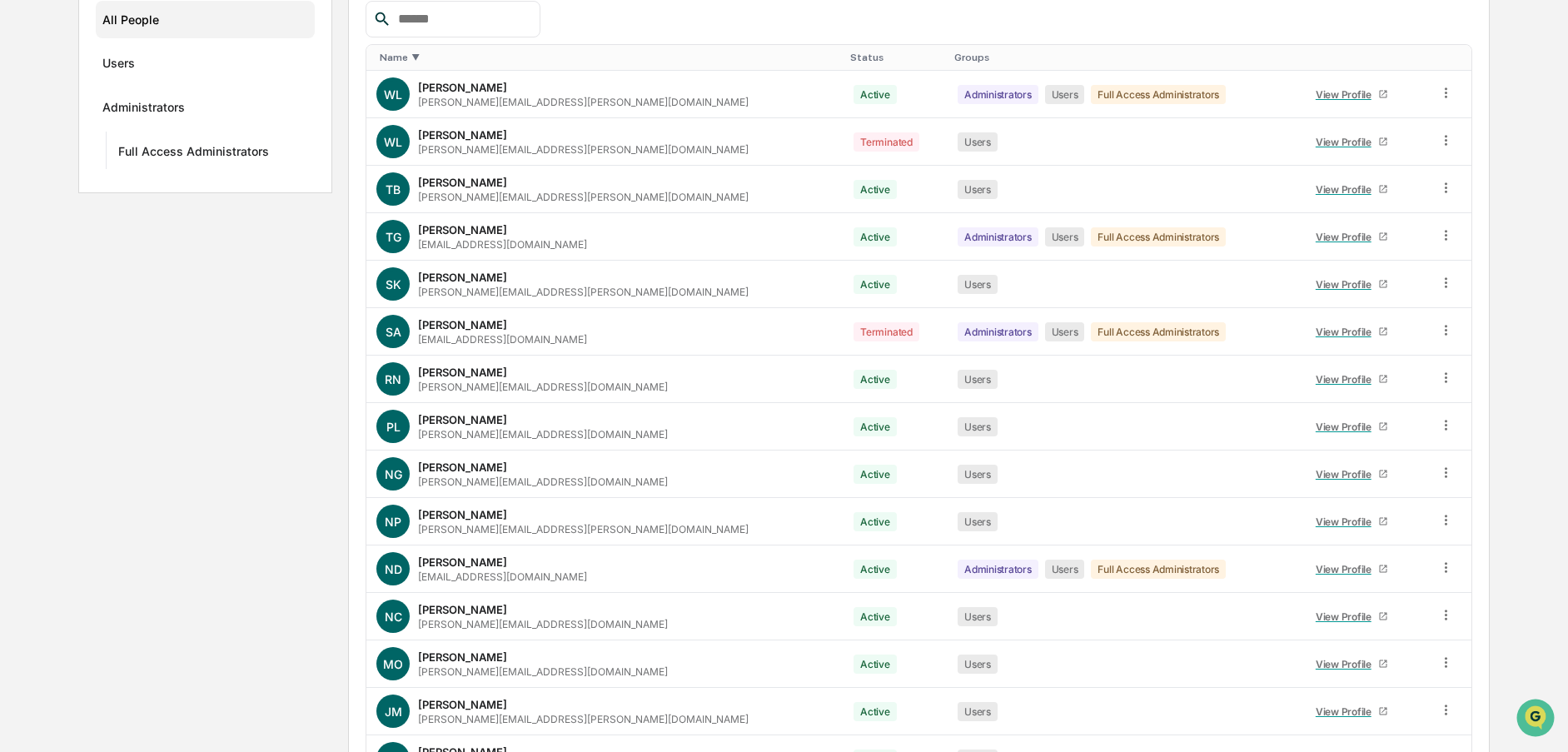
click at [400, 55] on div "Name ▼" at bounding box center [607, 58] width 457 height 12
